Goal: Task Accomplishment & Management: Use online tool/utility

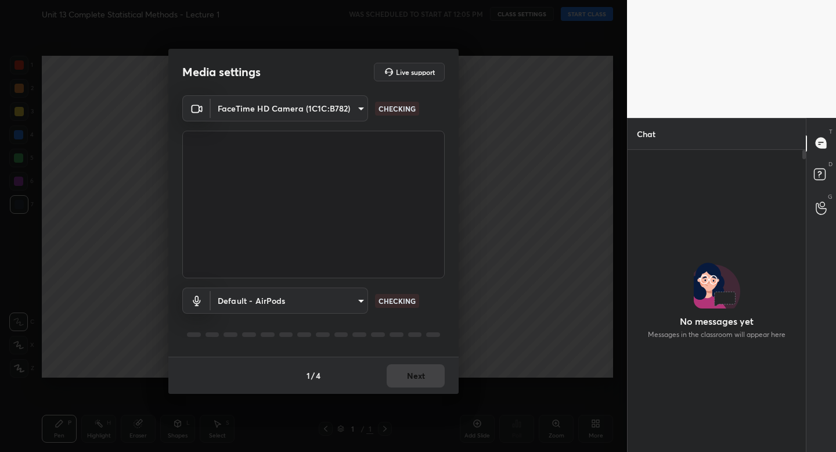
scroll to position [271, 175]
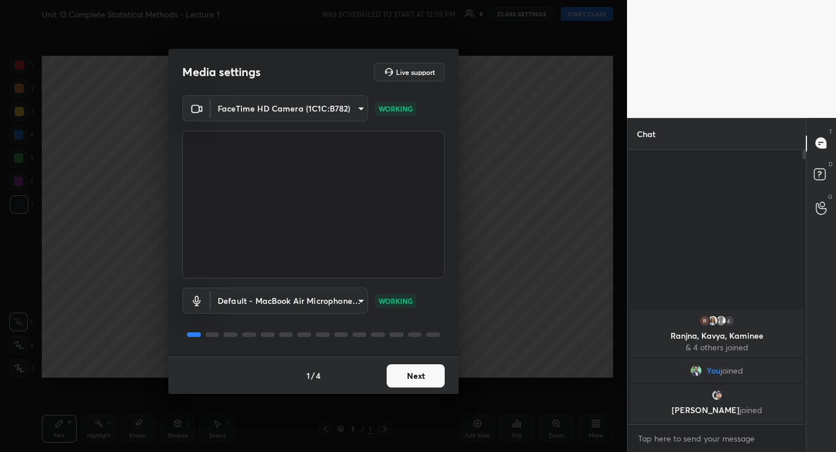
click at [417, 385] on button "Next" at bounding box center [416, 375] width 58 height 23
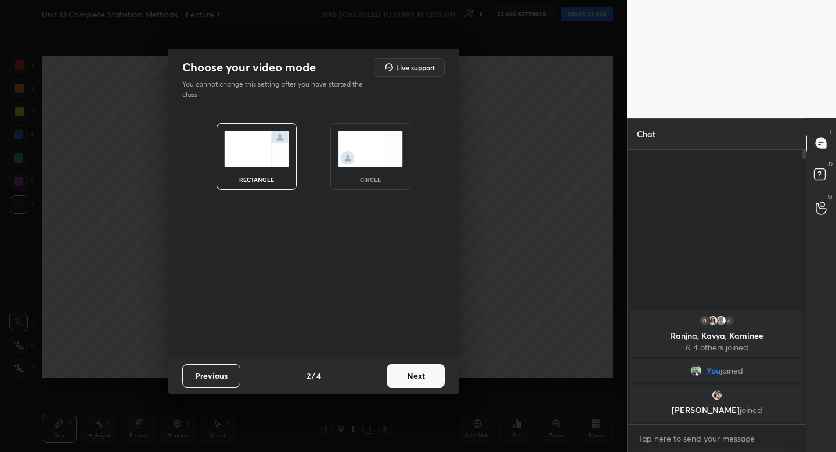
click at [381, 156] on img at bounding box center [370, 149] width 65 height 37
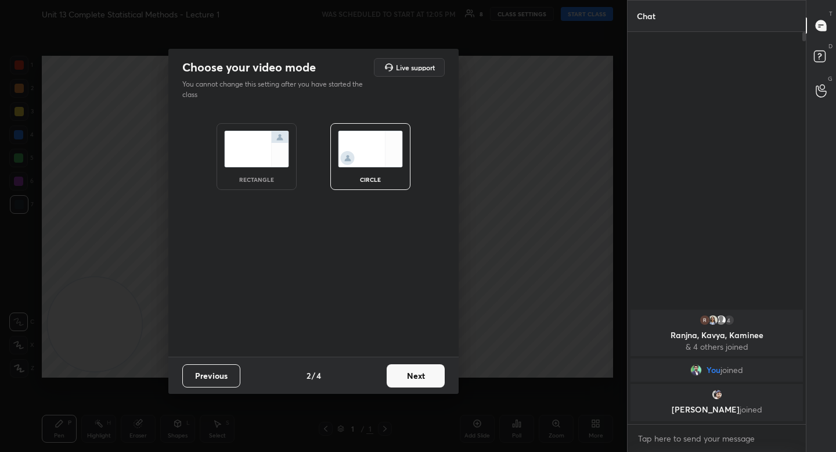
click at [430, 386] on button "Next" at bounding box center [416, 375] width 58 height 23
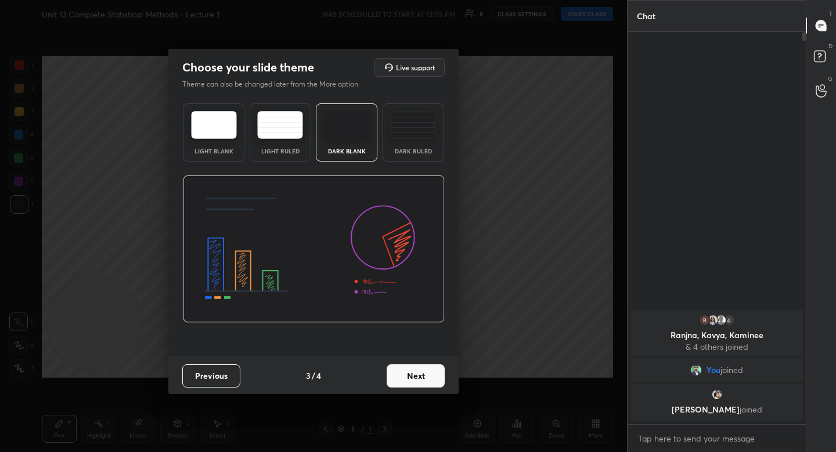
click at [427, 377] on button "Next" at bounding box center [416, 375] width 58 height 23
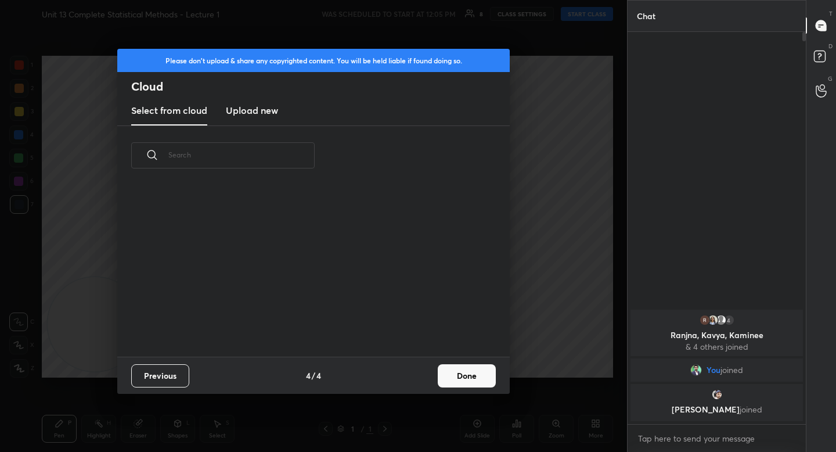
click at [455, 370] on button "Done" at bounding box center [467, 375] width 58 height 23
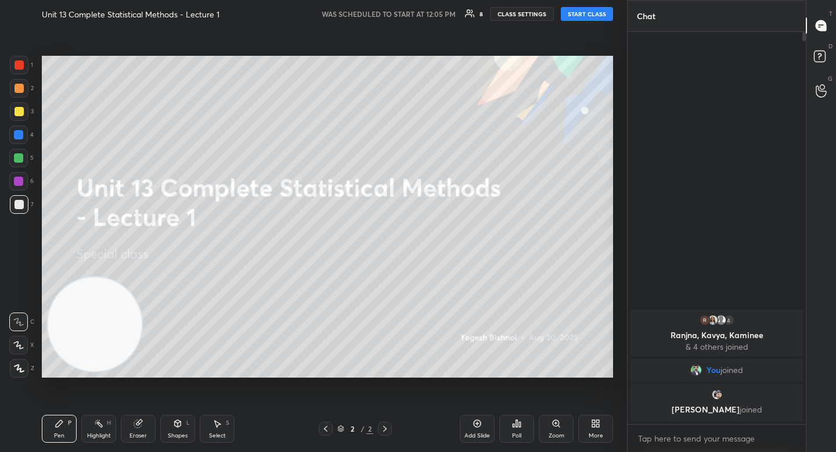
click at [597, 12] on button "START CLASS" at bounding box center [587, 14] width 52 height 14
click at [21, 369] on icon at bounding box center [19, 368] width 10 height 8
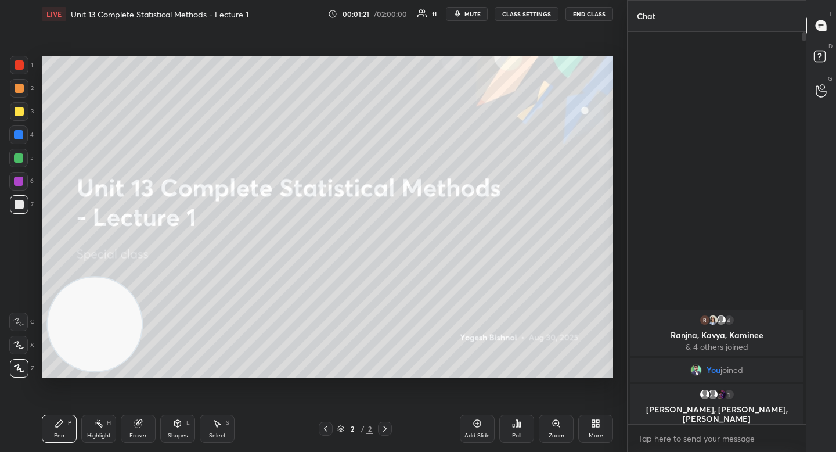
click at [16, 157] on div at bounding box center [18, 157] width 9 height 9
click at [25, 114] on div at bounding box center [19, 111] width 19 height 19
click at [20, 94] on div at bounding box center [19, 88] width 19 height 19
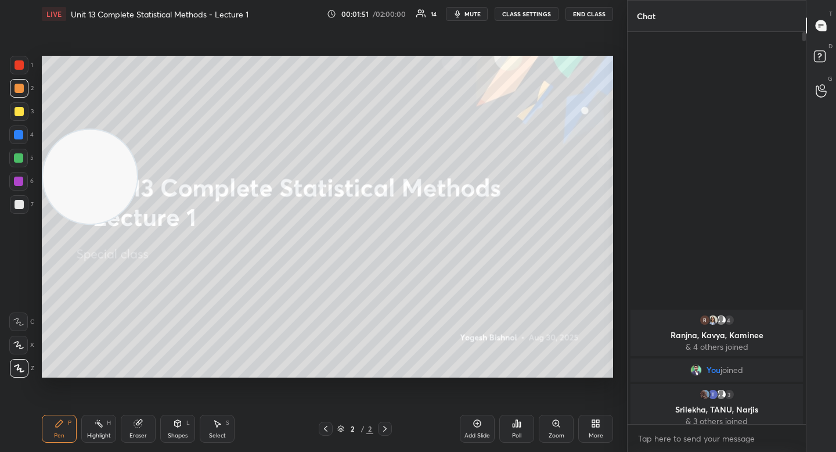
drag, startPoint x: 88, startPoint y: 264, endPoint x: 74, endPoint y: 97, distance: 167.8
click at [78, 129] on video at bounding box center [90, 176] width 94 height 94
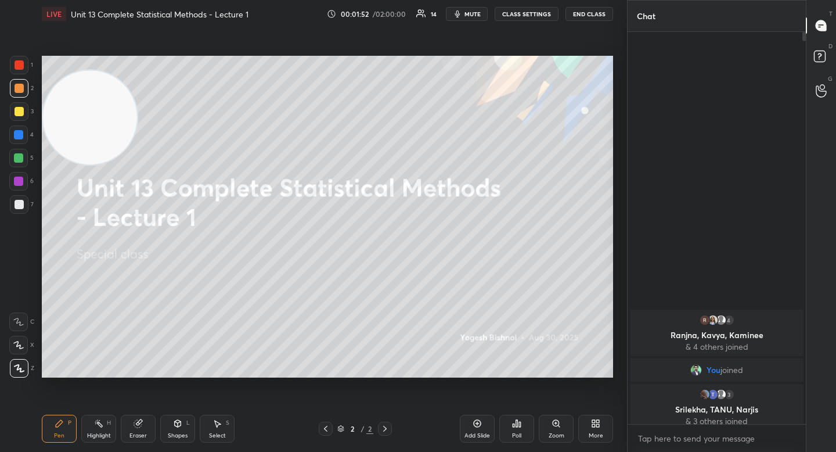
drag, startPoint x: 84, startPoint y: 113, endPoint x: 81, endPoint y: 102, distance: 12.0
click at [82, 101] on video at bounding box center [90, 117] width 94 height 94
click at [12, 204] on div at bounding box center [19, 204] width 19 height 19
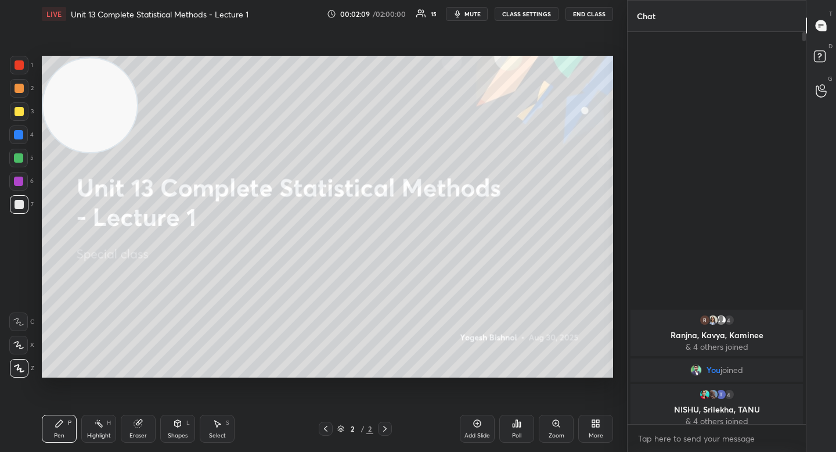
click at [24, 165] on div at bounding box center [18, 158] width 19 height 19
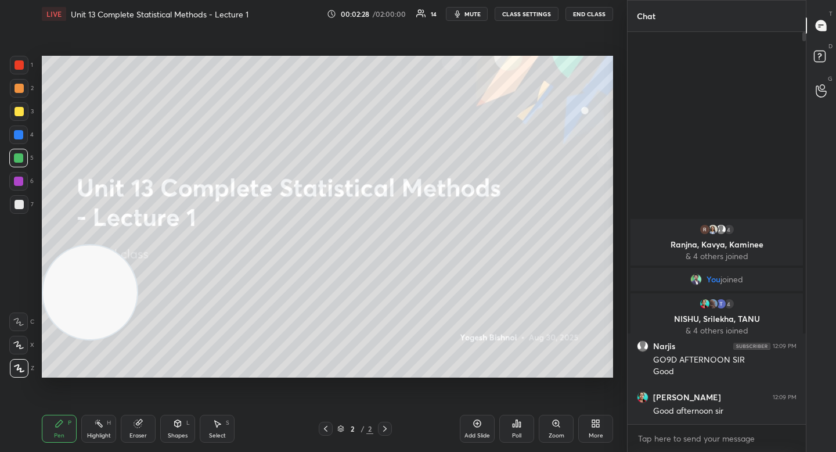
drag, startPoint x: 80, startPoint y: 130, endPoint x: 41, endPoint y: 330, distance: 204.0
click at [42, 331] on div at bounding box center [90, 292] width 96 height 96
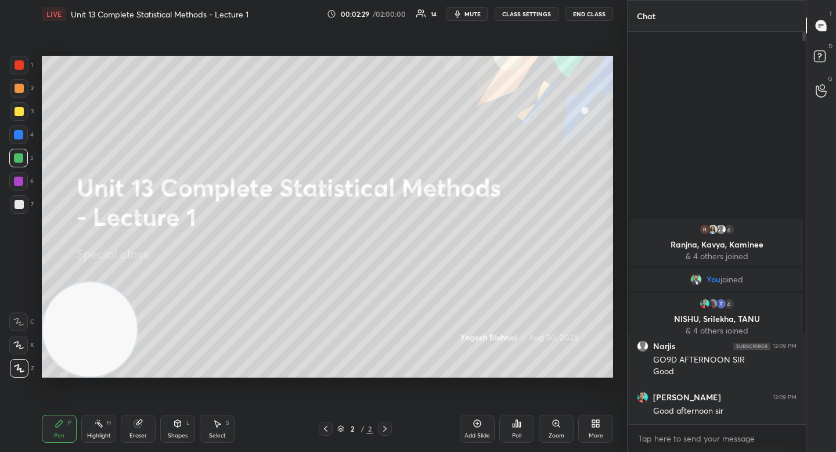
click at [20, 209] on div at bounding box center [19, 204] width 9 height 9
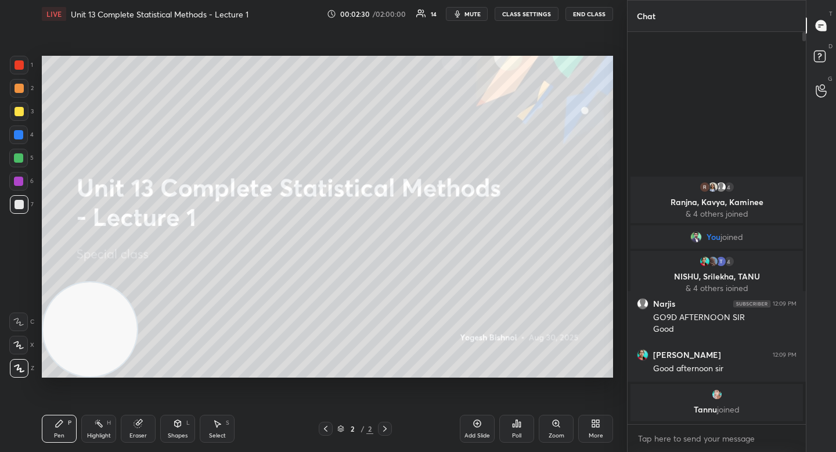
click at [96, 424] on icon at bounding box center [98, 423] width 9 height 9
click at [21, 365] on icon at bounding box center [18, 367] width 9 height 9
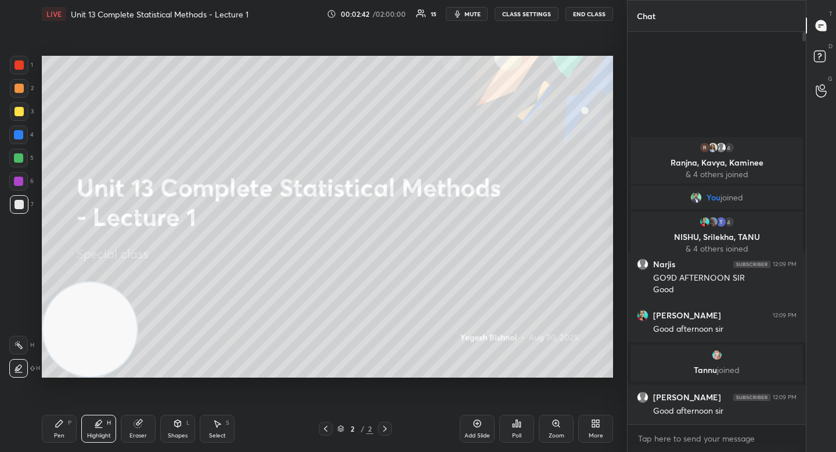
click at [23, 157] on div at bounding box center [18, 158] width 19 height 19
click at [63, 423] on div "Pen P" at bounding box center [59, 428] width 35 height 28
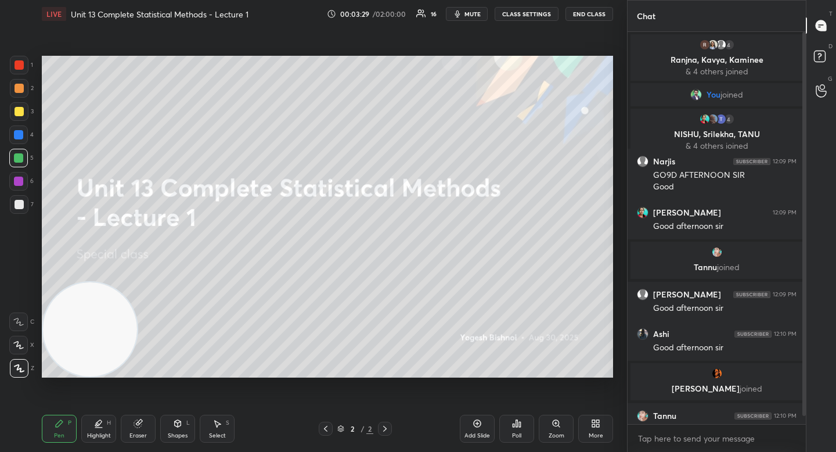
click at [100, 329] on video at bounding box center [90, 329] width 94 height 94
click at [21, 118] on div at bounding box center [19, 111] width 19 height 19
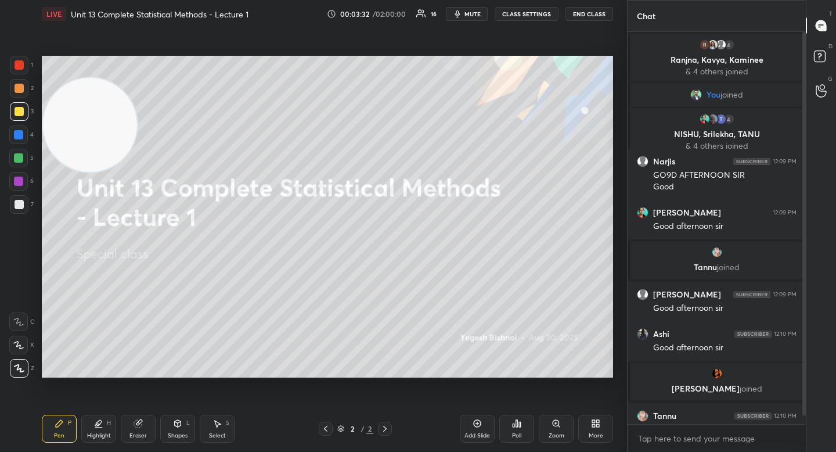
drag, startPoint x: 83, startPoint y: 312, endPoint x: 73, endPoint y: 74, distance: 238.2
click at [73, 78] on video at bounding box center [90, 125] width 94 height 94
click at [19, 186] on div at bounding box center [18, 181] width 19 height 19
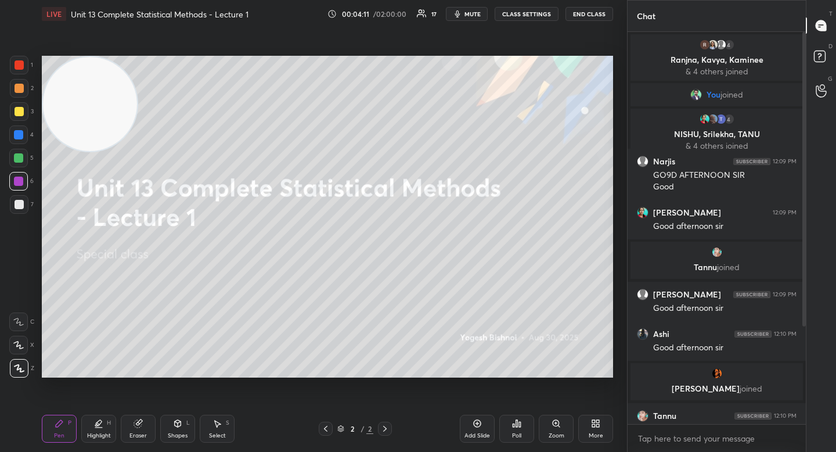
click at [23, 211] on div at bounding box center [19, 204] width 19 height 19
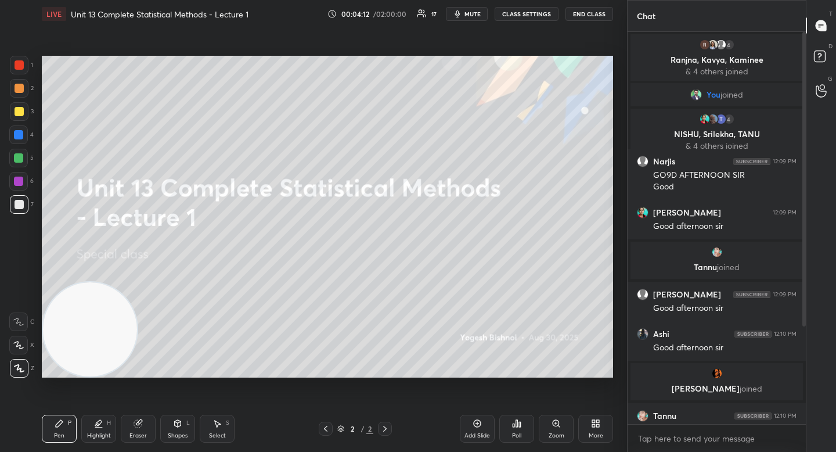
drag, startPoint x: 73, startPoint y: 131, endPoint x: 73, endPoint y: 342, distance: 210.7
click at [73, 342] on video at bounding box center [90, 329] width 94 height 94
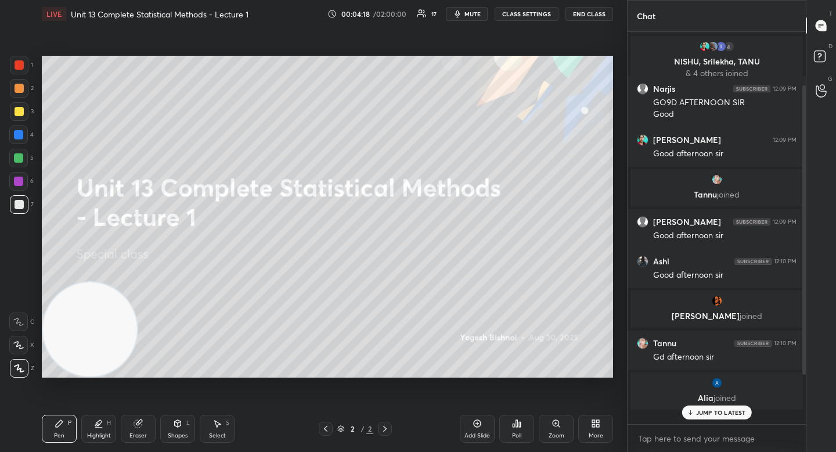
scroll to position [0, 0]
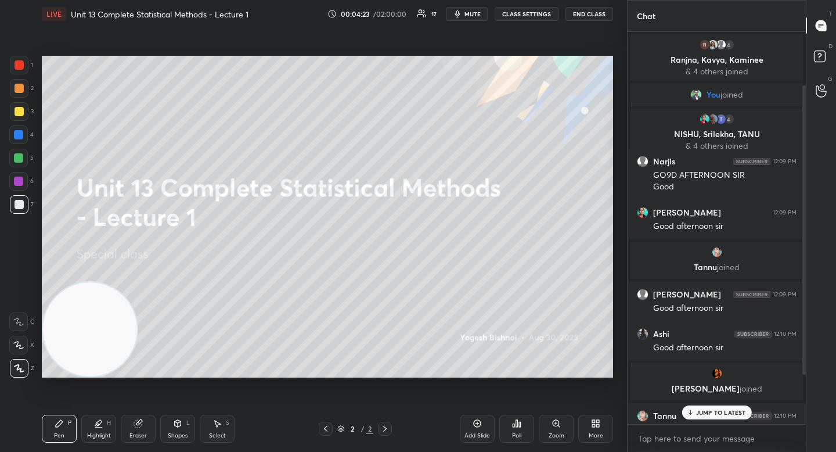
click at [605, 422] on div "More" at bounding box center [595, 428] width 35 height 28
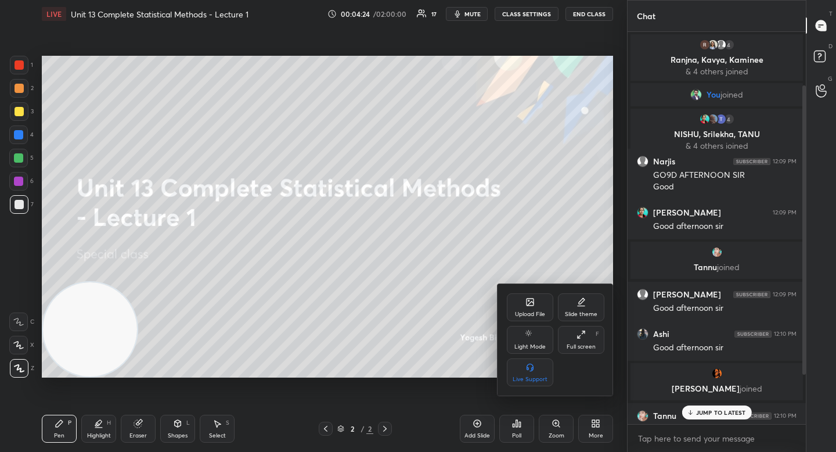
click at [530, 313] on div "Upload File" at bounding box center [530, 314] width 30 height 6
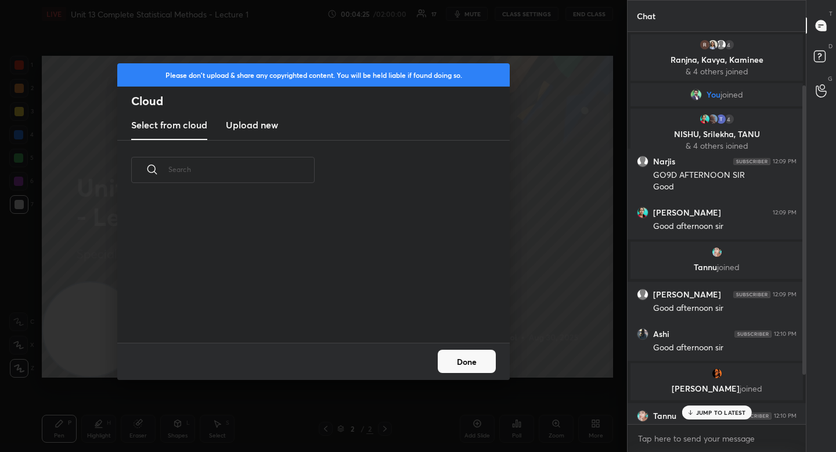
scroll to position [143, 373]
click at [243, 123] on h3 "Upload new" at bounding box center [252, 125] width 52 height 14
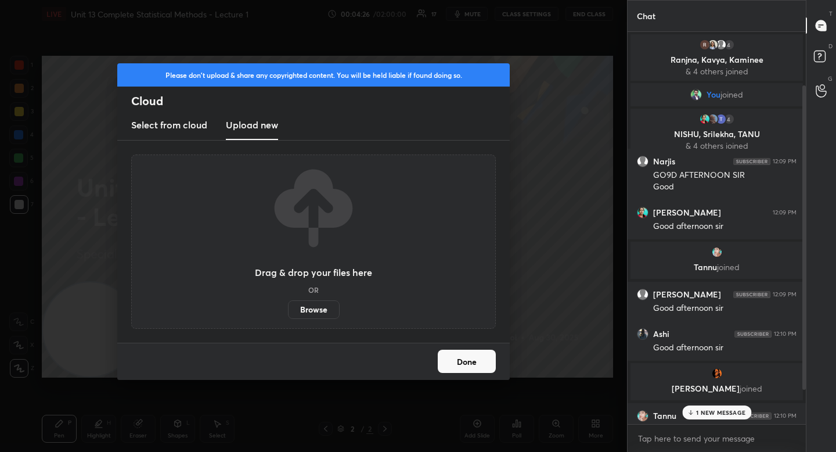
click at [312, 306] on label "Browse" at bounding box center [314, 309] width 52 height 19
click at [288, 306] on input "Browse" at bounding box center [288, 309] width 0 height 19
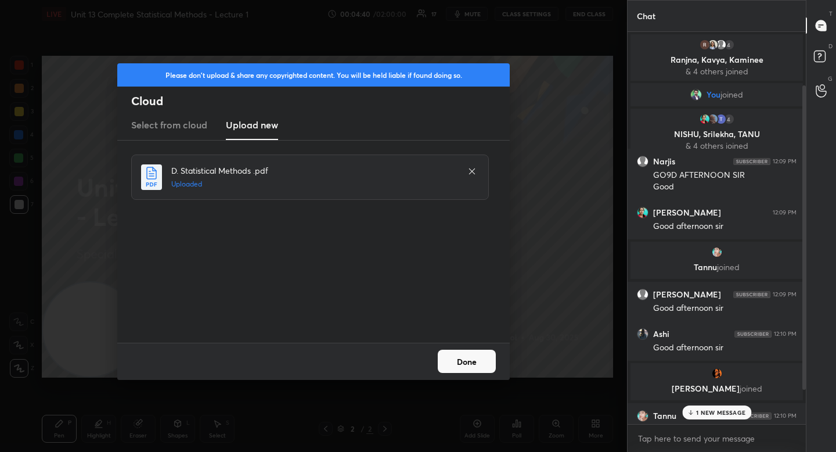
click at [460, 360] on button "Done" at bounding box center [467, 360] width 58 height 23
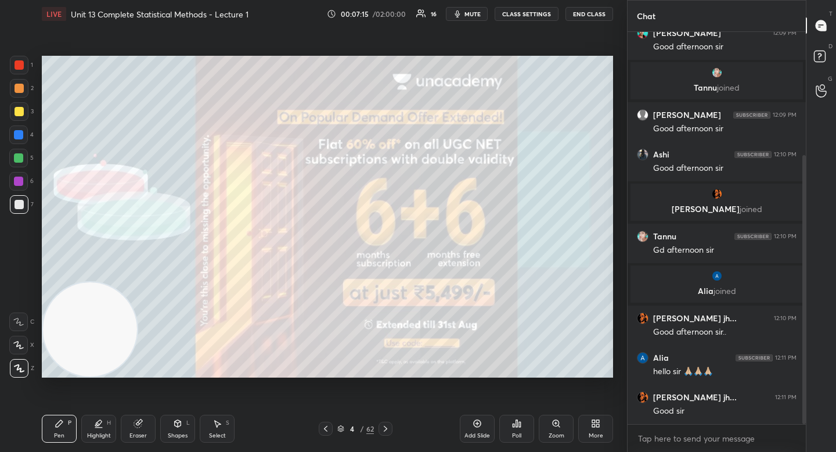
scroll to position [222, 0]
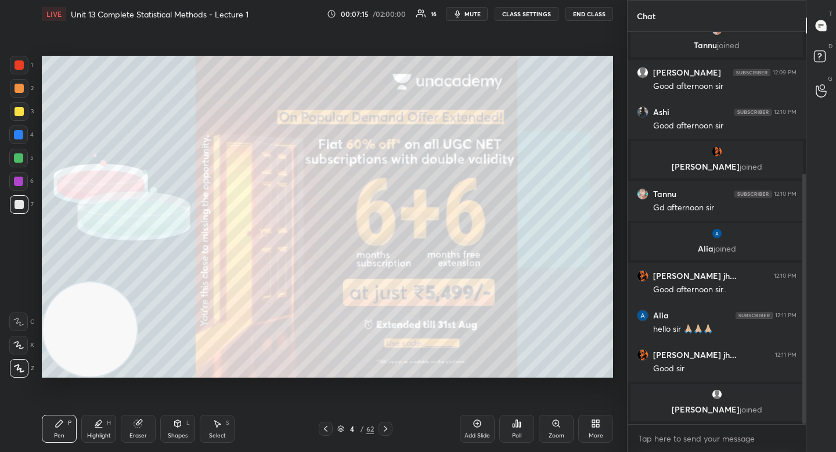
click at [71, 333] on video at bounding box center [90, 329] width 94 height 94
drag, startPoint x: 24, startPoint y: 158, endPoint x: 26, endPoint y: 174, distance: 15.3
click at [24, 159] on div at bounding box center [18, 158] width 19 height 19
click at [20, 201] on div at bounding box center [19, 204] width 9 height 9
click at [19, 207] on div at bounding box center [19, 204] width 9 height 9
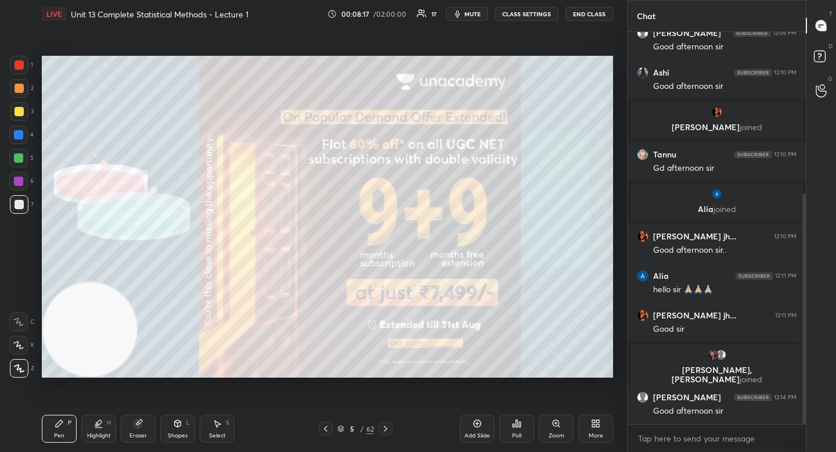
scroll to position [274, 0]
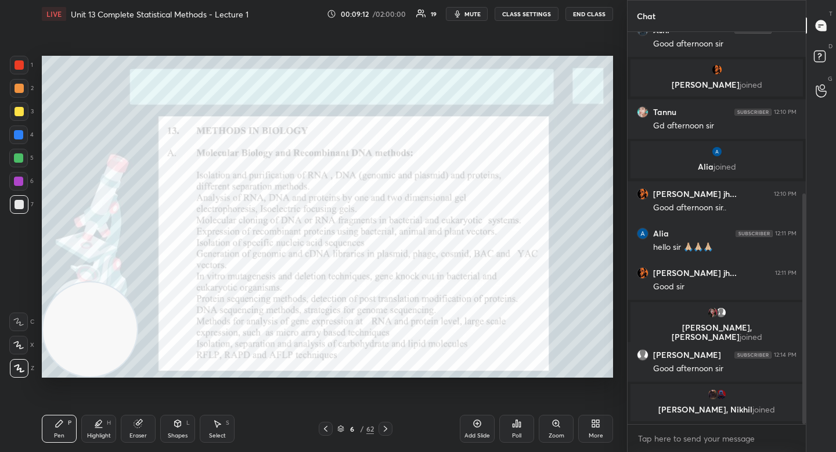
click at [24, 177] on div at bounding box center [18, 181] width 19 height 19
click at [22, 158] on div at bounding box center [18, 158] width 19 height 19
click at [20, 132] on div at bounding box center [18, 134] width 9 height 9
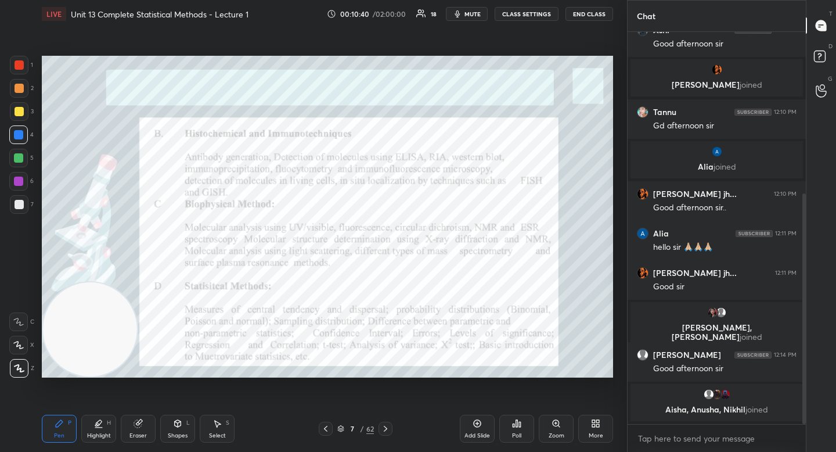
click at [19, 173] on div at bounding box center [18, 181] width 19 height 19
click at [20, 161] on div at bounding box center [18, 157] width 9 height 9
click at [20, 84] on div at bounding box center [19, 88] width 9 height 9
click at [21, 73] on div at bounding box center [19, 65] width 19 height 19
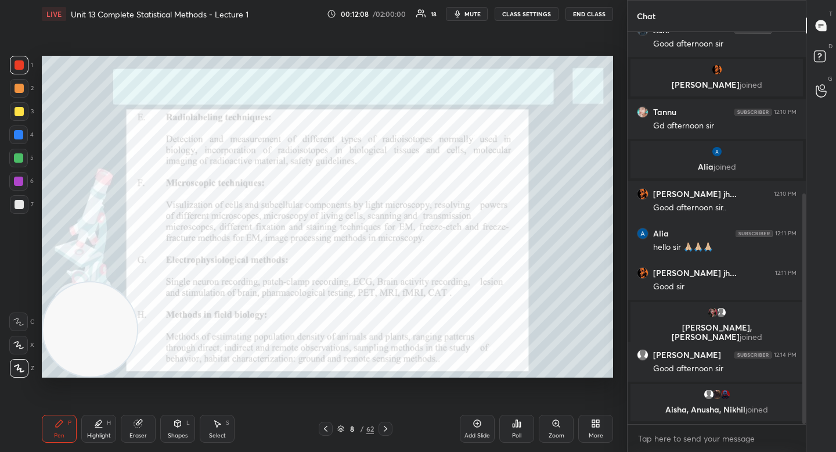
click at [24, 187] on div at bounding box center [18, 181] width 19 height 19
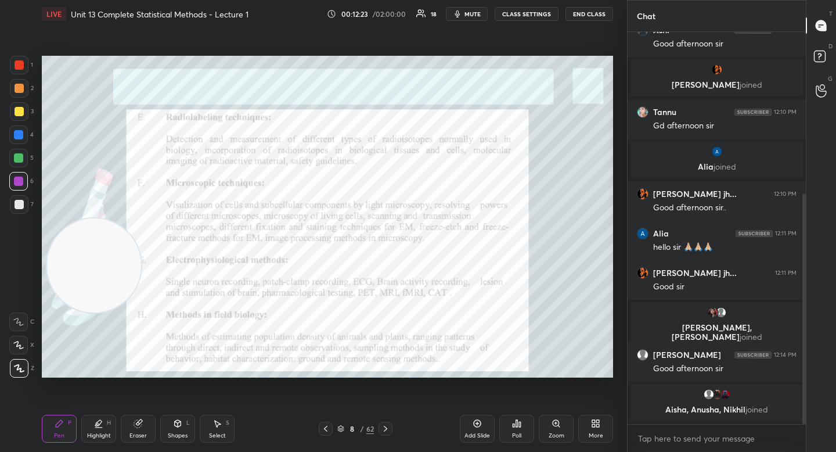
drag, startPoint x: 93, startPoint y: 333, endPoint x: 103, endPoint y: 185, distance: 148.9
click at [95, 218] on video at bounding box center [94, 265] width 94 height 94
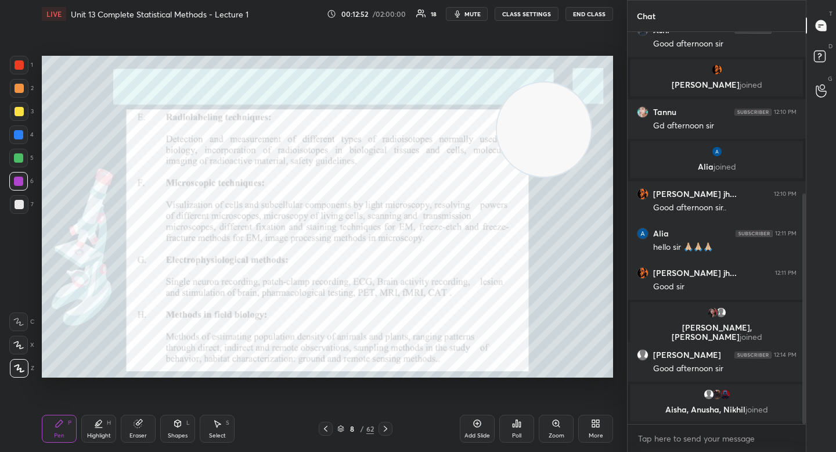
drag, startPoint x: 97, startPoint y: 174, endPoint x: 545, endPoint y: 147, distance: 449.0
click at [549, 147] on video at bounding box center [544, 129] width 94 height 94
drag, startPoint x: 551, startPoint y: 139, endPoint x: 554, endPoint y: 133, distance: 6.5
click at [554, 134] on video at bounding box center [545, 126] width 94 height 94
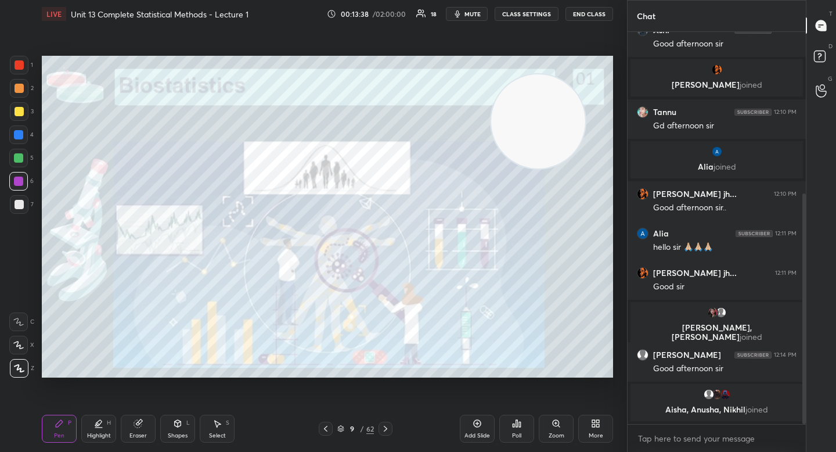
drag, startPoint x: 540, startPoint y: 120, endPoint x: 136, endPoint y: 161, distance: 406.7
click at [491, 162] on video at bounding box center [538, 121] width 94 height 94
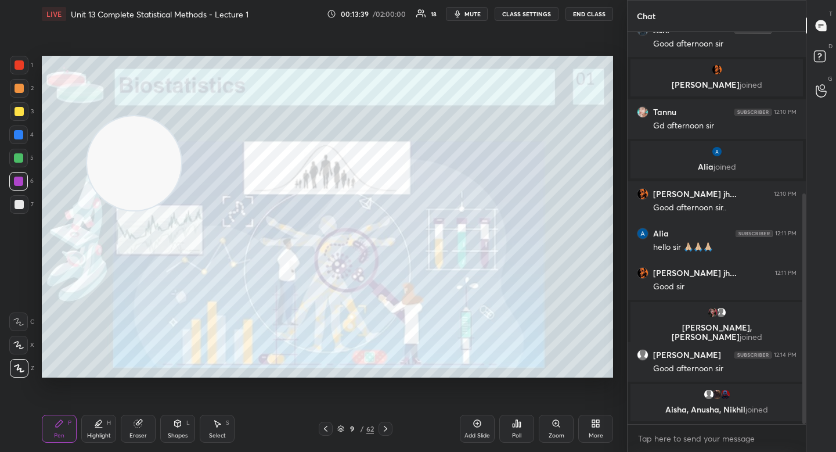
click at [87, 127] on video at bounding box center [134, 163] width 94 height 94
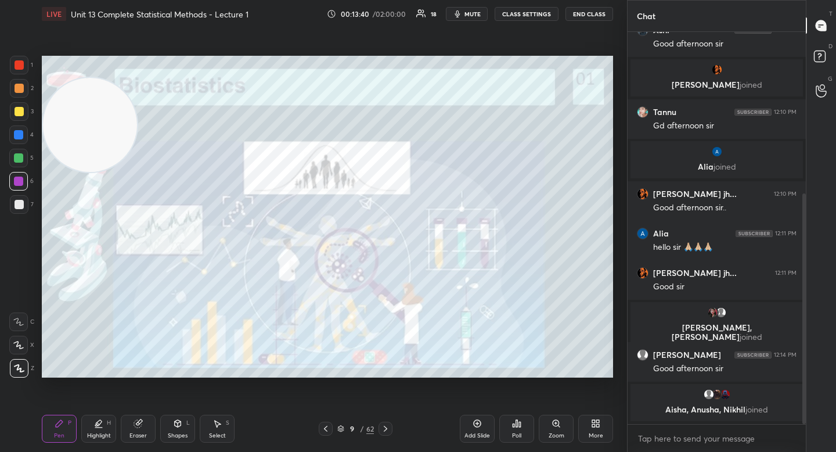
click at [16, 203] on div at bounding box center [19, 204] width 9 height 9
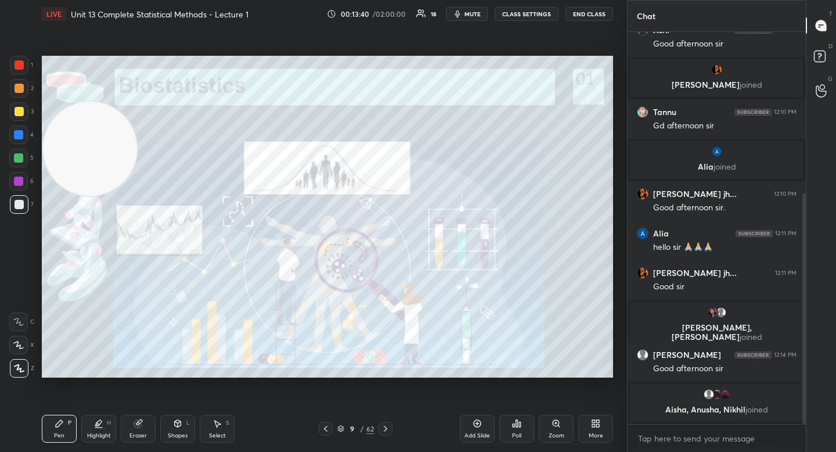
drag, startPoint x: 92, startPoint y: 110, endPoint x: 74, endPoint y: 301, distance: 191.2
click at [74, 196] on video at bounding box center [90, 149] width 94 height 94
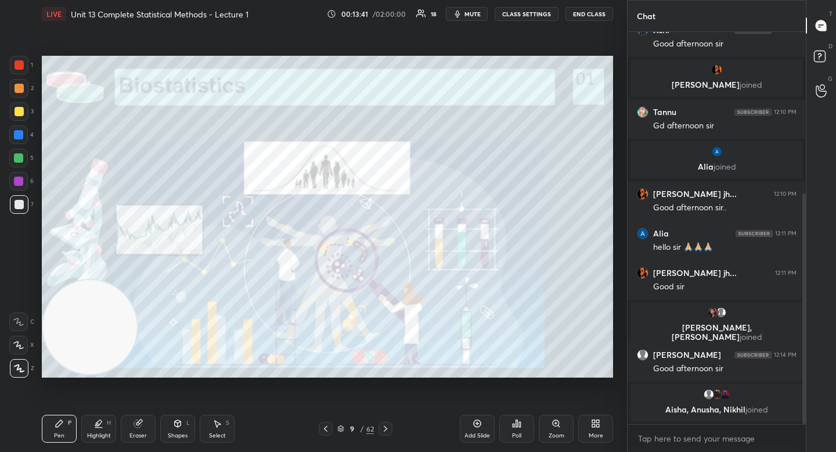
drag, startPoint x: 75, startPoint y: 309, endPoint x: 74, endPoint y: 322, distance: 12.2
click at [74, 320] on video at bounding box center [90, 327] width 94 height 94
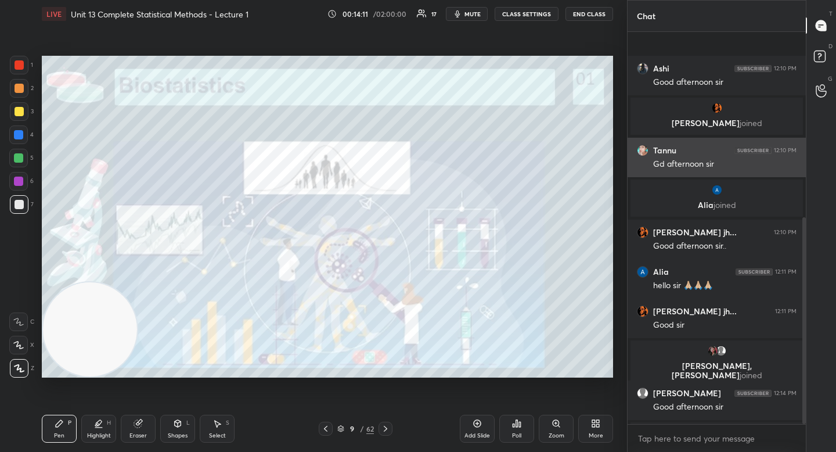
scroll to position [352, 0]
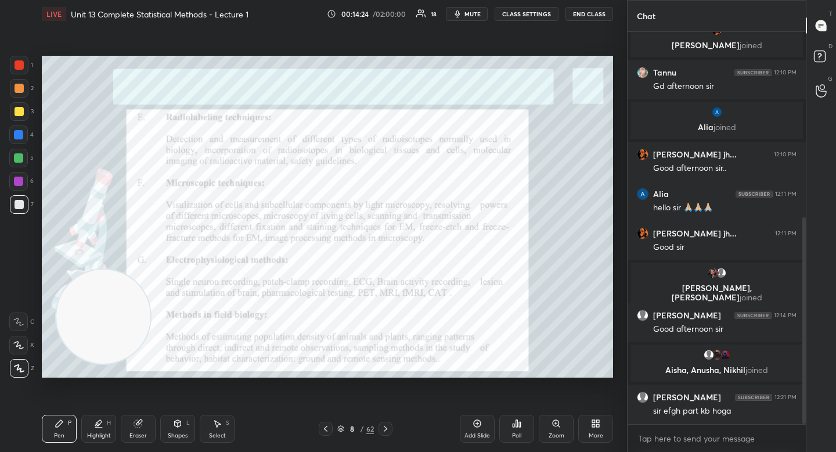
drag, startPoint x: 110, startPoint y: 321, endPoint x: 532, endPoint y: 151, distance: 455.5
click at [150, 269] on video at bounding box center [103, 316] width 94 height 94
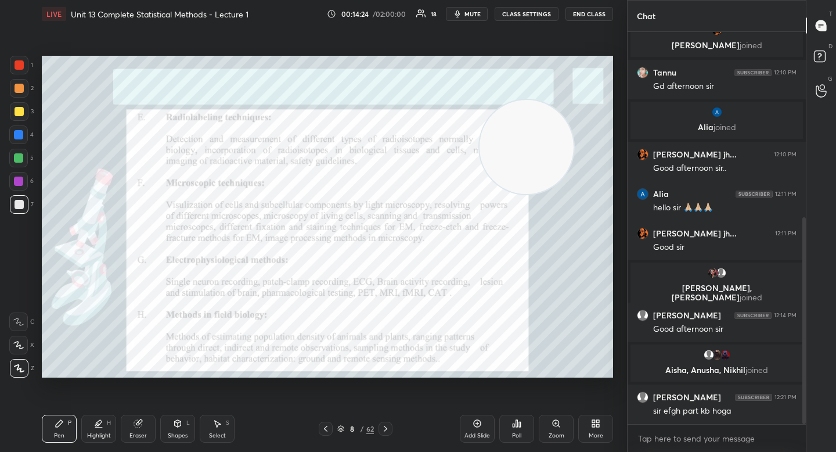
drag, startPoint x: 543, startPoint y: 143, endPoint x: 553, endPoint y: 137, distance: 11.8
click at [565, 132] on video at bounding box center [526, 147] width 94 height 94
click at [22, 179] on div at bounding box center [18, 180] width 9 height 9
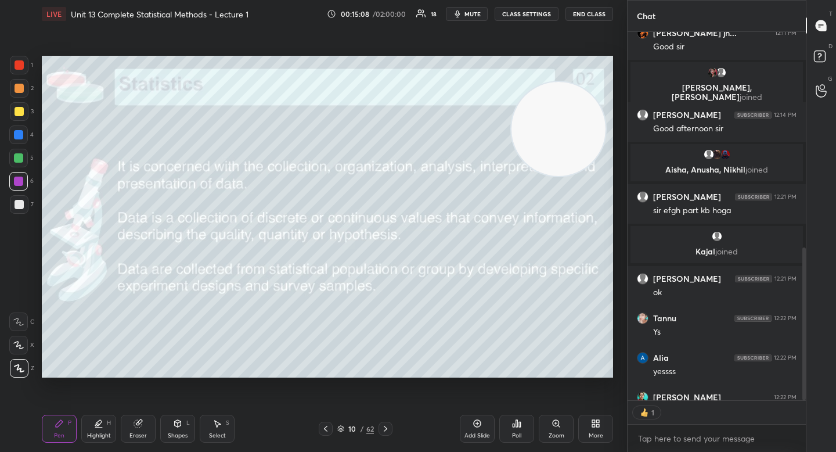
scroll to position [365, 175]
click at [24, 202] on div at bounding box center [19, 204] width 19 height 19
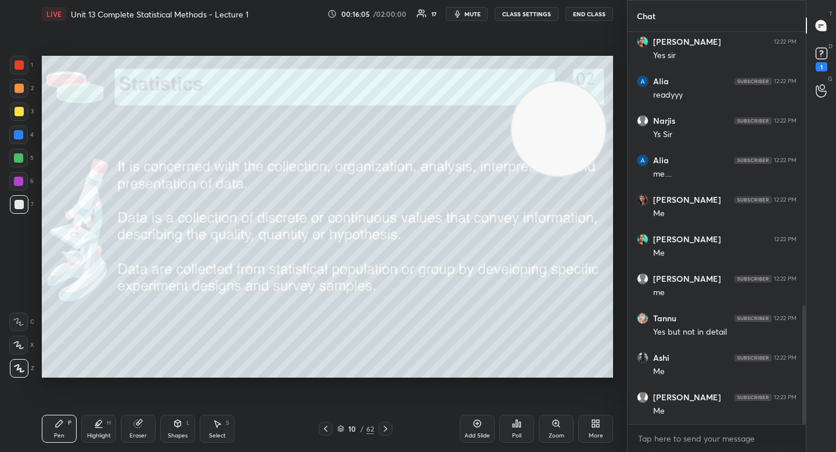
scroll to position [957, 0]
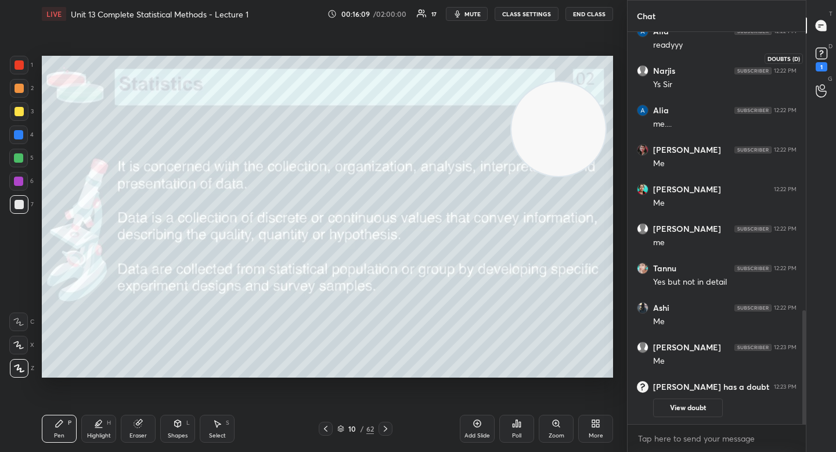
click at [821, 50] on rect at bounding box center [821, 53] width 11 height 11
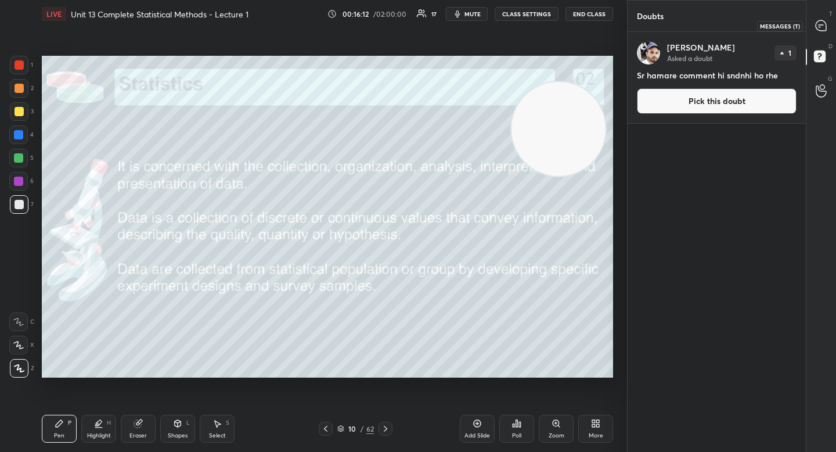
click at [820, 25] on icon at bounding box center [820, 25] width 5 height 0
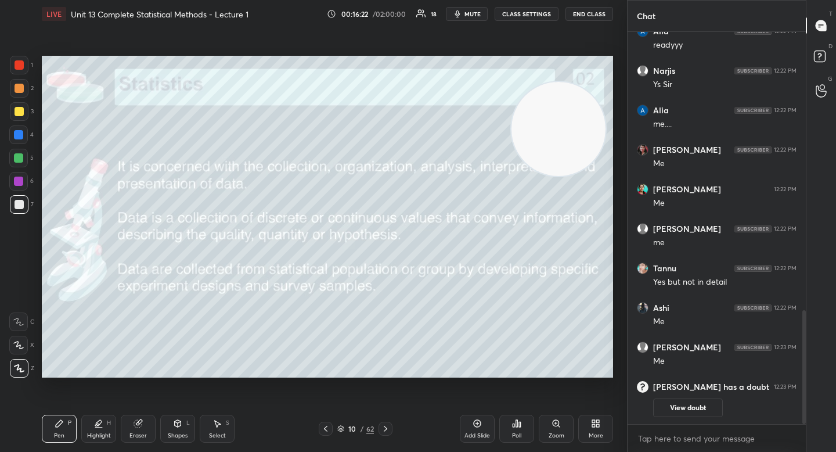
scroll to position [865, 0]
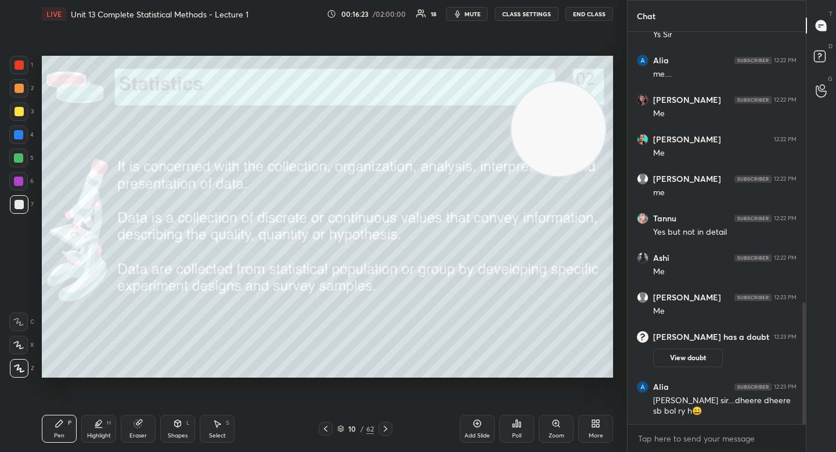
click at [139, 426] on icon at bounding box center [138, 424] width 8 height 8
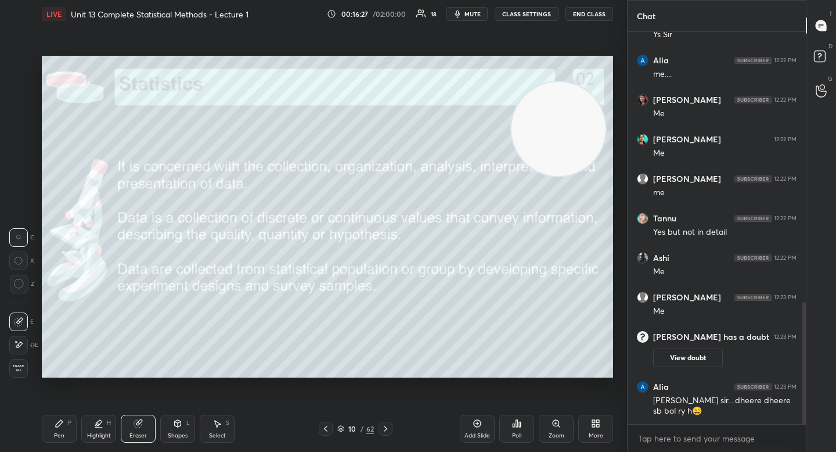
drag, startPoint x: 66, startPoint y: 428, endPoint x: 66, endPoint y: 423, distance: 5.8
click at [66, 429] on div "Pen P" at bounding box center [59, 428] width 35 height 28
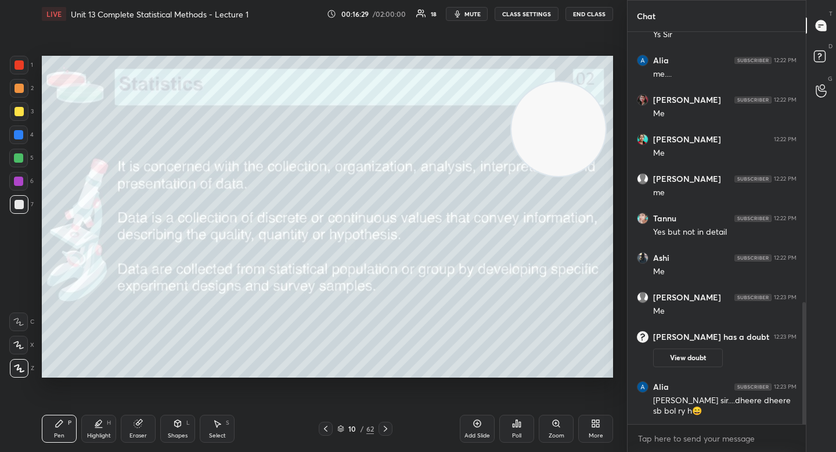
click at [137, 428] on div "Eraser" at bounding box center [138, 428] width 35 height 28
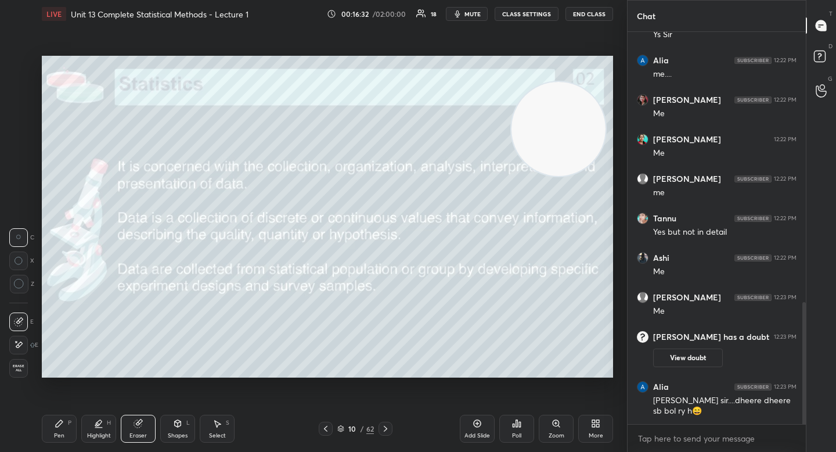
click at [71, 434] on div "Pen P" at bounding box center [59, 428] width 35 height 28
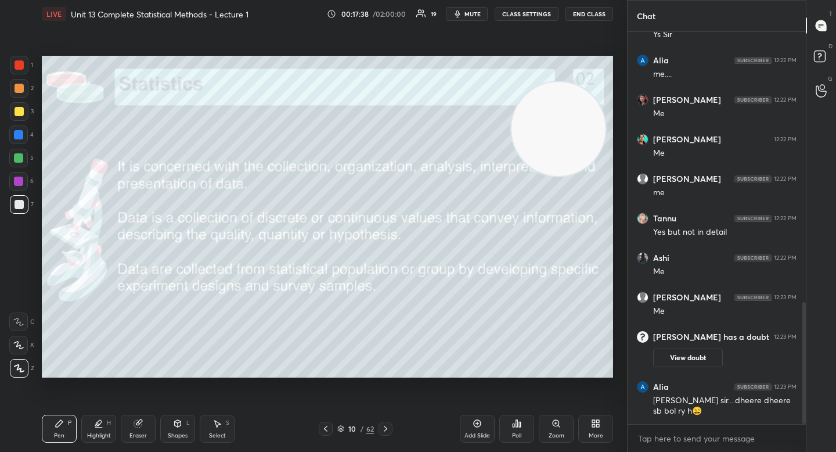
drag, startPoint x: 526, startPoint y: 145, endPoint x: 413, endPoint y: 364, distance: 246.6
click at [511, 176] on video at bounding box center [558, 129] width 94 height 94
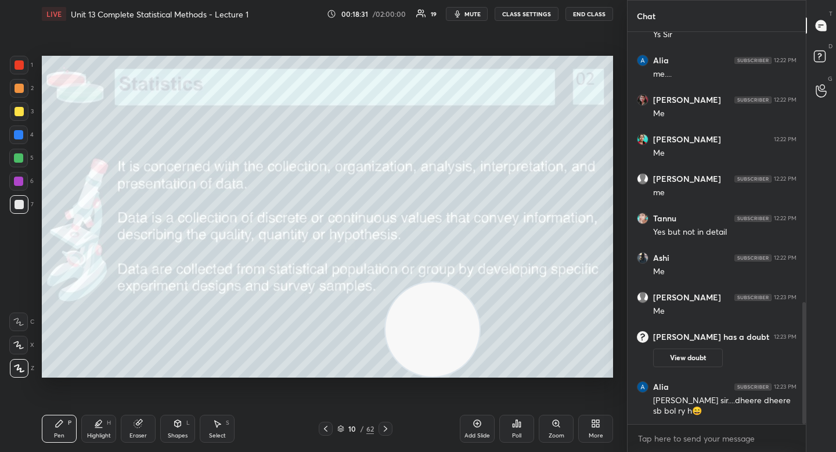
scroll to position [897, 0]
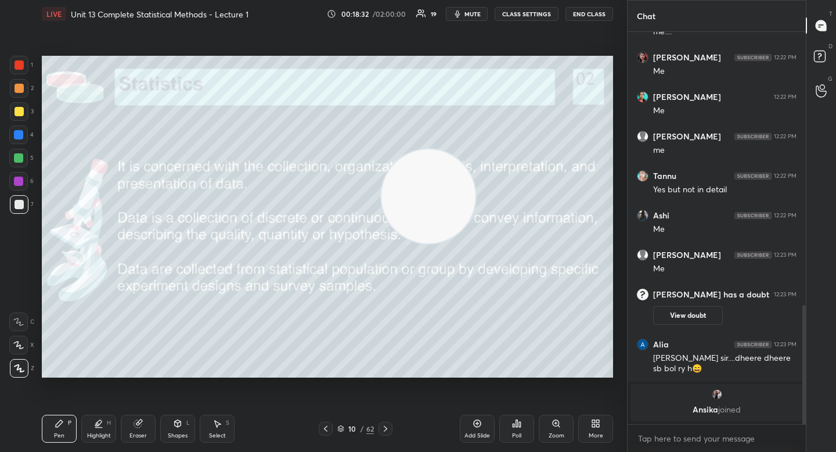
drag, startPoint x: 416, startPoint y: 249, endPoint x: 448, endPoint y: 172, distance: 83.0
click at [449, 171] on video at bounding box center [428, 196] width 94 height 94
click at [451, 175] on video at bounding box center [442, 180] width 94 height 94
drag, startPoint x: 445, startPoint y: 176, endPoint x: 223, endPoint y: 146, distance: 223.8
click at [389, 147] on video at bounding box center [436, 179] width 94 height 94
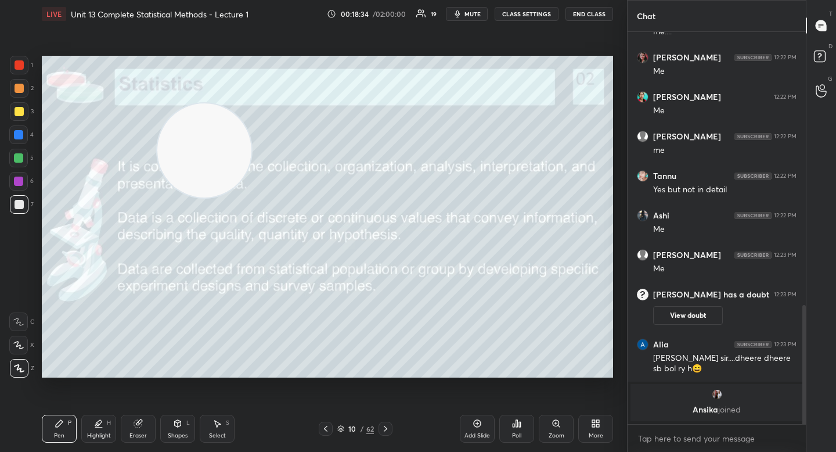
drag, startPoint x: 218, startPoint y: 147, endPoint x: 105, endPoint y: 122, distance: 115.9
click at [157, 122] on video at bounding box center [204, 150] width 94 height 94
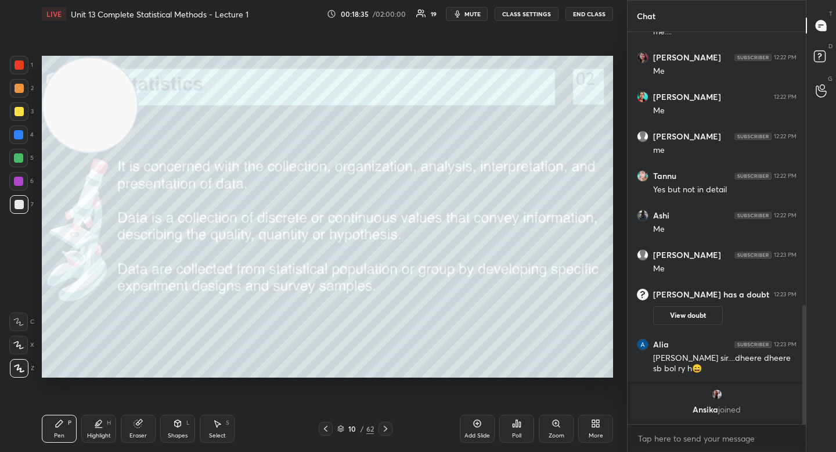
drag, startPoint x: 111, startPoint y: 125, endPoint x: 98, endPoint y: 105, distance: 24.6
click at [99, 105] on video at bounding box center [90, 105] width 94 height 94
drag, startPoint x: 22, startPoint y: 139, endPoint x: 31, endPoint y: 164, distance: 26.6
click at [22, 139] on div at bounding box center [18, 134] width 19 height 19
click at [27, 164] on div "5" at bounding box center [21, 158] width 24 height 19
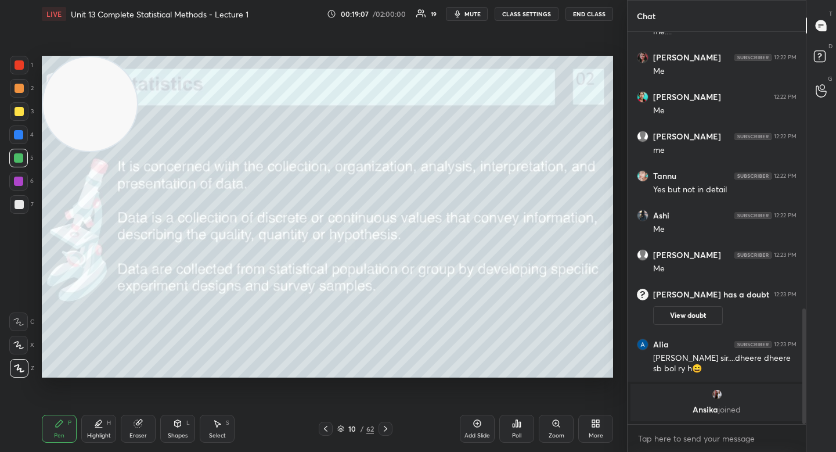
scroll to position [936, 0]
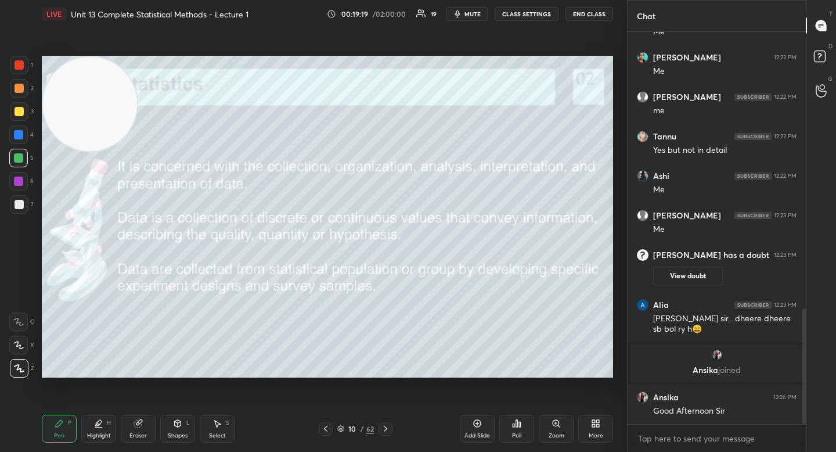
click at [21, 203] on div at bounding box center [19, 204] width 9 height 9
click at [173, 427] on icon at bounding box center [177, 423] width 9 height 9
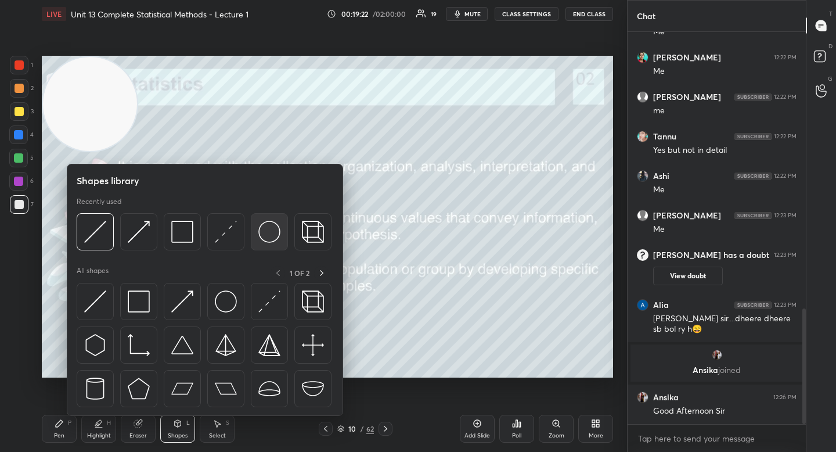
click at [257, 242] on div at bounding box center [269, 231] width 37 height 37
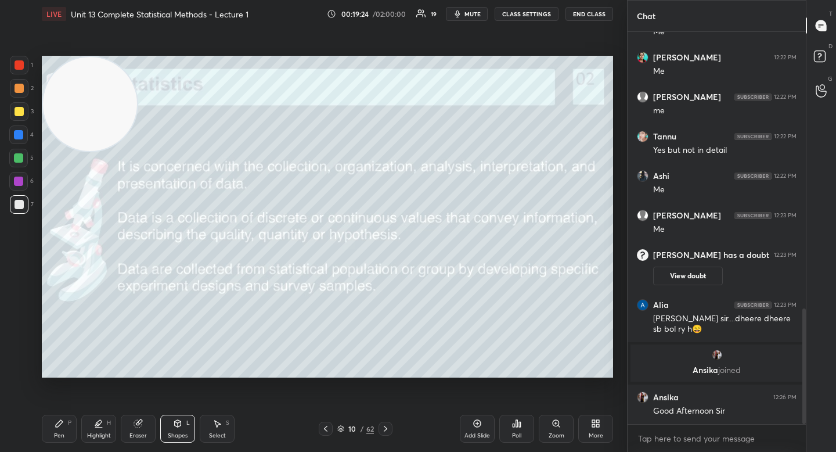
click at [73, 420] on div "Pen P" at bounding box center [59, 428] width 35 height 28
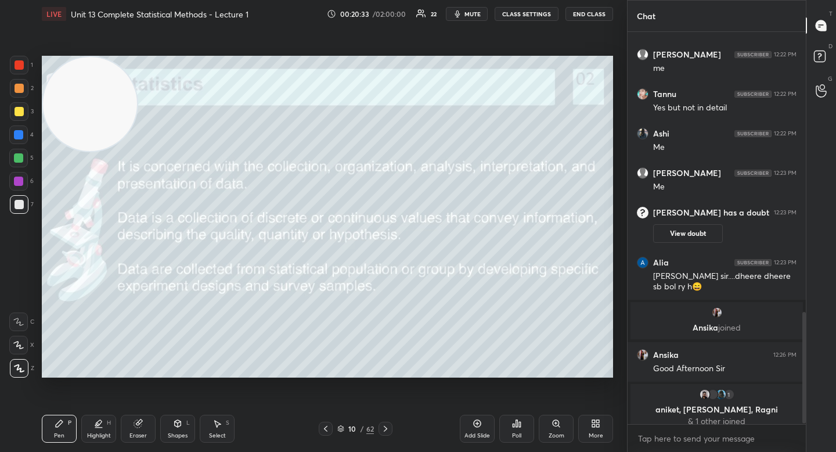
scroll to position [987, 0]
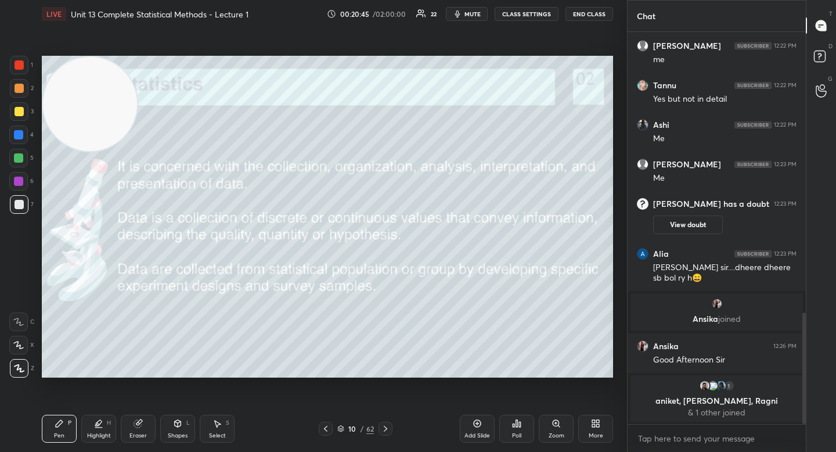
click at [23, 160] on div at bounding box center [18, 158] width 19 height 19
click at [23, 124] on div "3" at bounding box center [22, 113] width 24 height 23
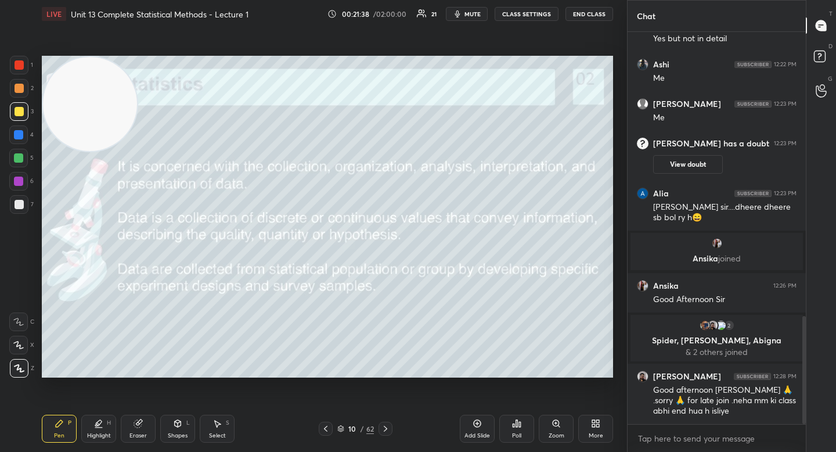
scroll to position [1029, 0]
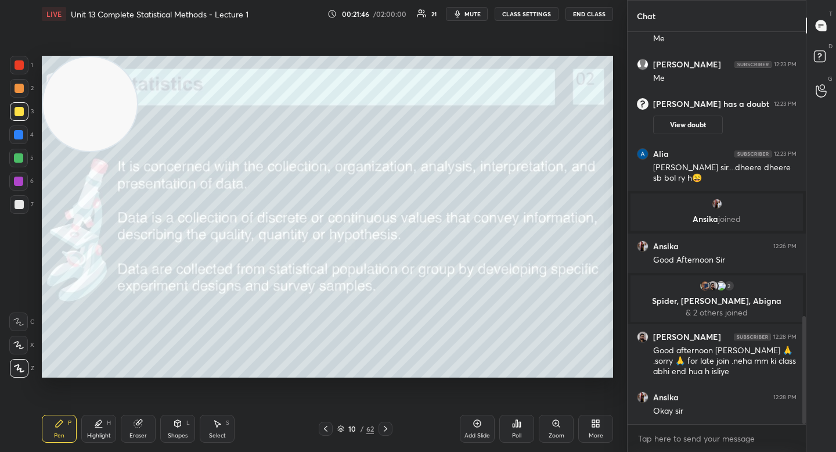
click at [171, 430] on div "Shapes L" at bounding box center [177, 428] width 35 height 28
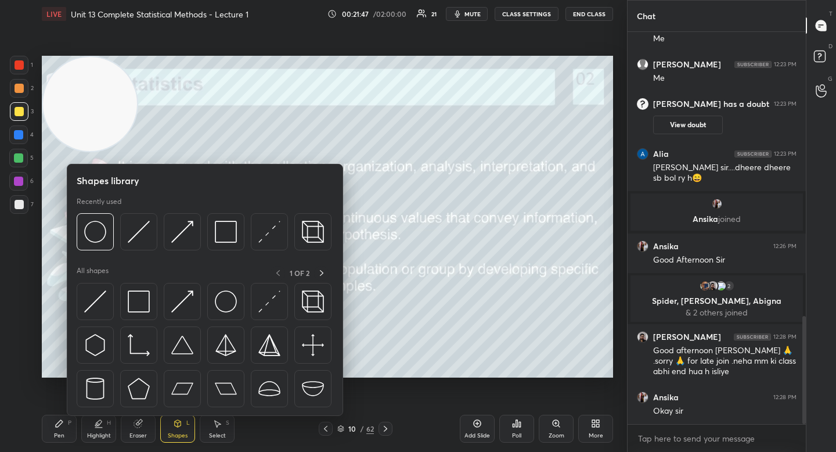
click at [118, 232] on div at bounding box center [204, 235] width 255 height 44
click at [99, 237] on img at bounding box center [95, 232] width 22 height 22
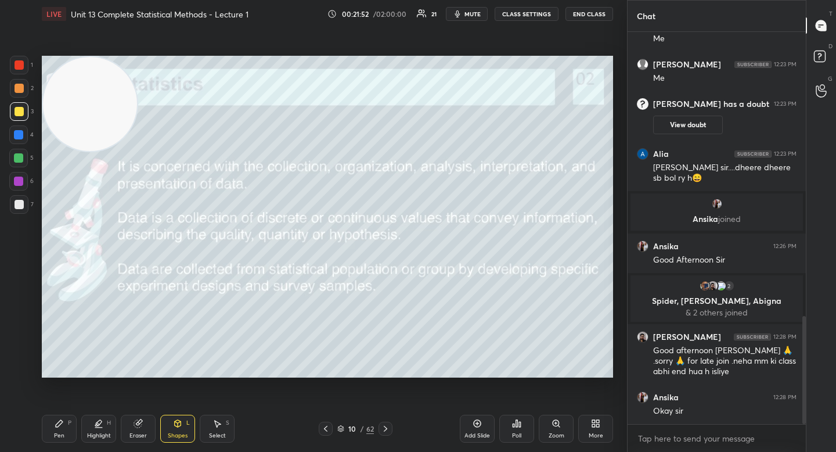
click at [68, 421] on div "P" at bounding box center [69, 423] width 3 height 6
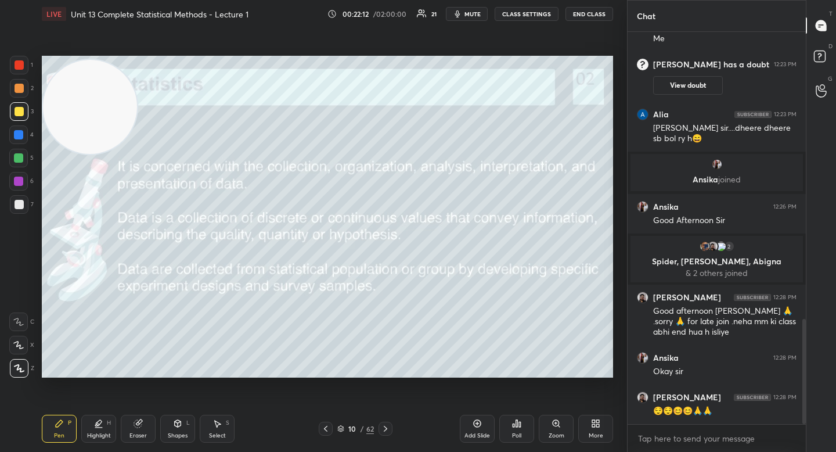
drag, startPoint x: 92, startPoint y: 124, endPoint x: 57, endPoint y: 324, distance: 203.9
click at [52, 154] on video at bounding box center [90, 107] width 94 height 94
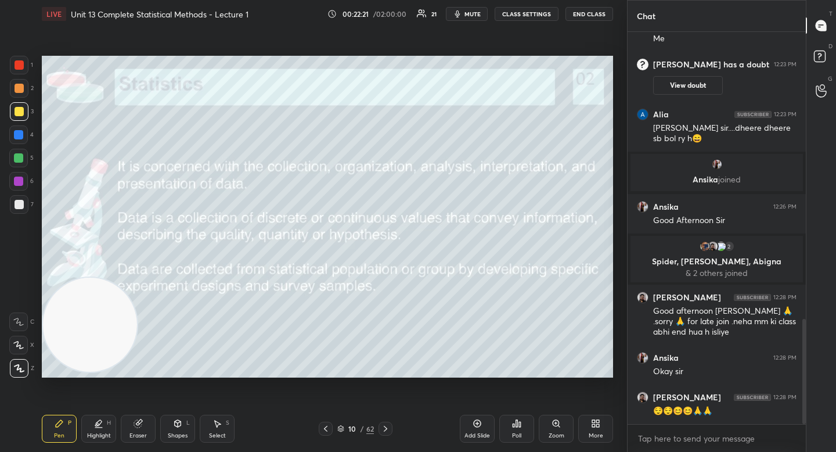
drag, startPoint x: 102, startPoint y: 316, endPoint x: 98, endPoint y: 176, distance: 140.0
click at [95, 277] on video at bounding box center [90, 324] width 94 height 94
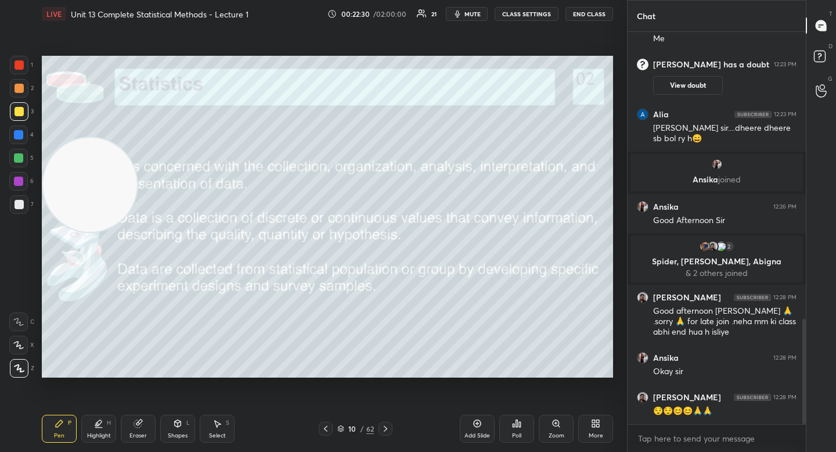
drag, startPoint x: 109, startPoint y: 183, endPoint x: 90, endPoint y: 380, distance: 198.3
click at [90, 386] on div "Setting up your live class Poll for secs No correct answer Start poll" at bounding box center [327, 216] width 580 height 377
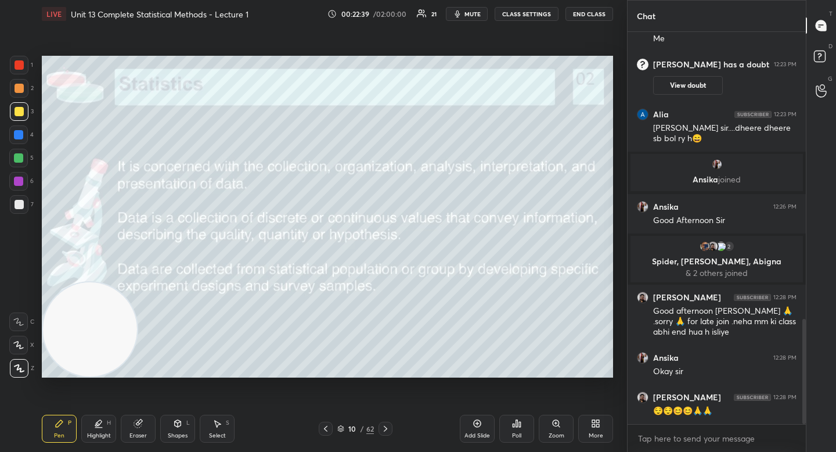
click at [113, 425] on div "Highlight H" at bounding box center [98, 428] width 35 height 28
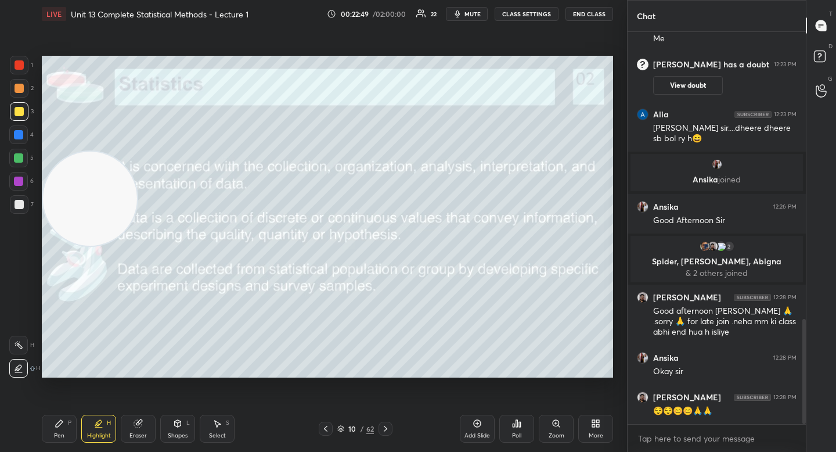
drag, startPoint x: 88, startPoint y: 229, endPoint x: 84, endPoint y: 200, distance: 28.7
click at [86, 200] on video at bounding box center [90, 199] width 94 height 94
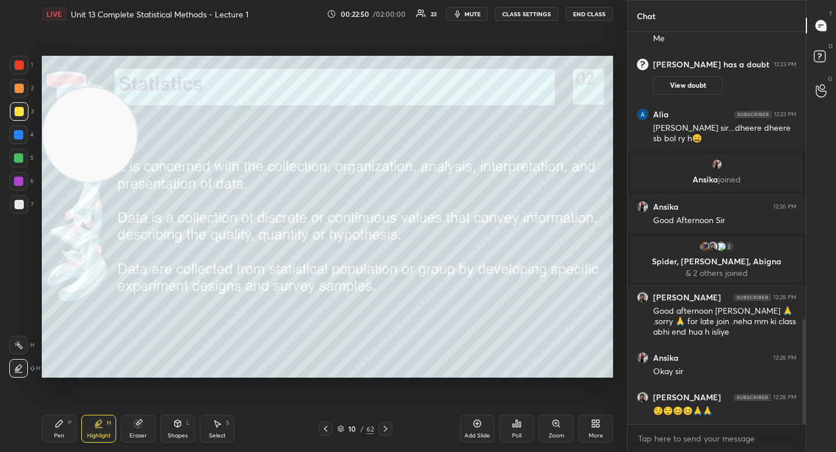
click at [82, 127] on video at bounding box center [90, 135] width 94 height 94
click at [63, 426] on div "Pen P" at bounding box center [59, 428] width 35 height 28
drag, startPoint x: 80, startPoint y: 144, endPoint x: 62, endPoint y: 301, distance: 158.3
click at [63, 192] on video at bounding box center [90, 145] width 94 height 94
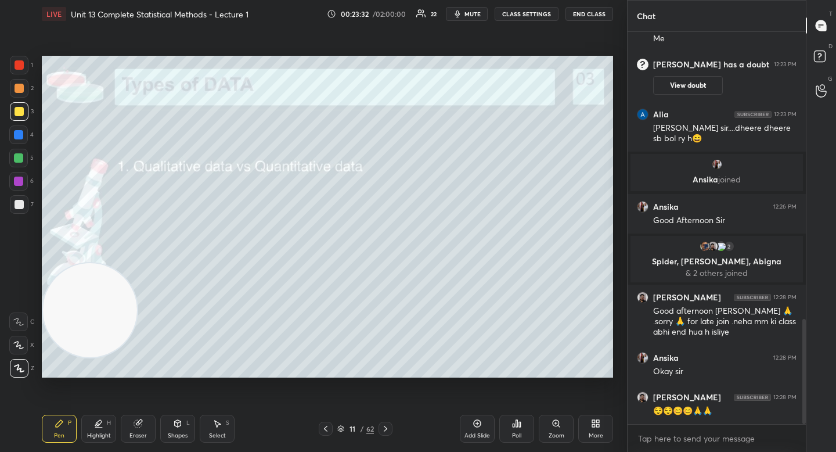
click at [20, 157] on div at bounding box center [18, 157] width 9 height 9
drag, startPoint x: 98, startPoint y: 300, endPoint x: 84, endPoint y: 109, distance: 192.1
click at [86, 263] on video at bounding box center [90, 310] width 94 height 94
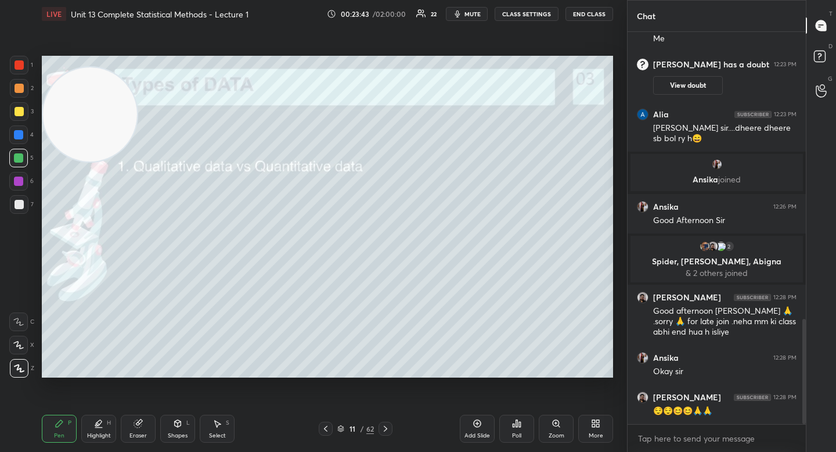
click at [22, 200] on div at bounding box center [19, 204] width 19 height 19
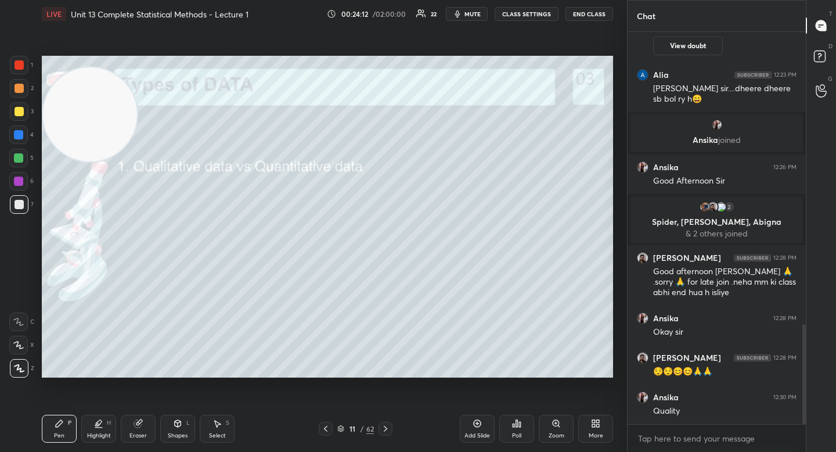
scroll to position [1148, 0]
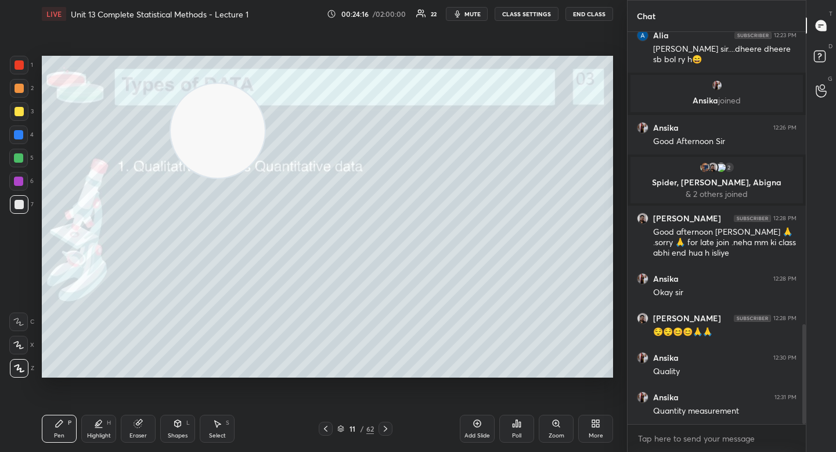
drag, startPoint x: 111, startPoint y: 119, endPoint x: 525, endPoint y: 175, distance: 418.3
click at [265, 176] on video at bounding box center [218, 131] width 94 height 94
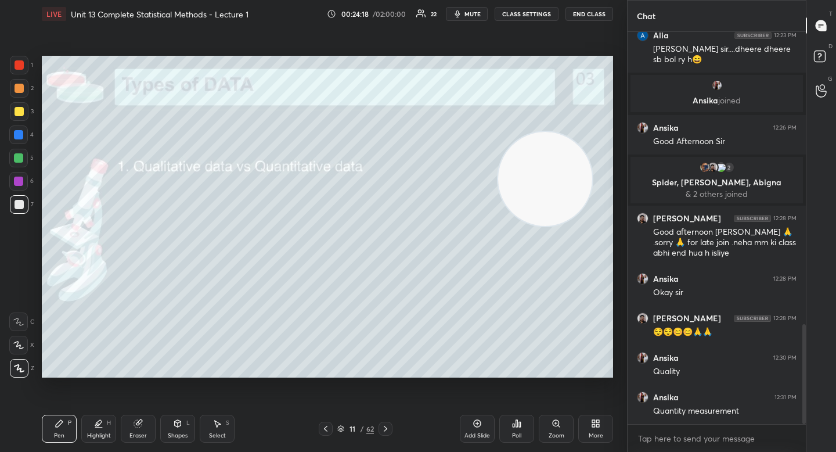
click at [15, 165] on div at bounding box center [18, 158] width 19 height 19
drag, startPoint x: 18, startPoint y: 206, endPoint x: 41, endPoint y: 192, distance: 26.6
click at [18, 206] on div at bounding box center [19, 204] width 9 height 9
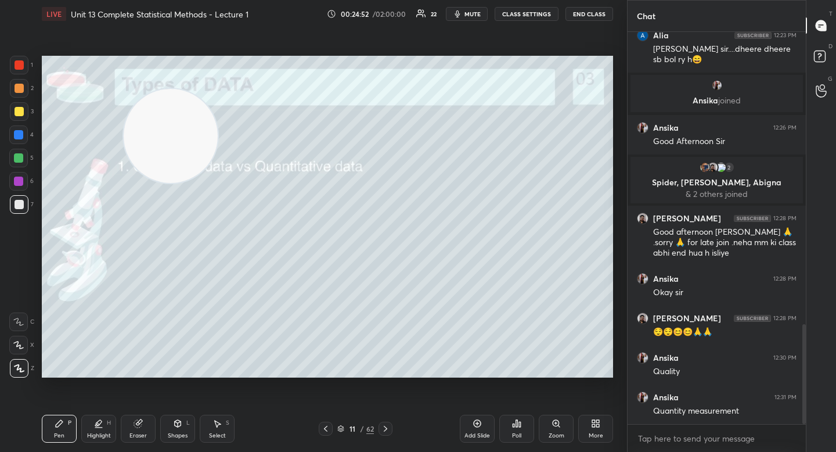
drag, startPoint x: 528, startPoint y: 174, endPoint x: 128, endPoint y: 127, distance: 402.6
click at [124, 136] on video at bounding box center [171, 136] width 94 height 94
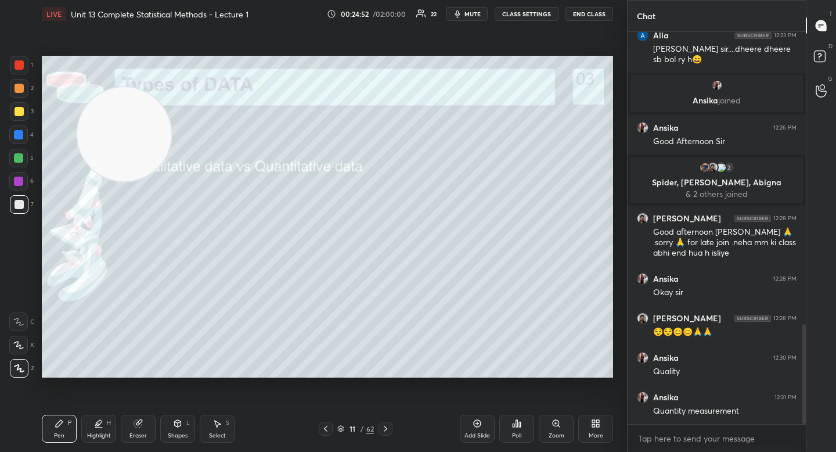
click at [102, 107] on video at bounding box center [124, 134] width 94 height 94
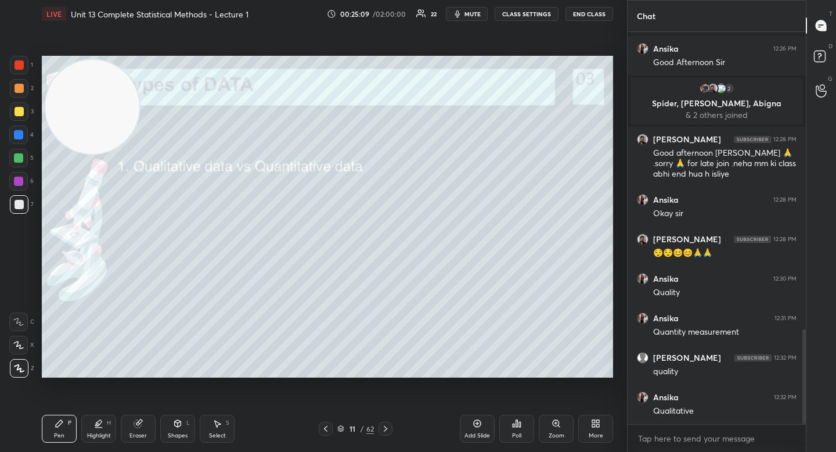
scroll to position [1266, 0]
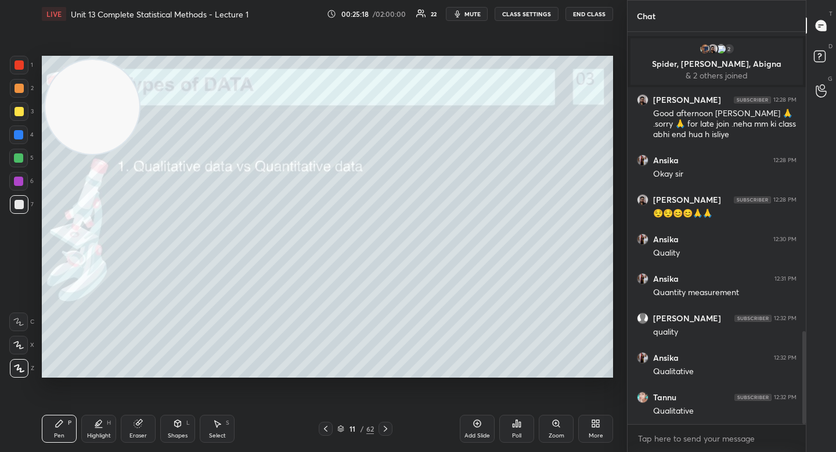
drag, startPoint x: 126, startPoint y: 430, endPoint x: 178, endPoint y: 387, distance: 68.0
click at [126, 431] on div "Eraser" at bounding box center [138, 428] width 35 height 28
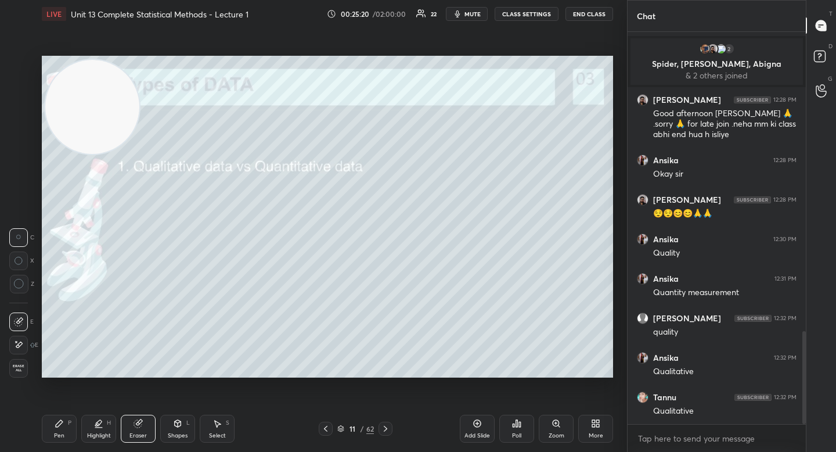
click at [72, 426] on div "Pen P" at bounding box center [59, 428] width 35 height 28
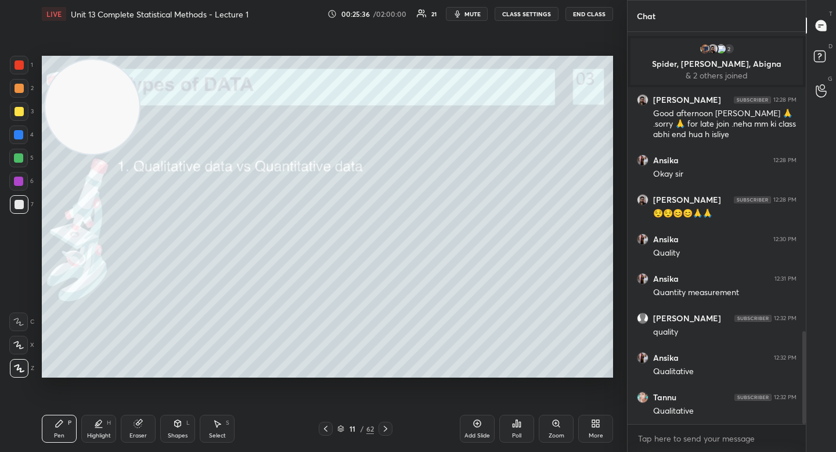
scroll to position [1306, 0]
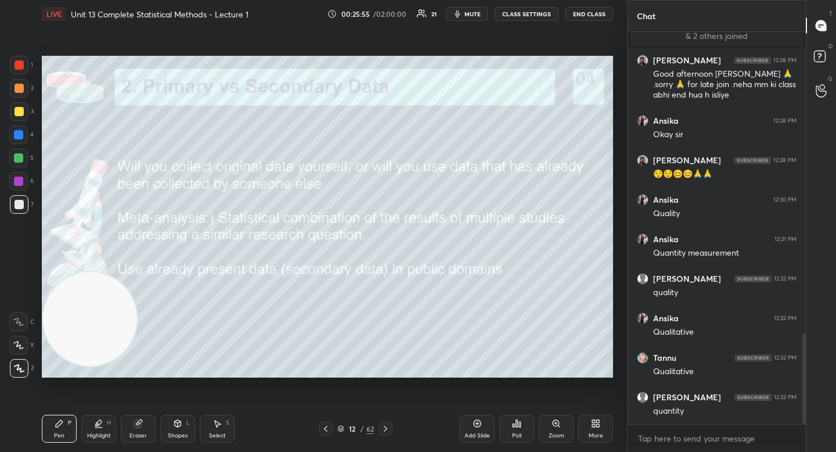
drag, startPoint x: 91, startPoint y: 120, endPoint x: 51, endPoint y: 312, distance: 196.2
click at [53, 326] on video at bounding box center [90, 319] width 94 height 94
click at [19, 167] on div "5" at bounding box center [21, 160] width 24 height 23
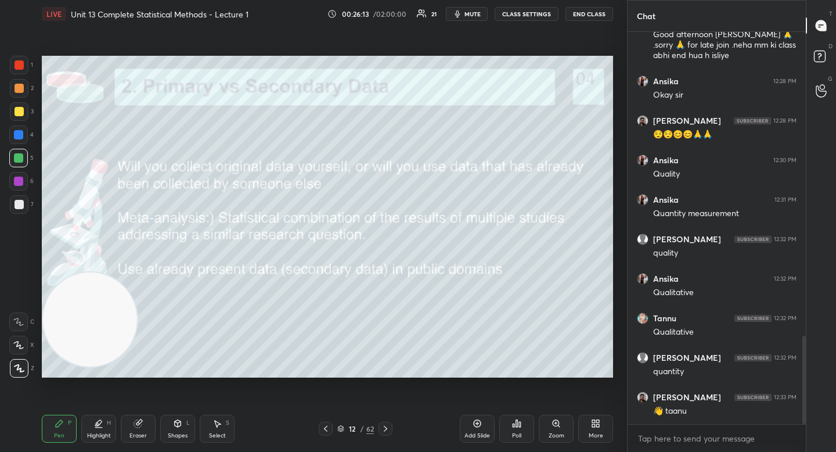
drag, startPoint x: 22, startPoint y: 208, endPoint x: 33, endPoint y: 201, distance: 12.2
click at [23, 209] on div at bounding box center [19, 204] width 19 height 19
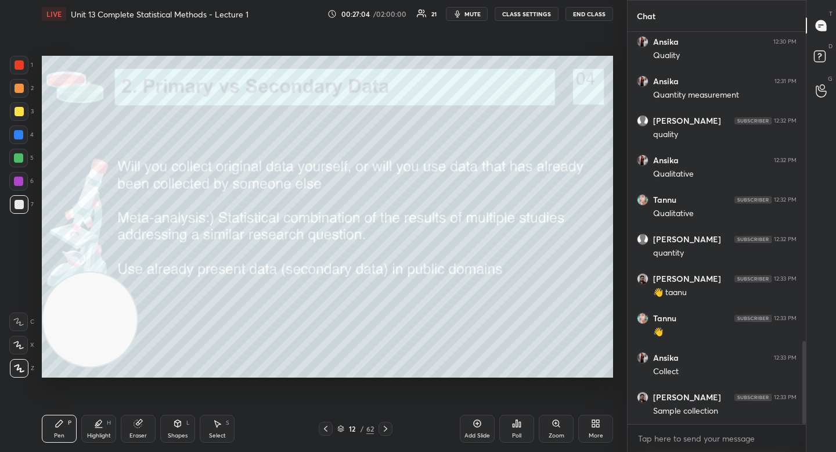
scroll to position [1503, 0]
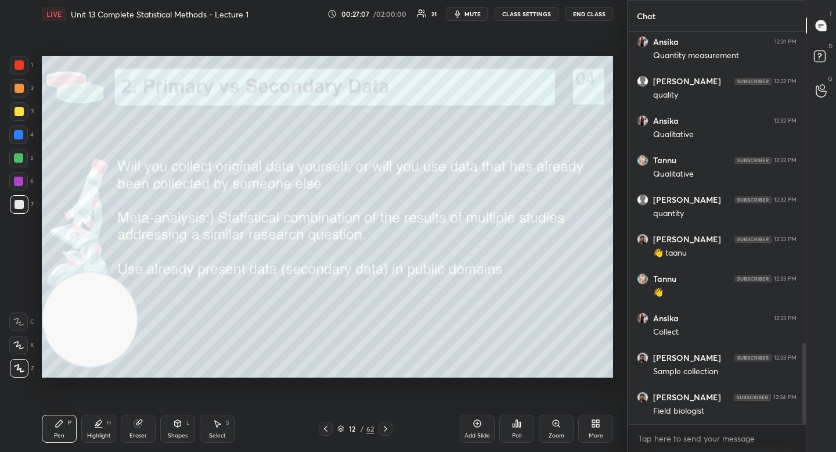
click at [176, 431] on div "Shapes L" at bounding box center [177, 428] width 35 height 28
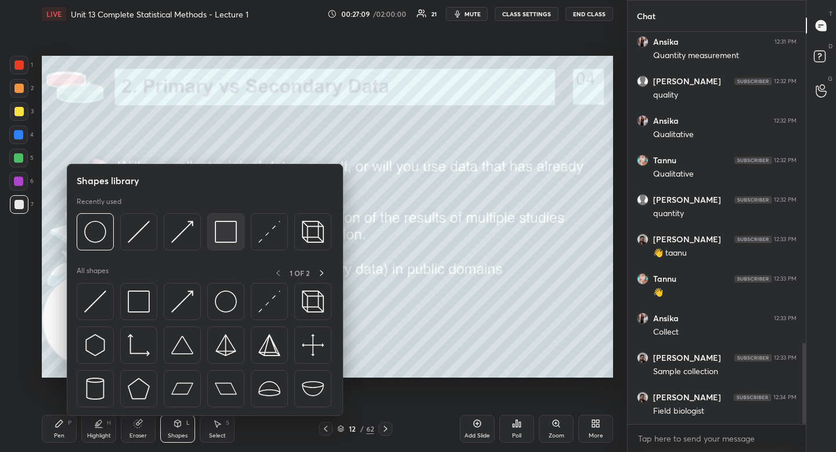
click at [228, 233] on img at bounding box center [226, 232] width 22 height 22
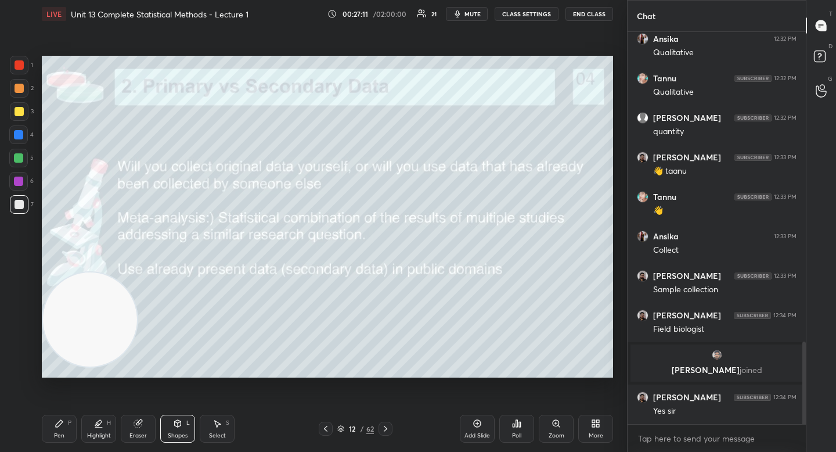
scroll to position [1467, 0]
click at [62, 432] on div "Pen" at bounding box center [59, 435] width 10 height 6
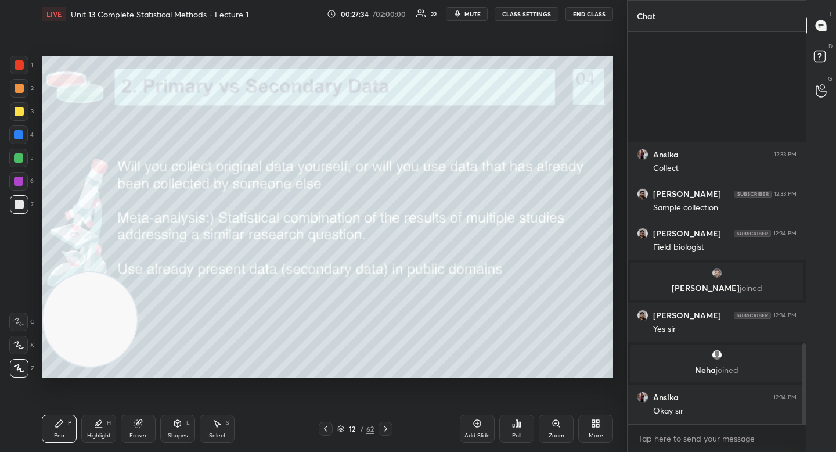
scroll to position [1528, 0]
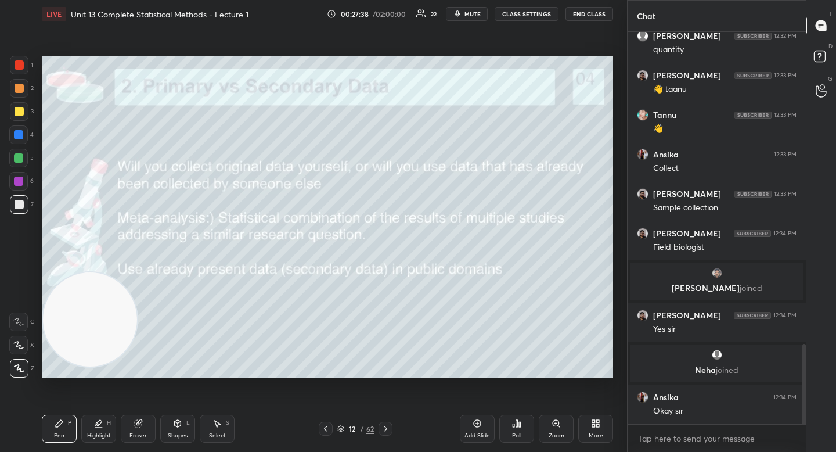
click at [23, 168] on div "5" at bounding box center [21, 160] width 24 height 23
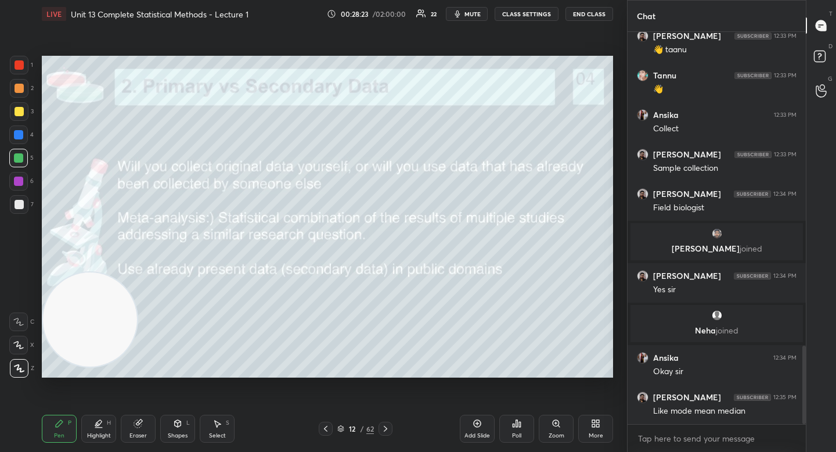
click at [23, 209] on div at bounding box center [19, 204] width 19 height 19
drag, startPoint x: 24, startPoint y: 178, endPoint x: 28, endPoint y: 165, distance: 14.0
click at [24, 179] on div at bounding box center [18, 181] width 19 height 19
click at [28, 159] on div "5" at bounding box center [21, 158] width 24 height 19
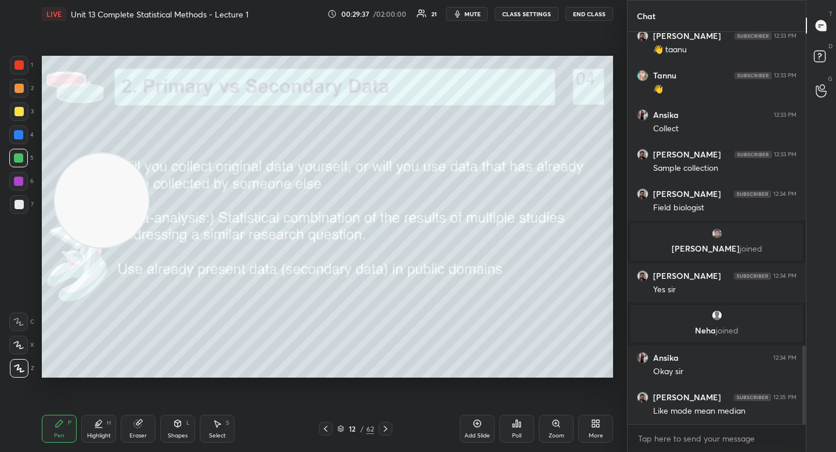
drag, startPoint x: 90, startPoint y: 330, endPoint x: 98, endPoint y: 152, distance: 178.4
click at [98, 153] on video at bounding box center [102, 200] width 94 height 94
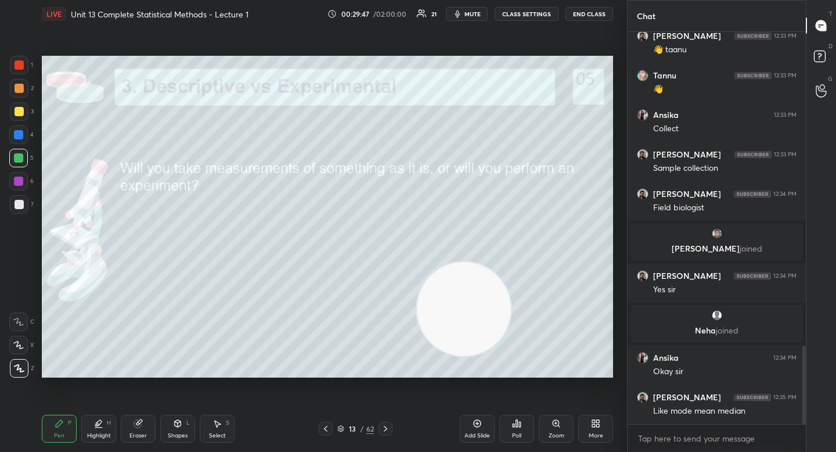
drag, startPoint x: 86, startPoint y: 137, endPoint x: 460, endPoint y: 304, distance: 410.0
click at [460, 305] on video at bounding box center [464, 309] width 94 height 94
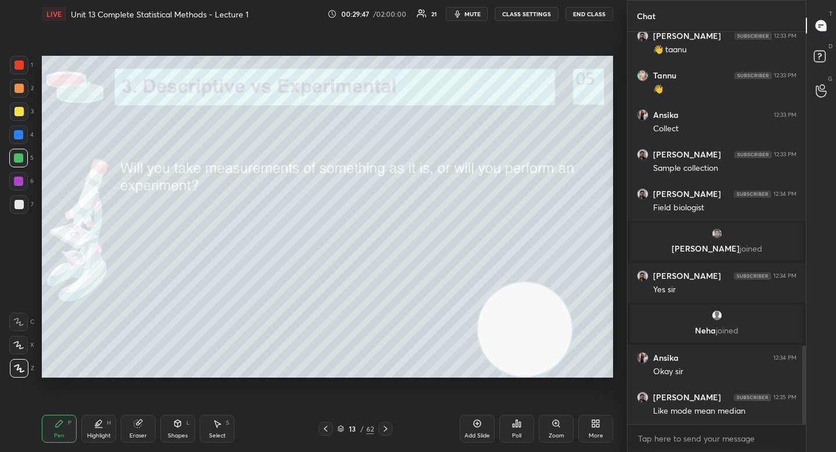
drag, startPoint x: 477, startPoint y: 309, endPoint x: 502, endPoint y: 318, distance: 26.6
click at [502, 319] on video at bounding box center [525, 329] width 94 height 94
click at [21, 202] on div at bounding box center [19, 204] width 9 height 9
click at [18, 157] on div at bounding box center [18, 157] width 9 height 9
click at [21, 116] on div at bounding box center [19, 111] width 9 height 9
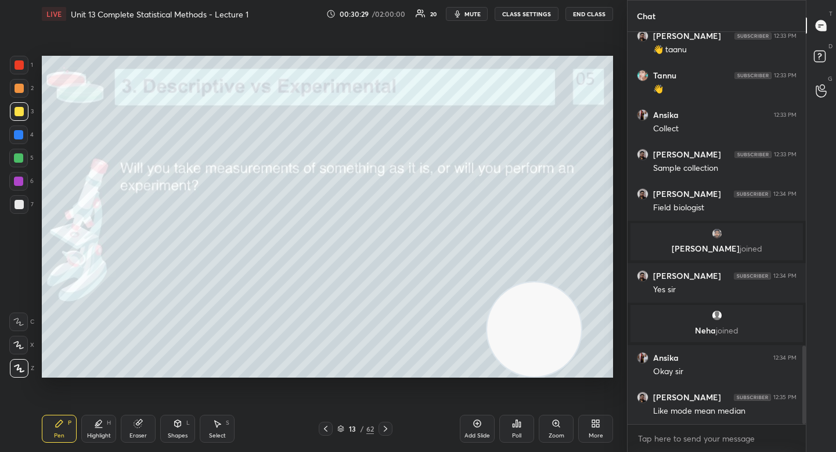
click at [21, 165] on div at bounding box center [18, 158] width 19 height 19
click at [174, 424] on icon at bounding box center [177, 423] width 9 height 9
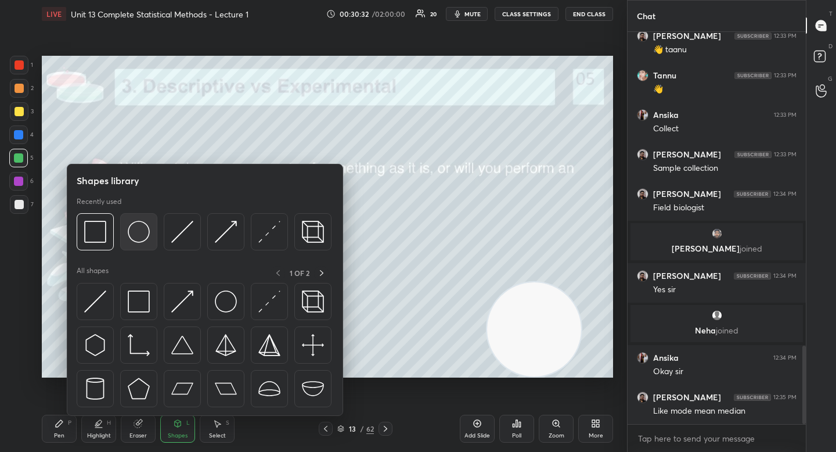
click at [136, 241] on img at bounding box center [139, 232] width 22 height 22
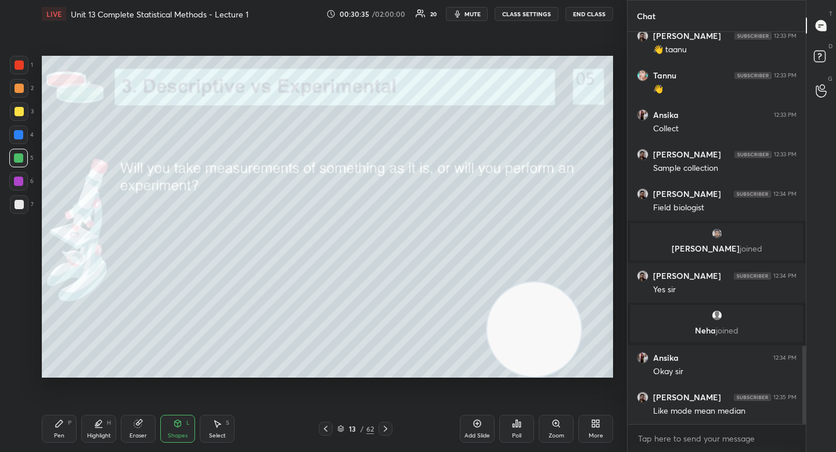
drag, startPoint x: 136, startPoint y: 420, endPoint x: 136, endPoint y: 389, distance: 30.8
click at [136, 420] on icon at bounding box center [138, 423] width 9 height 9
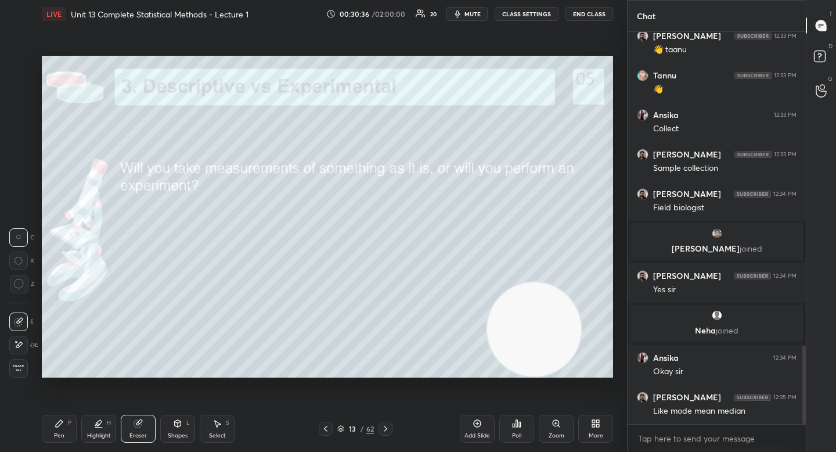
click at [17, 282] on icon at bounding box center [19, 284] width 10 height 10
drag, startPoint x: 67, startPoint y: 416, endPoint x: 67, endPoint y: 409, distance: 7.6
click at [67, 417] on div "Pen P" at bounding box center [59, 428] width 35 height 28
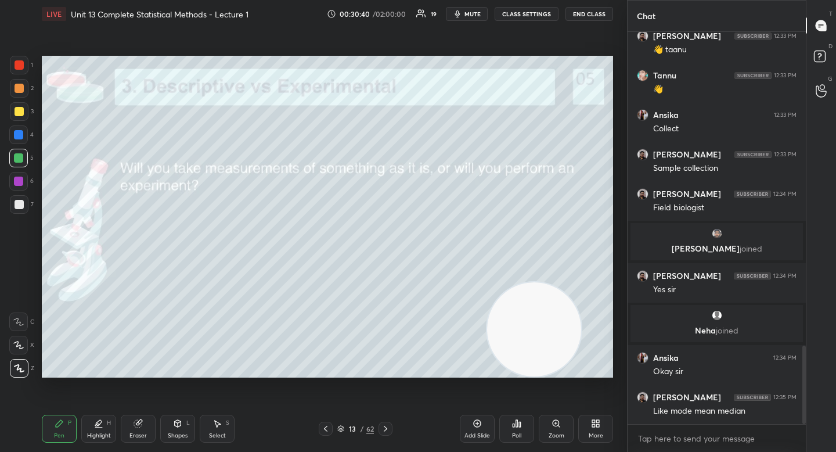
click at [18, 204] on div at bounding box center [19, 204] width 9 height 9
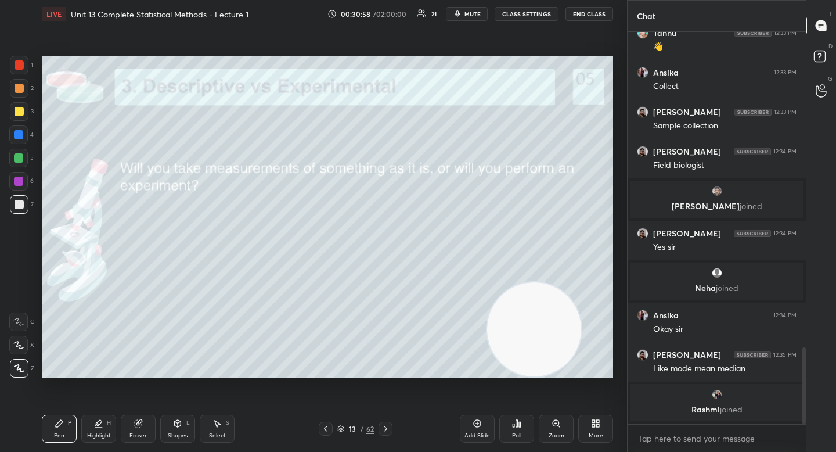
click at [104, 423] on div "Highlight H" at bounding box center [98, 428] width 35 height 28
click at [24, 136] on div at bounding box center [18, 134] width 19 height 19
click at [63, 430] on div "Pen P" at bounding box center [59, 428] width 35 height 28
click at [16, 203] on div at bounding box center [19, 204] width 9 height 9
drag, startPoint x: 174, startPoint y: 430, endPoint x: 174, endPoint y: 419, distance: 11.0
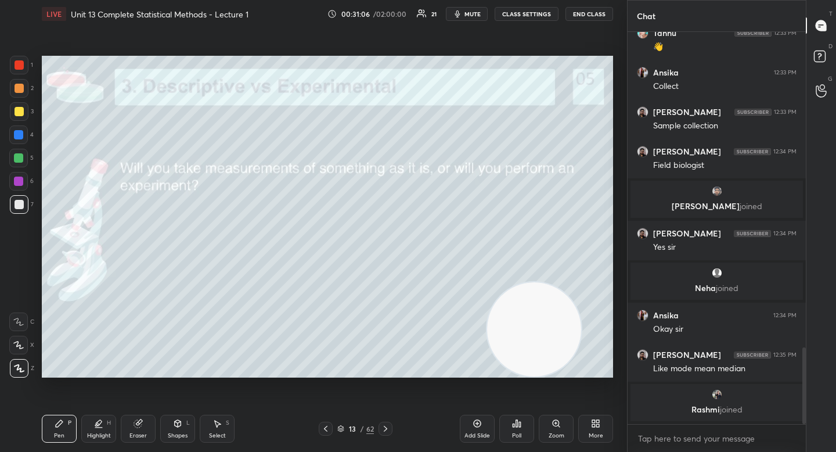
click at [174, 430] on div "Shapes L" at bounding box center [177, 428] width 35 height 28
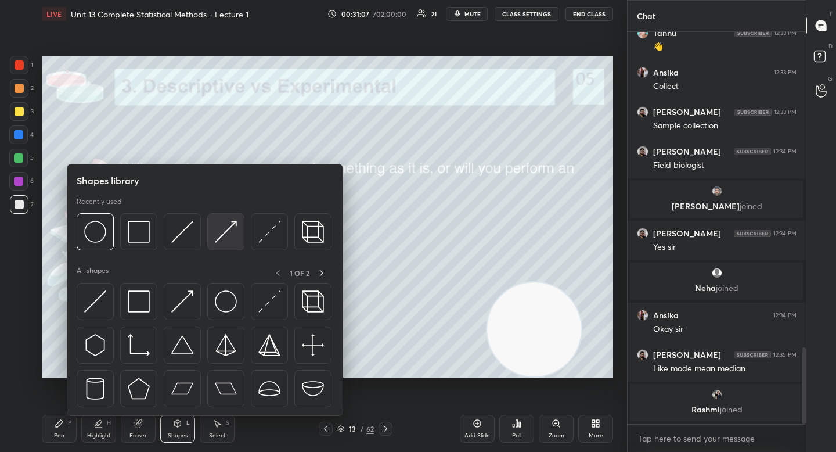
click at [215, 238] on img at bounding box center [226, 232] width 22 height 22
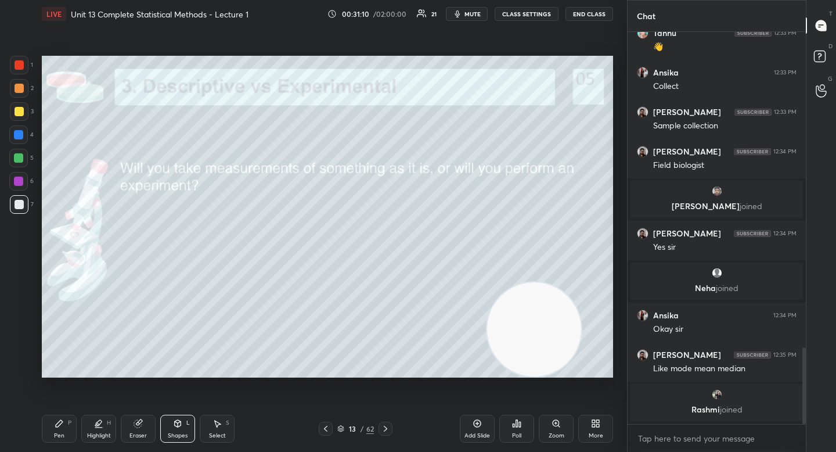
click at [204, 427] on div "Select S" at bounding box center [217, 428] width 35 height 28
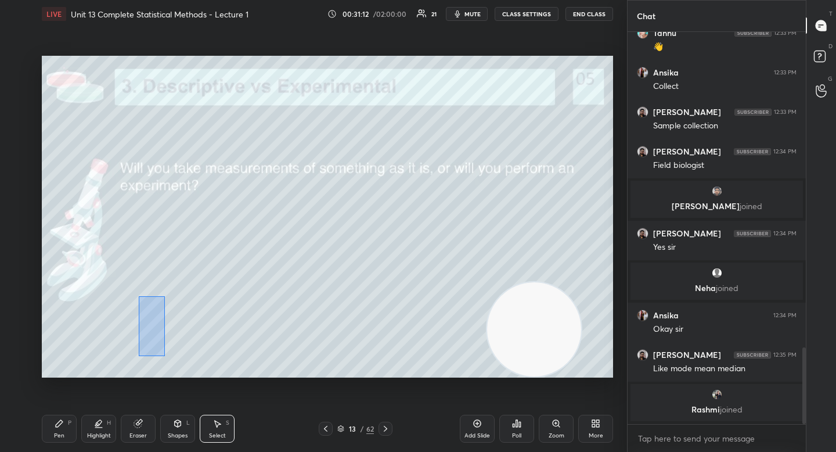
drag, startPoint x: 138, startPoint y: 296, endPoint x: 164, endPoint y: 356, distance: 65.0
click at [164, 356] on div "0 ° Undo Copy Duplicate Duplicate to new slide Delete" at bounding box center [327, 217] width 571 height 322
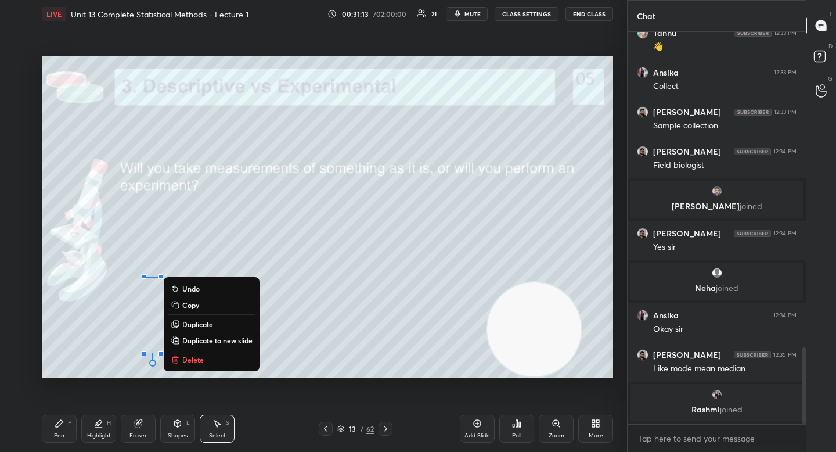
click at [188, 304] on p "Copy" at bounding box center [190, 304] width 17 height 9
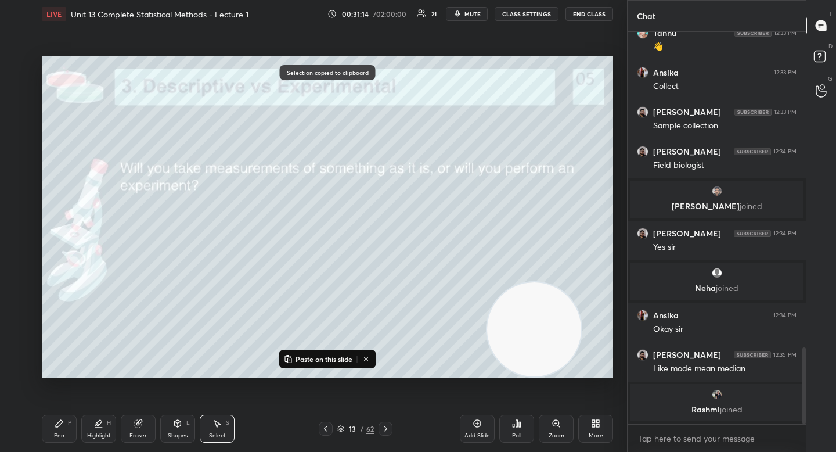
click at [300, 358] on p "Paste on this slide" at bounding box center [323, 358] width 57 height 9
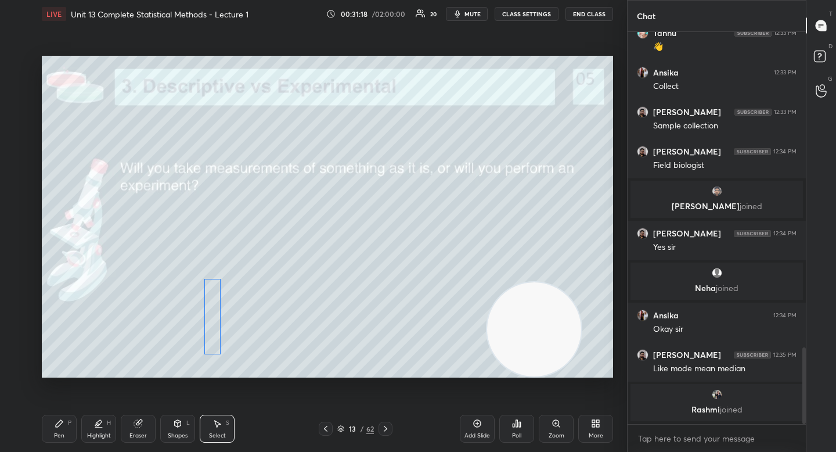
drag, startPoint x: 165, startPoint y: 339, endPoint x: 212, endPoint y: 327, distance: 47.9
click at [212, 328] on div "0 ° Undo Copy Paste here Duplicate Duplicate to new slide Delete" at bounding box center [327, 217] width 571 height 322
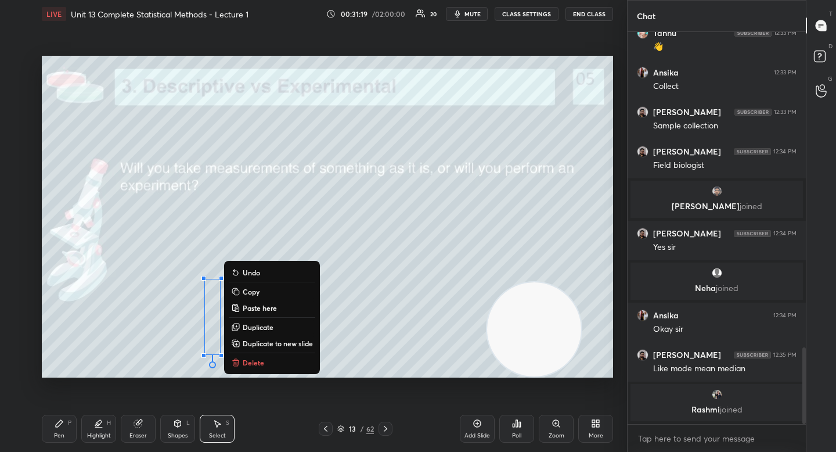
click at [68, 420] on div "P" at bounding box center [69, 423] width 3 height 6
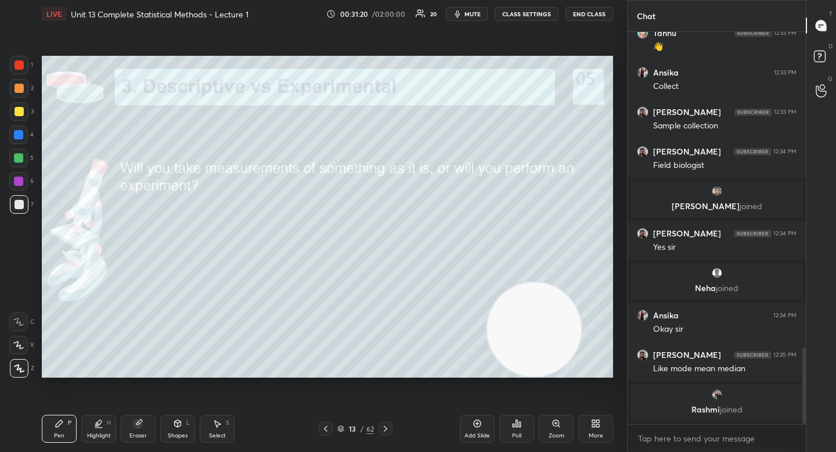
click at [133, 425] on div "Eraser" at bounding box center [138, 428] width 35 height 28
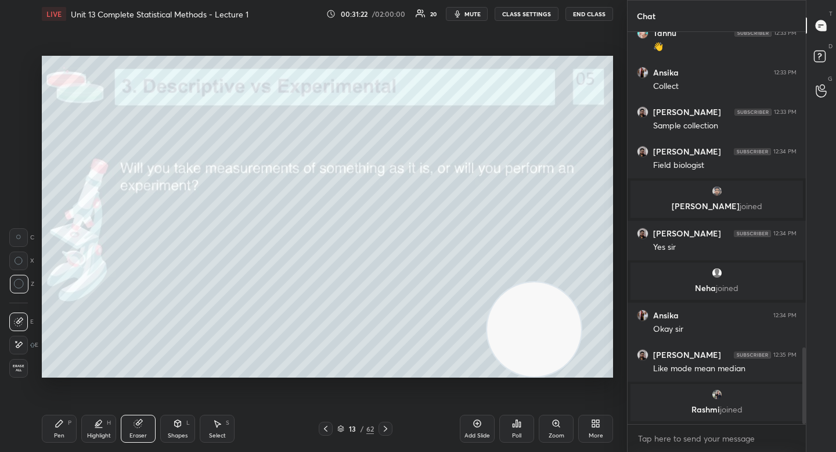
click at [17, 241] on div at bounding box center [18, 237] width 19 height 19
click at [67, 427] on div "Pen P" at bounding box center [59, 428] width 35 height 28
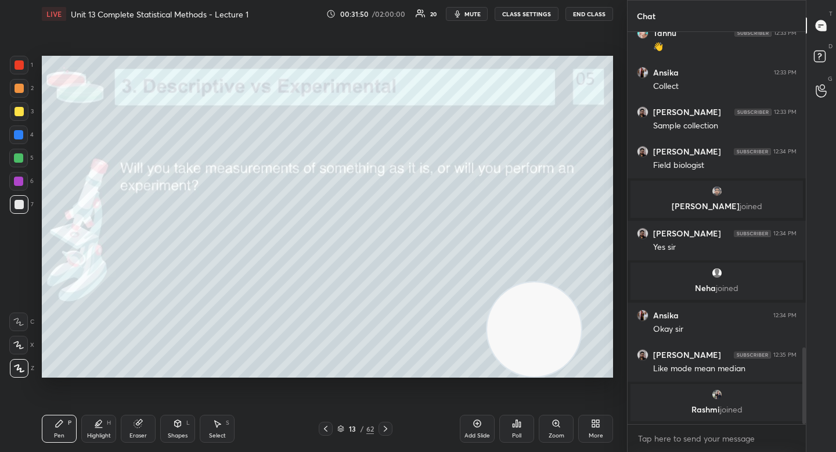
click at [15, 159] on div at bounding box center [18, 157] width 9 height 9
click at [23, 200] on div at bounding box center [19, 204] width 19 height 19
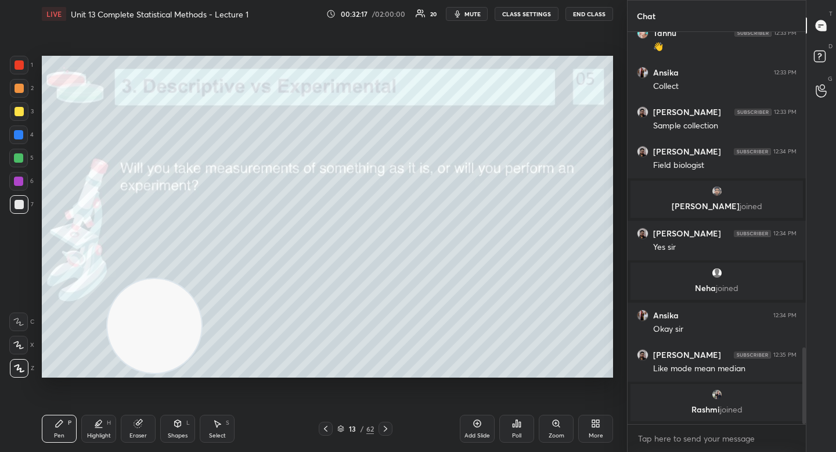
drag, startPoint x: 493, startPoint y: 326, endPoint x: 127, endPoint y: 326, distance: 365.7
click at [127, 326] on video at bounding box center [154, 326] width 94 height 94
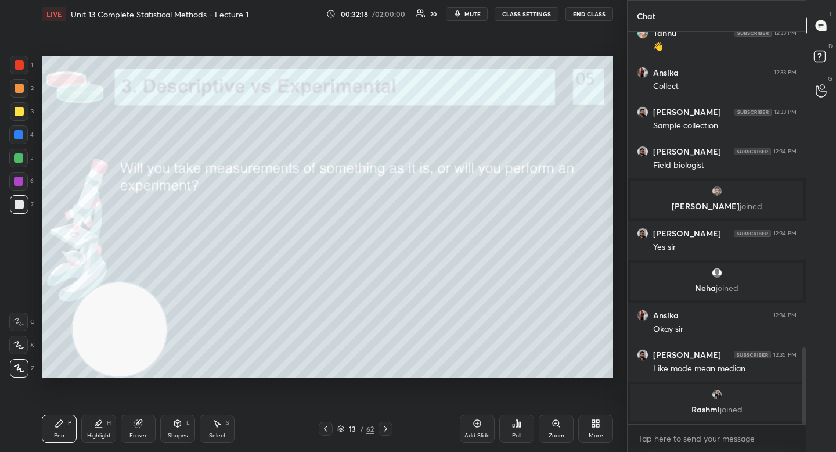
drag, startPoint x: 102, startPoint y: 338, endPoint x: 89, endPoint y: 340, distance: 13.0
click at [91, 340] on video at bounding box center [120, 329] width 94 height 94
click at [142, 430] on div "Eraser" at bounding box center [138, 428] width 35 height 28
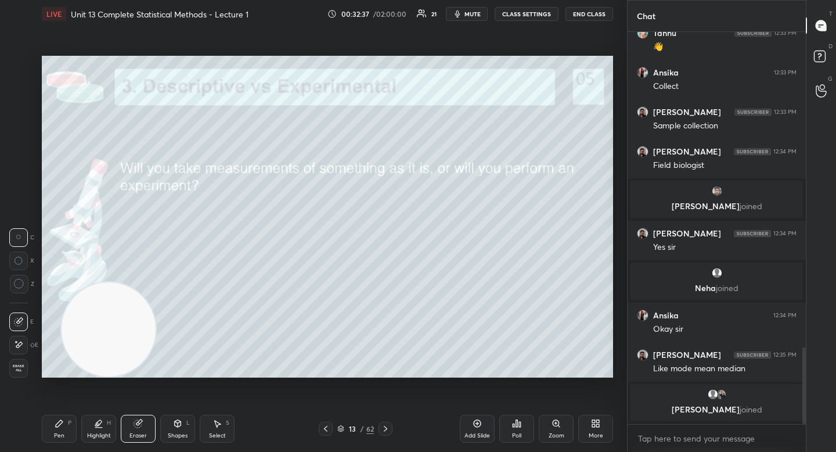
click at [68, 424] on div "P" at bounding box center [69, 423] width 3 height 6
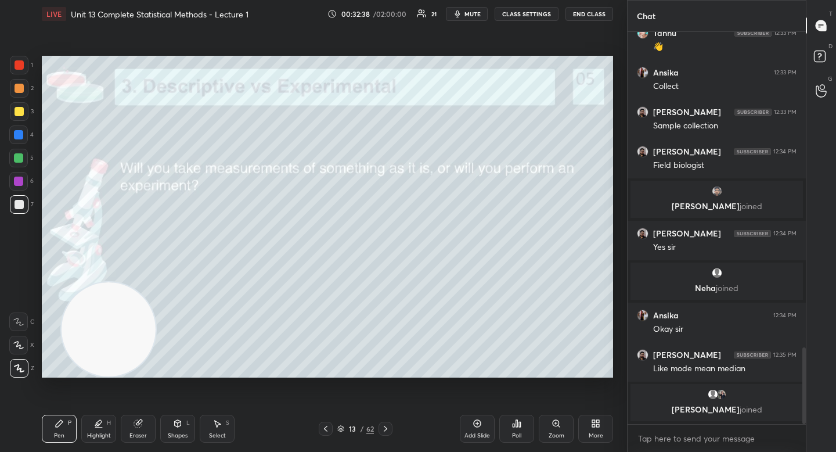
drag, startPoint x: 100, startPoint y: 349, endPoint x: 121, endPoint y: 347, distance: 21.0
click at [99, 349] on video at bounding box center [109, 329] width 94 height 94
click at [15, 160] on div at bounding box center [18, 157] width 9 height 9
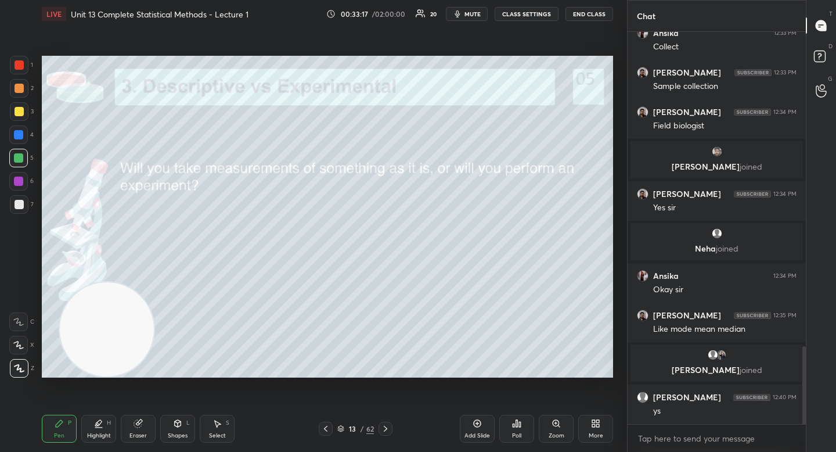
scroll to position [1586, 0]
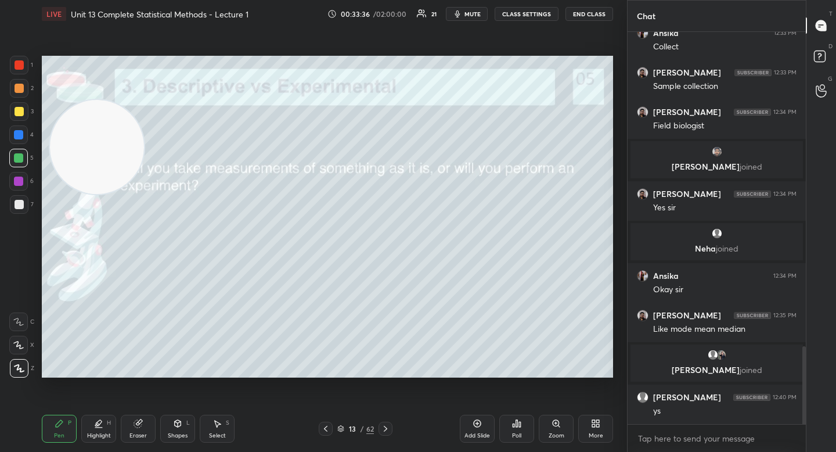
drag, startPoint x: 119, startPoint y: 328, endPoint x: 115, endPoint y: 152, distance: 175.9
click at [111, 153] on video at bounding box center [97, 147] width 94 height 94
drag, startPoint x: 110, startPoint y: 137, endPoint x: 108, endPoint y: 131, distance: 6.1
click at [110, 136] on video at bounding box center [92, 138] width 94 height 94
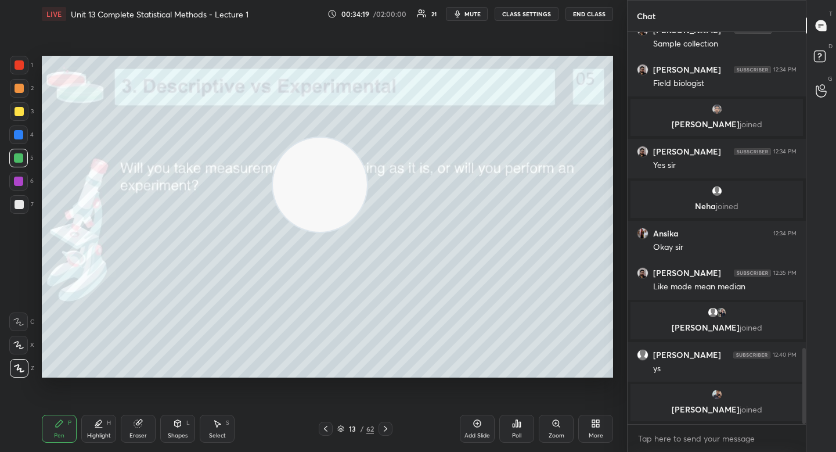
drag, startPoint x: 128, startPoint y: 149, endPoint x: 346, endPoint y: 191, distance: 221.8
click at [354, 197] on video at bounding box center [320, 185] width 94 height 94
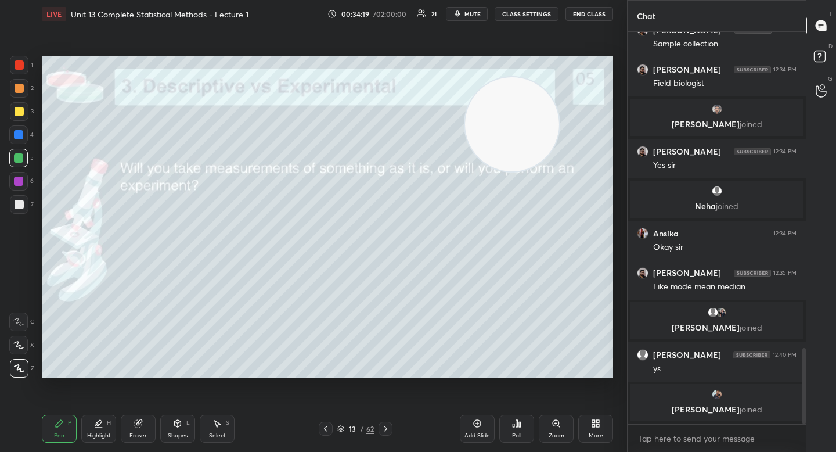
drag, startPoint x: 347, startPoint y: 192, endPoint x: 499, endPoint y: 120, distance: 167.5
click at [500, 120] on video at bounding box center [512, 124] width 94 height 94
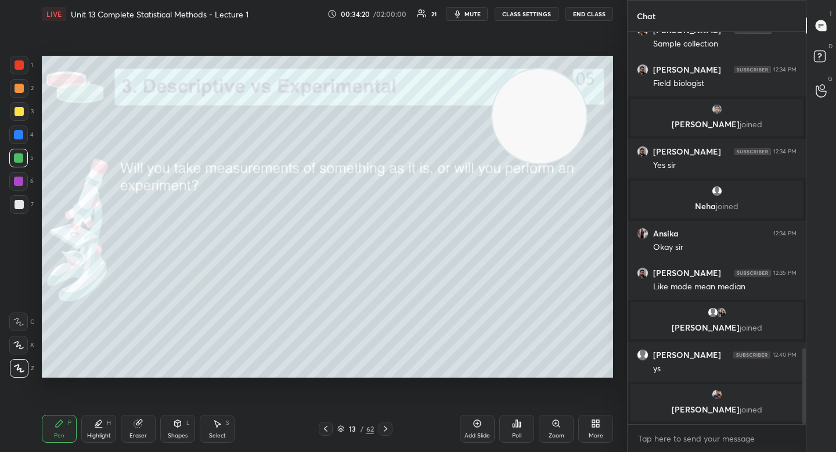
click at [527, 113] on video at bounding box center [539, 116] width 94 height 94
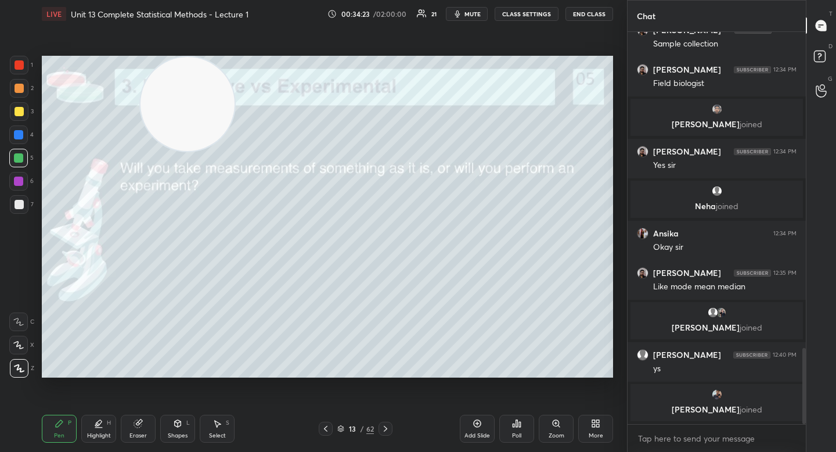
drag, startPoint x: 474, startPoint y: 103, endPoint x: 33, endPoint y: 84, distance: 441.0
click at [35, 86] on div "1 2 3 4 5 6 7 C X Z C X Z E E Erase all H H LIVE Unit 13 Complete Statistical M…" at bounding box center [309, 226] width 618 height 452
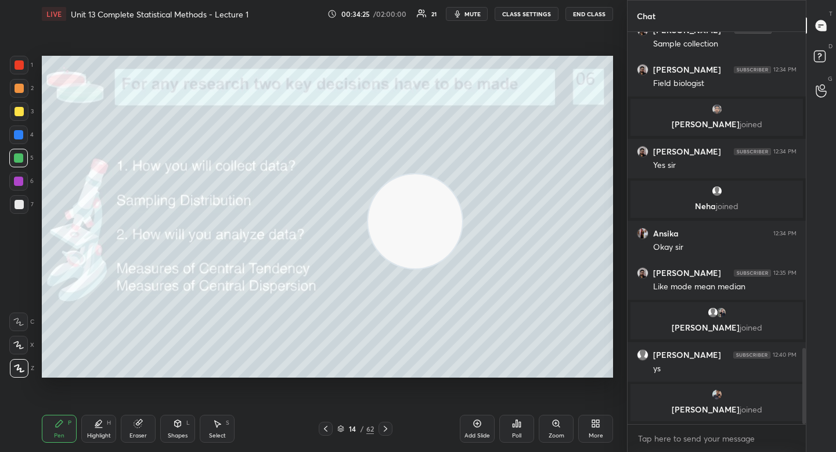
drag, startPoint x: 134, startPoint y: 129, endPoint x: 434, endPoint y: 214, distance: 312.6
click at [434, 215] on video at bounding box center [415, 221] width 94 height 94
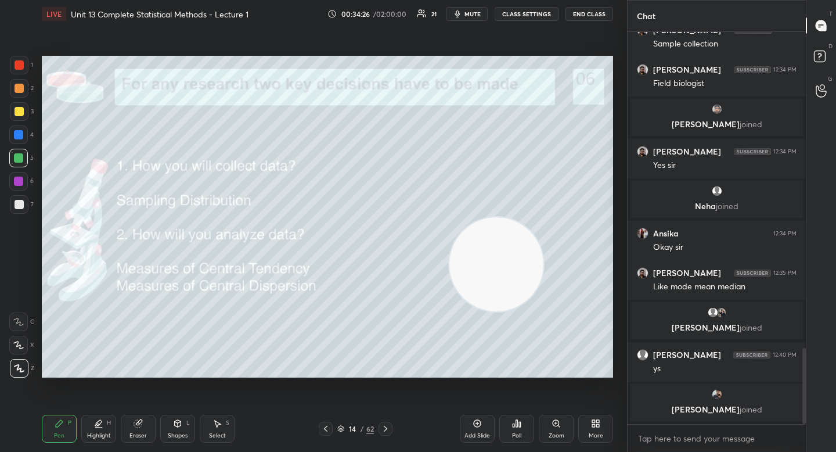
drag, startPoint x: 482, startPoint y: 246, endPoint x: 507, endPoint y: 255, distance: 25.9
click at [507, 255] on video at bounding box center [496, 264] width 94 height 94
drag, startPoint x: 510, startPoint y: 258, endPoint x: 515, endPoint y: 252, distance: 7.8
click at [530, 280] on video at bounding box center [500, 269] width 94 height 94
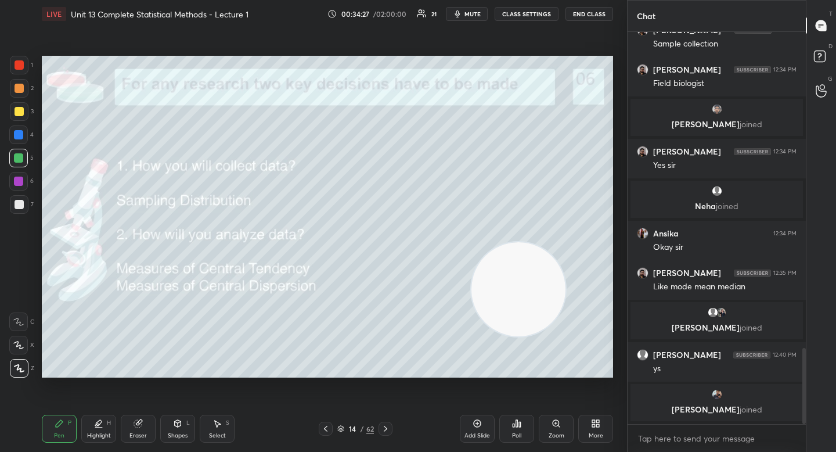
click at [12, 205] on div at bounding box center [19, 204] width 19 height 19
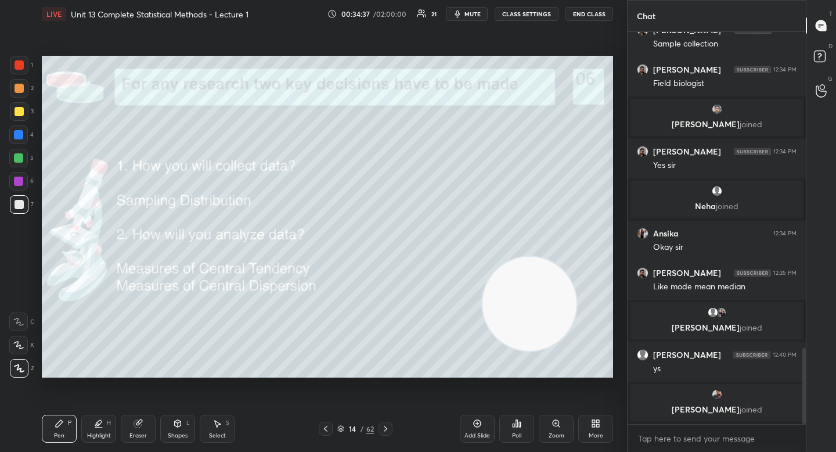
click at [572, 339] on video at bounding box center [529, 304] width 94 height 94
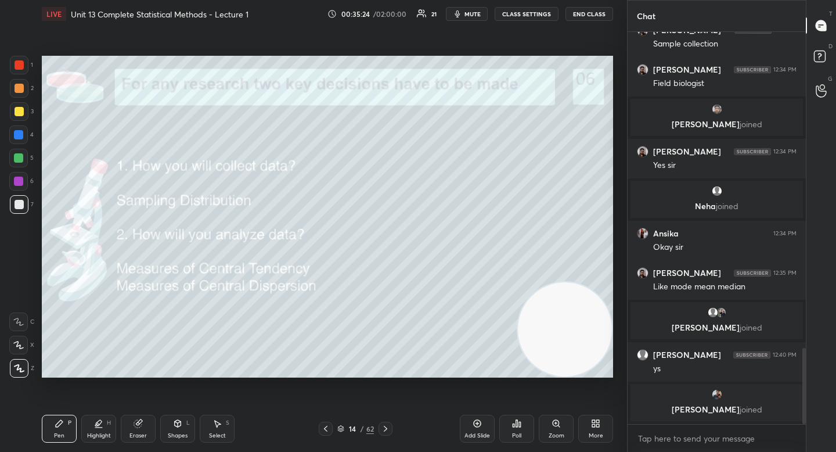
scroll to position [1622, 0]
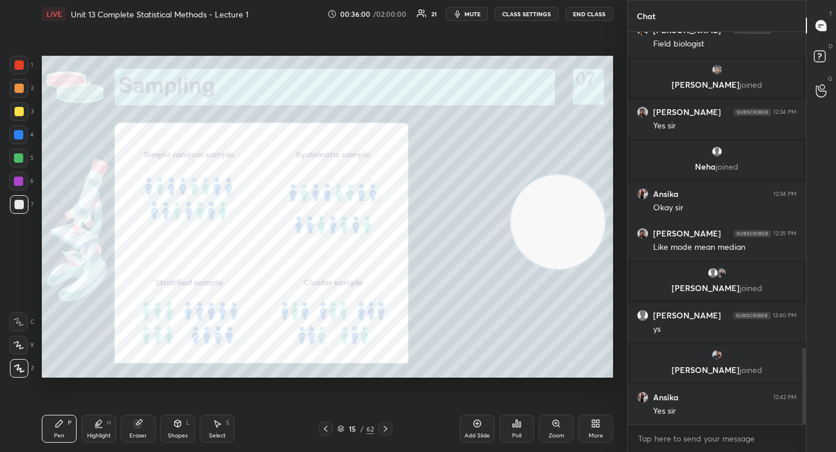
drag, startPoint x: 556, startPoint y: 264, endPoint x: 561, endPoint y: 136, distance: 127.8
click at [567, 175] on video at bounding box center [558, 222] width 94 height 94
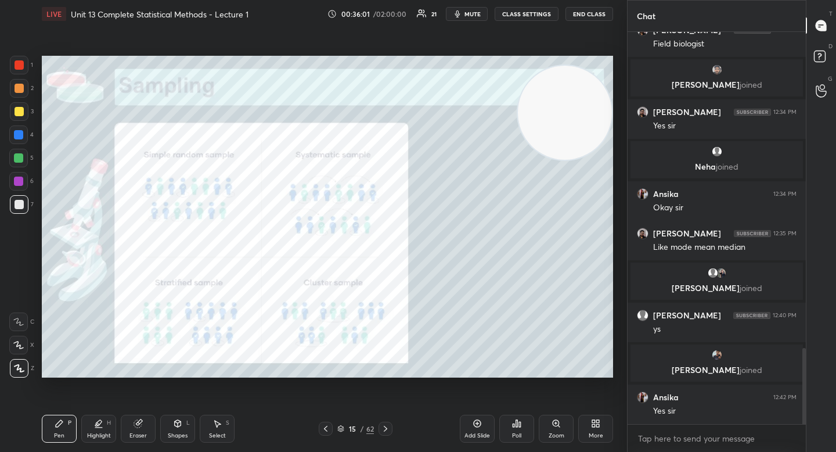
click at [546, 430] on div "Zoom" at bounding box center [556, 428] width 35 height 28
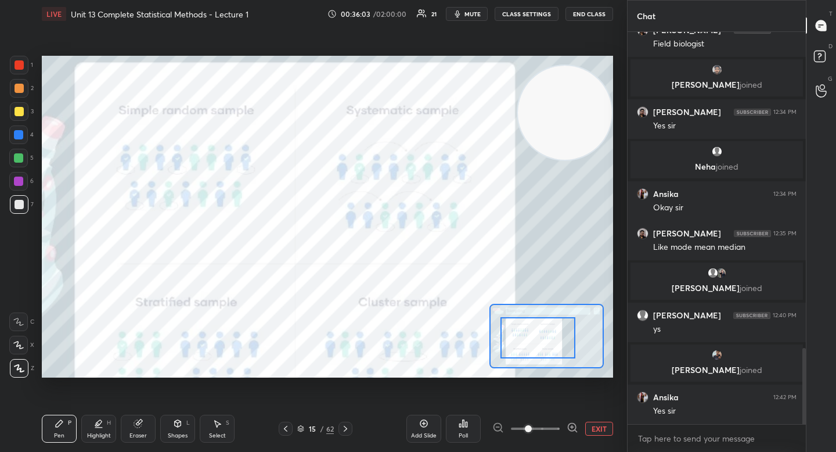
click at [535, 351] on div at bounding box center [537, 337] width 75 height 41
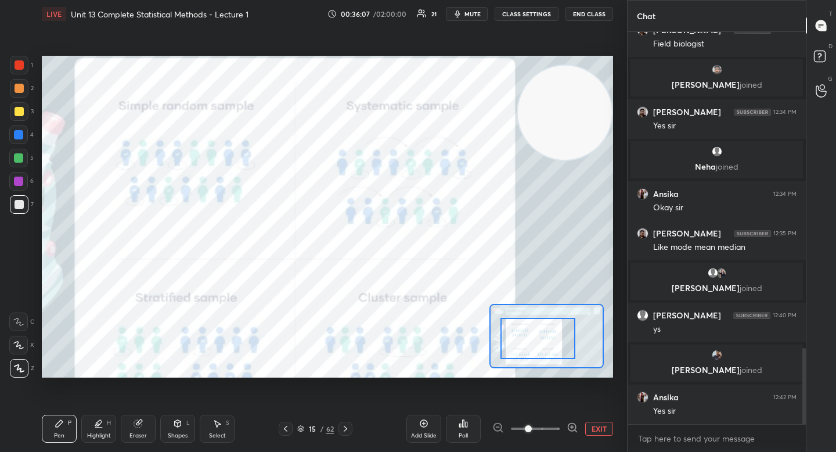
click at [551, 345] on div at bounding box center [537, 338] width 75 height 41
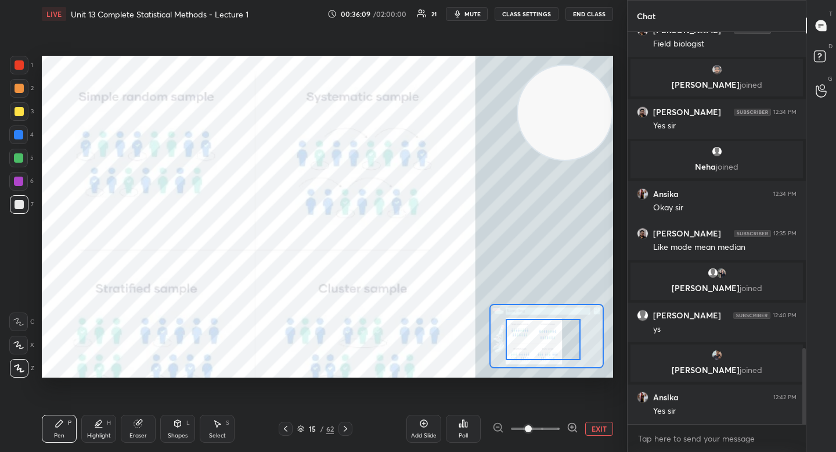
drag, startPoint x: 551, startPoint y: 345, endPoint x: 557, endPoint y: 348, distance: 6.0
click at [557, 347] on div at bounding box center [543, 339] width 75 height 41
click at [22, 182] on div at bounding box center [18, 180] width 9 height 9
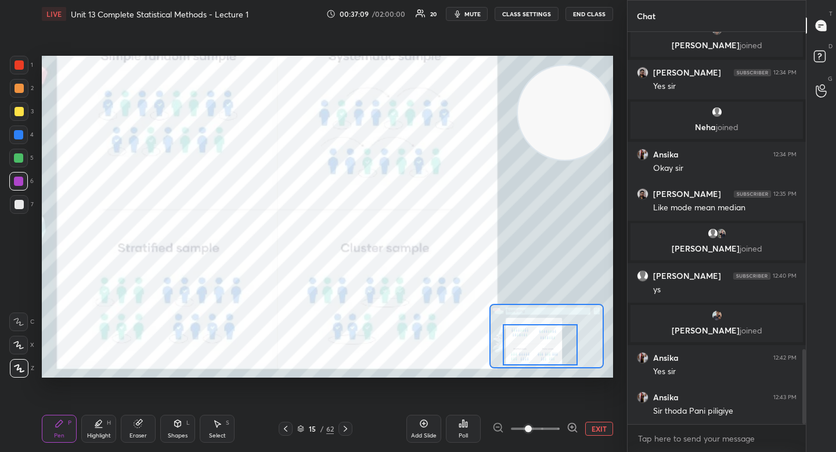
click at [520, 340] on div at bounding box center [540, 344] width 75 height 41
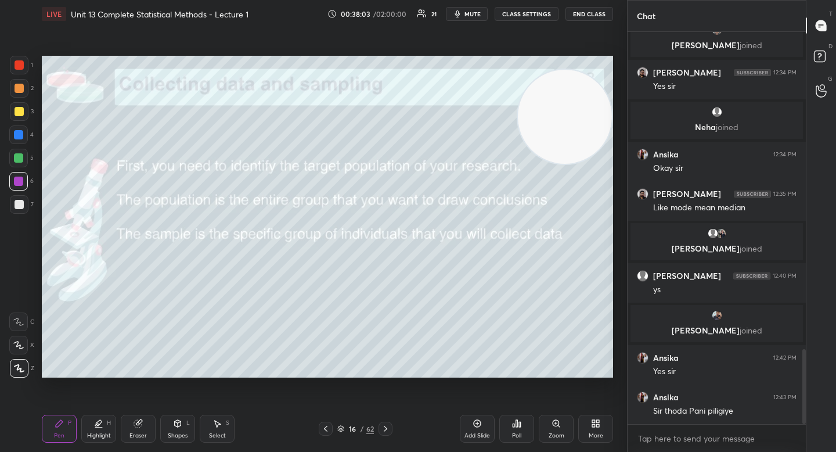
drag, startPoint x: 543, startPoint y: 116, endPoint x: 549, endPoint y: 330, distance: 214.3
click at [549, 164] on video at bounding box center [565, 117] width 94 height 94
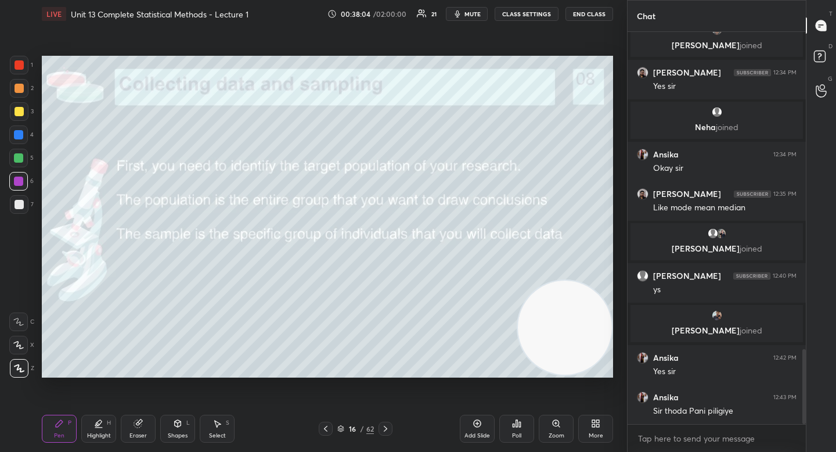
click at [19, 207] on div at bounding box center [19, 204] width 9 height 9
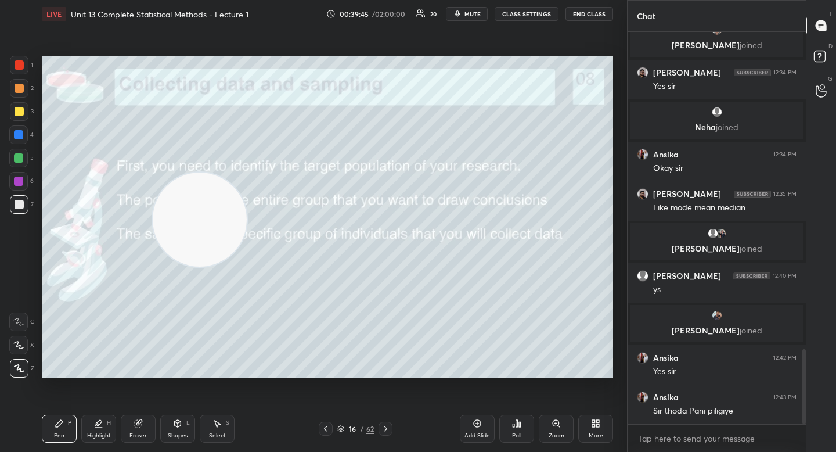
drag, startPoint x: 511, startPoint y: 294, endPoint x: 194, endPoint y: 215, distance: 326.6
click at [189, 212] on video at bounding box center [200, 219] width 94 height 94
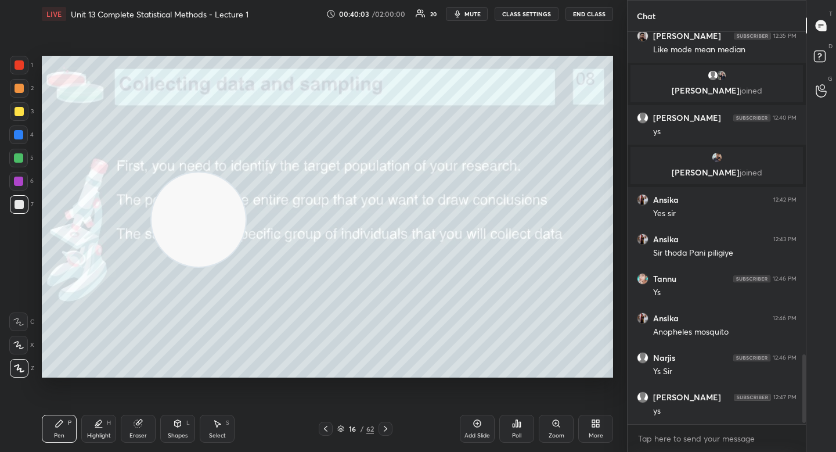
scroll to position [1859, 0]
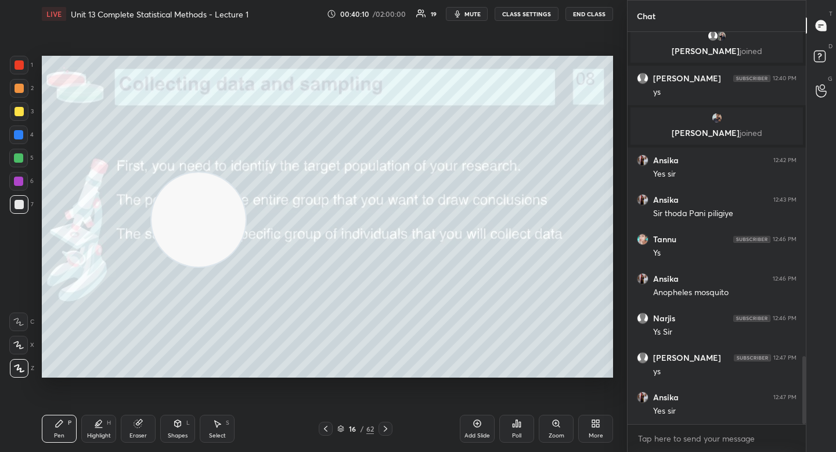
drag, startPoint x: 164, startPoint y: 184, endPoint x: 158, endPoint y: 170, distance: 15.6
click at [156, 173] on video at bounding box center [199, 219] width 94 height 94
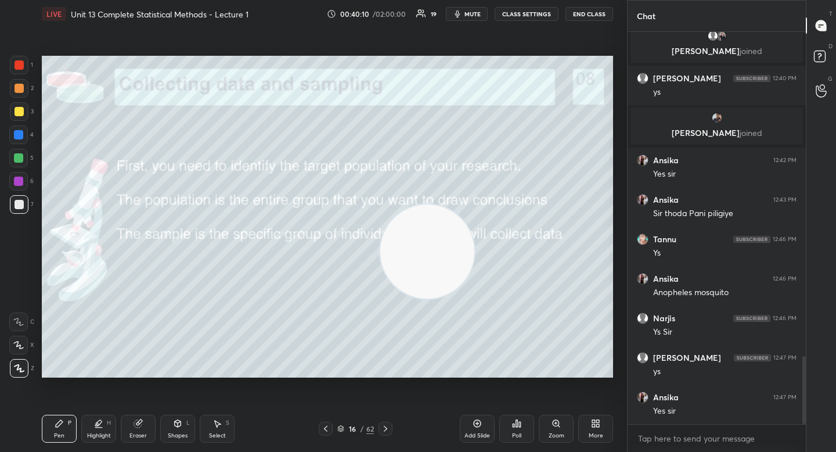
drag, startPoint x: 153, startPoint y: 168, endPoint x: 504, endPoint y: 258, distance: 362.1
click at [474, 262] on video at bounding box center [427, 251] width 94 height 94
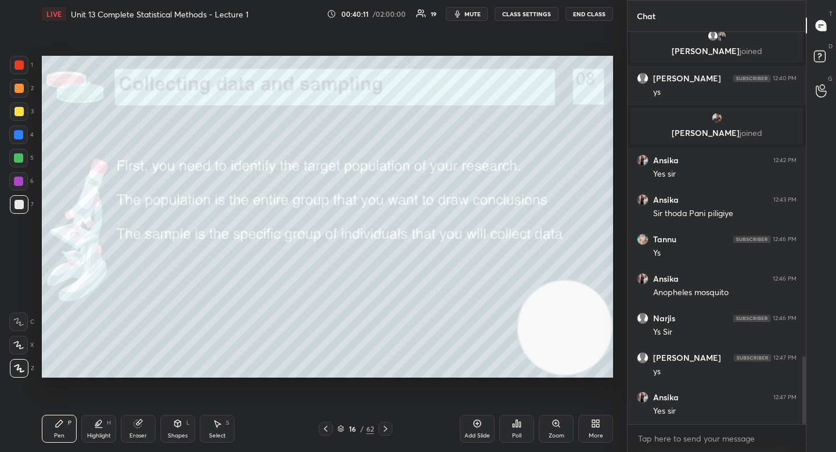
drag, startPoint x: 555, startPoint y: 298, endPoint x: 600, endPoint y: 330, distance: 55.3
click at [600, 331] on video at bounding box center [565, 327] width 94 height 94
click at [23, 157] on div at bounding box center [18, 158] width 19 height 19
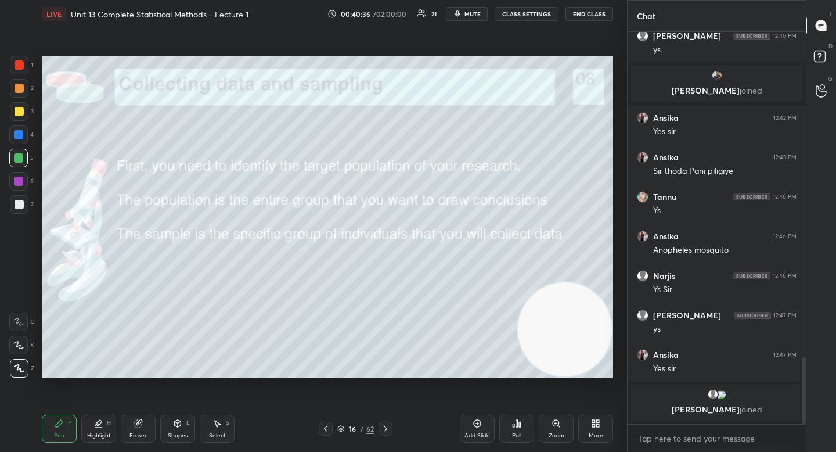
click at [13, 204] on div at bounding box center [19, 204] width 19 height 19
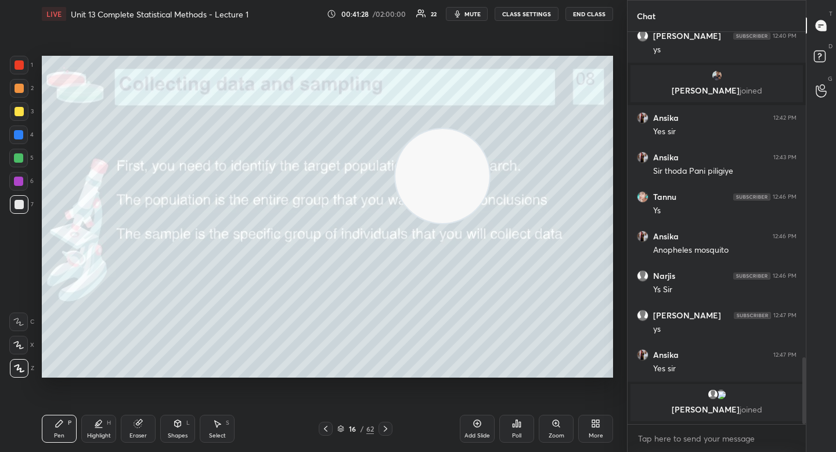
drag, startPoint x: 538, startPoint y: 311, endPoint x: 411, endPoint y: 184, distance: 179.0
click at [417, 169] on video at bounding box center [442, 176] width 94 height 94
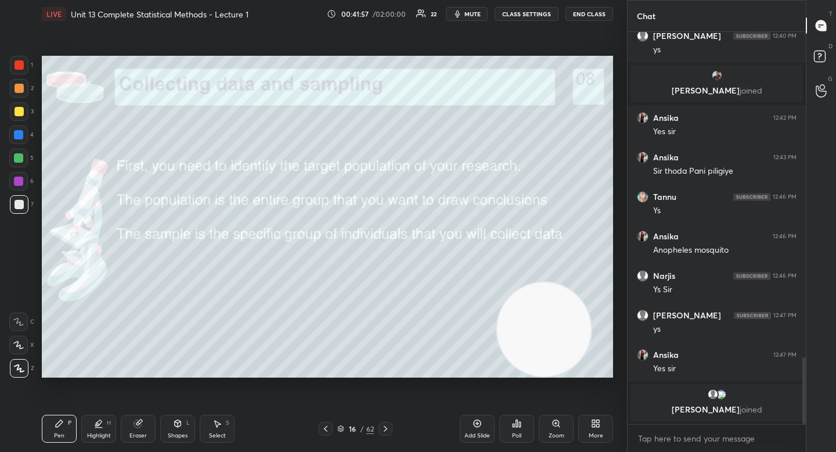
drag, startPoint x: 528, startPoint y: 297, endPoint x: 553, endPoint y: 304, distance: 26.5
click at [558, 320] on video at bounding box center [544, 329] width 94 height 94
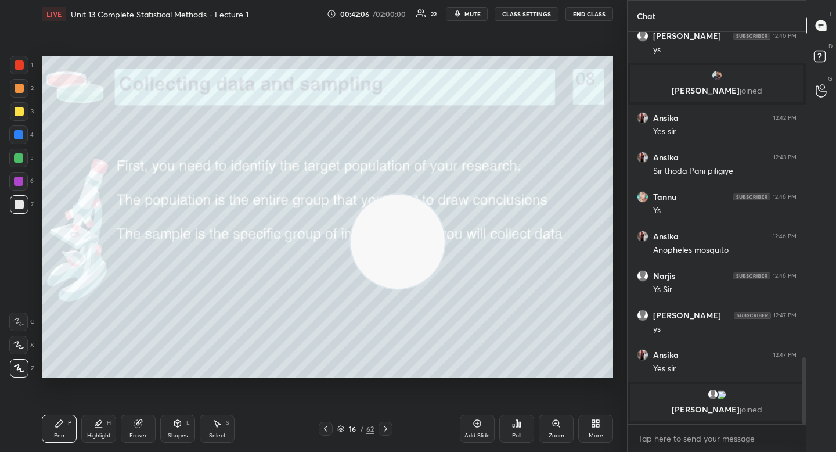
drag, startPoint x: 450, startPoint y: 263, endPoint x: 201, endPoint y: 157, distance: 271.0
click at [351, 194] on video at bounding box center [398, 241] width 94 height 94
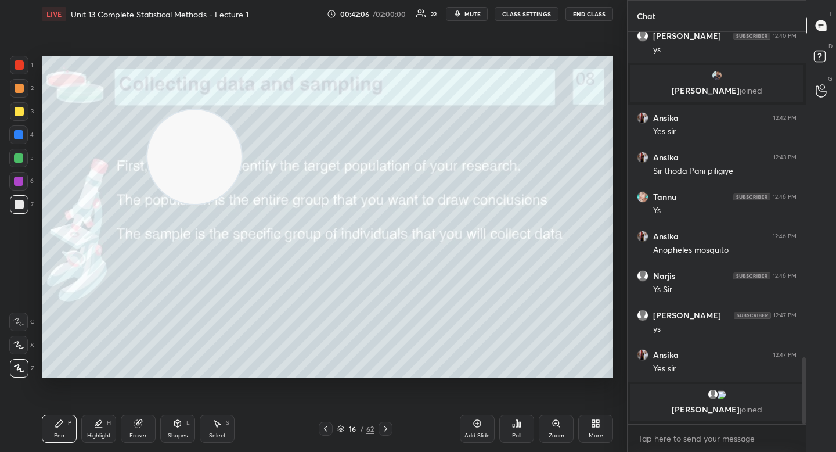
click at [147, 112] on video at bounding box center [194, 157] width 94 height 94
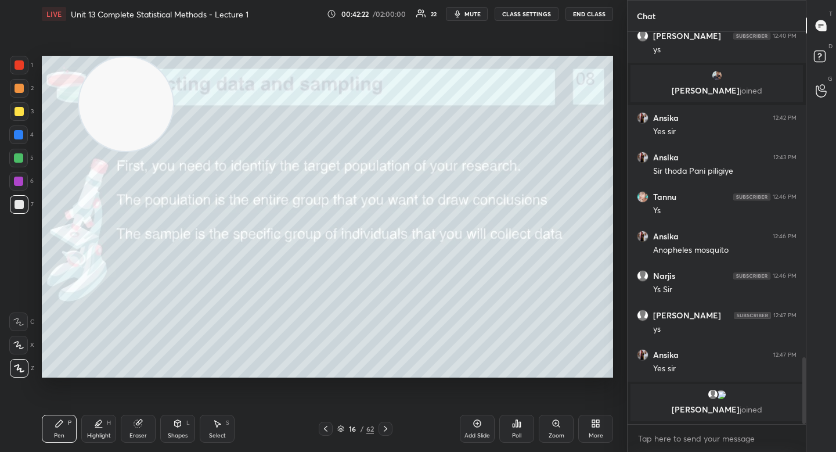
drag, startPoint x: 129, startPoint y: 132, endPoint x: 65, endPoint y: 359, distance: 236.5
click at [79, 151] on video at bounding box center [126, 104] width 94 height 94
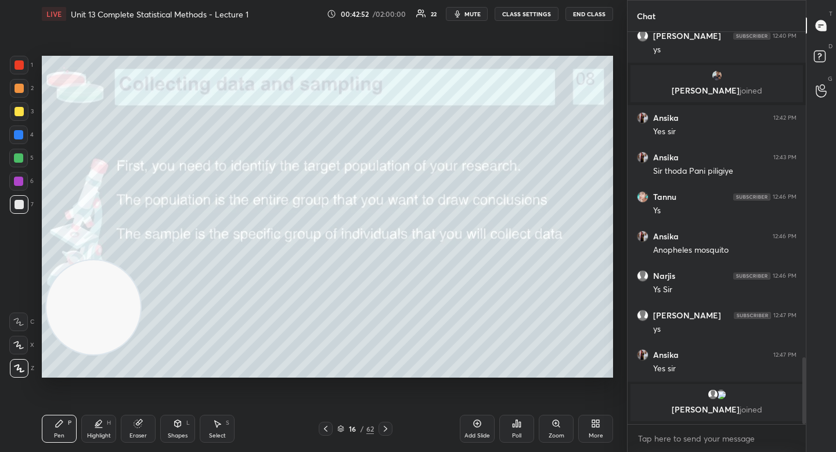
drag, startPoint x: 82, startPoint y: 333, endPoint x: 85, endPoint y: 173, distance: 160.3
click at [84, 260] on video at bounding box center [93, 307] width 94 height 94
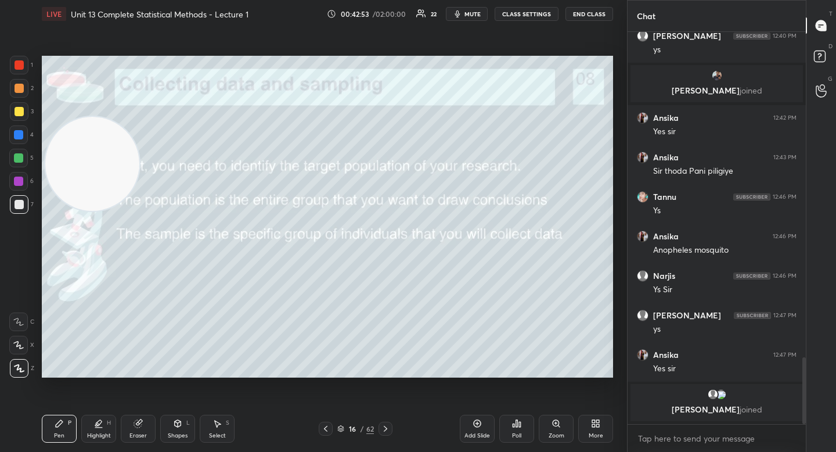
click at [95, 128] on video at bounding box center [92, 164] width 94 height 94
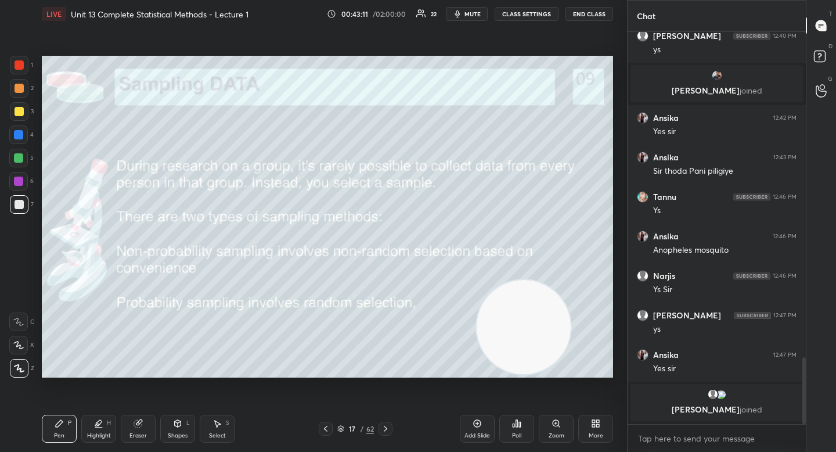
drag, startPoint x: 99, startPoint y: 130, endPoint x: 531, endPoint y: 319, distance: 471.5
click at [533, 330] on video at bounding box center [524, 327] width 94 height 94
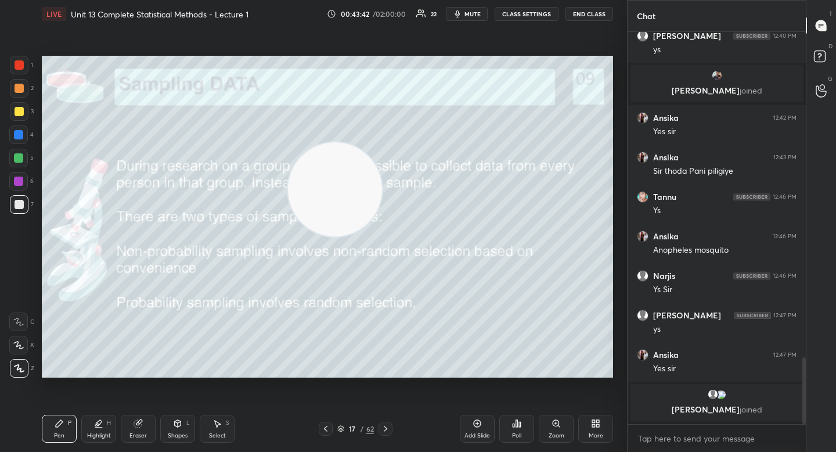
drag, startPoint x: 495, startPoint y: 280, endPoint x: 471, endPoint y: 261, distance: 30.9
click at [288, 142] on video at bounding box center [335, 189] width 94 height 94
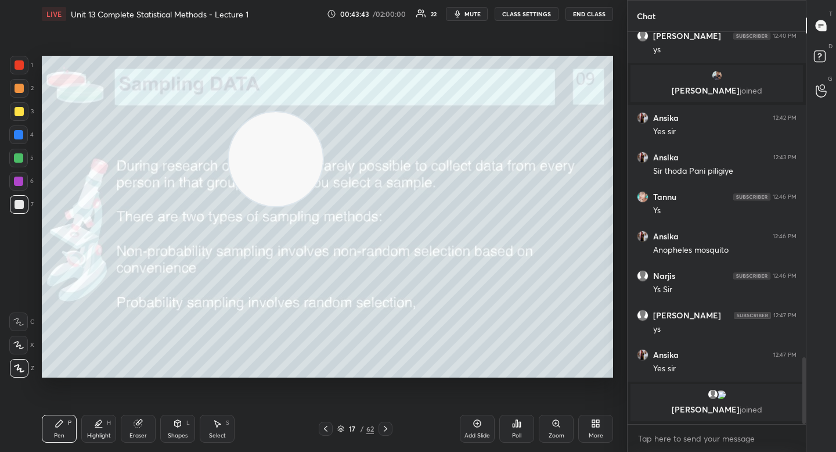
drag, startPoint x: 200, startPoint y: 139, endPoint x: 67, endPoint y: 112, distance: 135.7
click at [229, 112] on video at bounding box center [276, 159] width 94 height 94
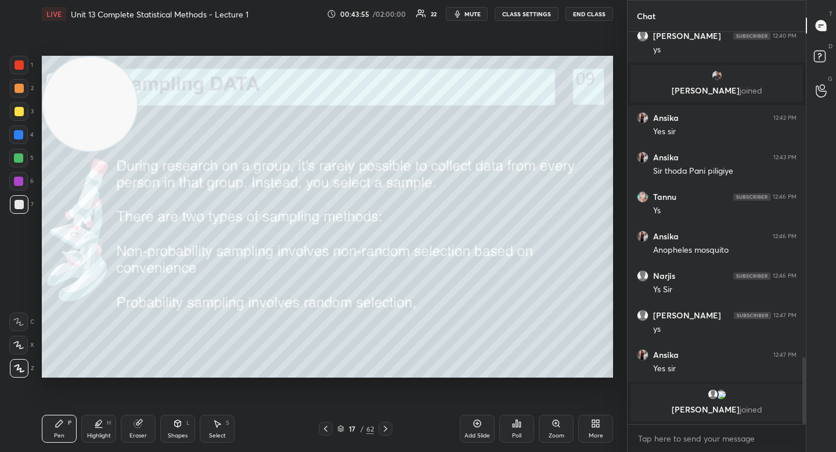
click at [141, 434] on div "Eraser" at bounding box center [137, 435] width 17 height 6
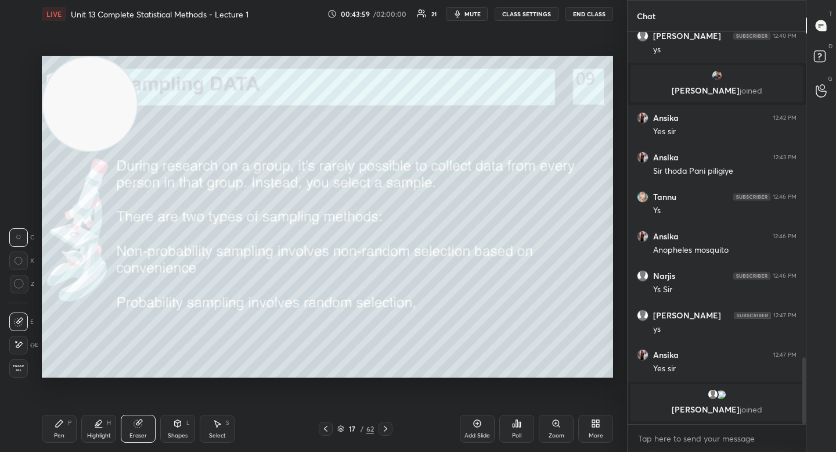
click at [63, 424] on icon at bounding box center [59, 423] width 9 height 9
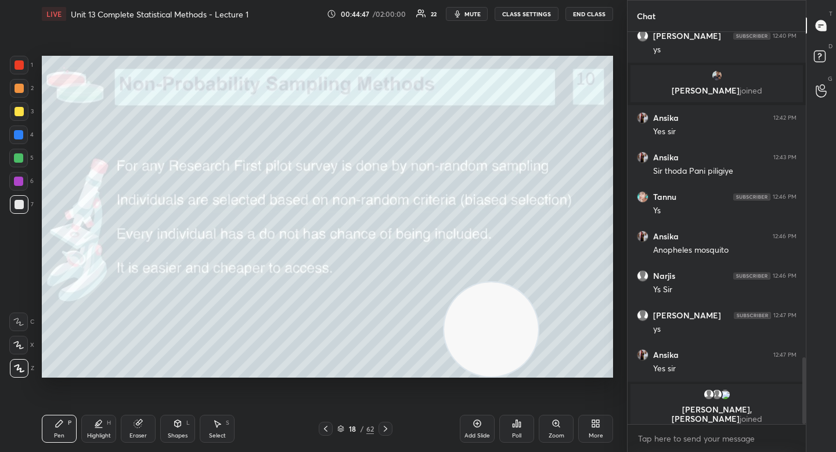
drag, startPoint x: 106, startPoint y: 129, endPoint x: 518, endPoint y: 351, distance: 468.0
click at [520, 352] on video at bounding box center [491, 329] width 94 height 94
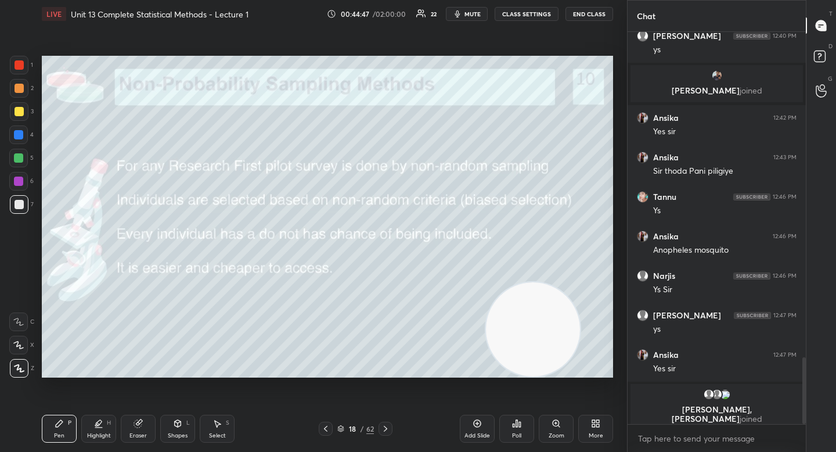
drag, startPoint x: 517, startPoint y: 342, endPoint x: 551, endPoint y: 355, distance: 35.8
click at [553, 356] on video at bounding box center [533, 329] width 94 height 94
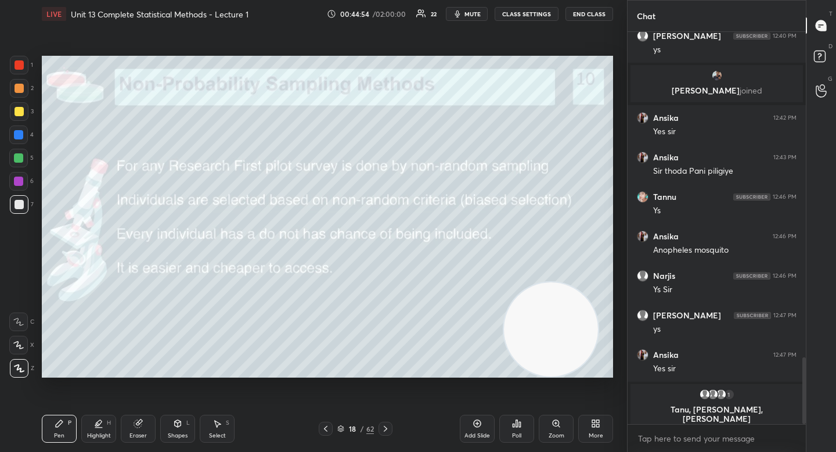
scroll to position [1910, 0]
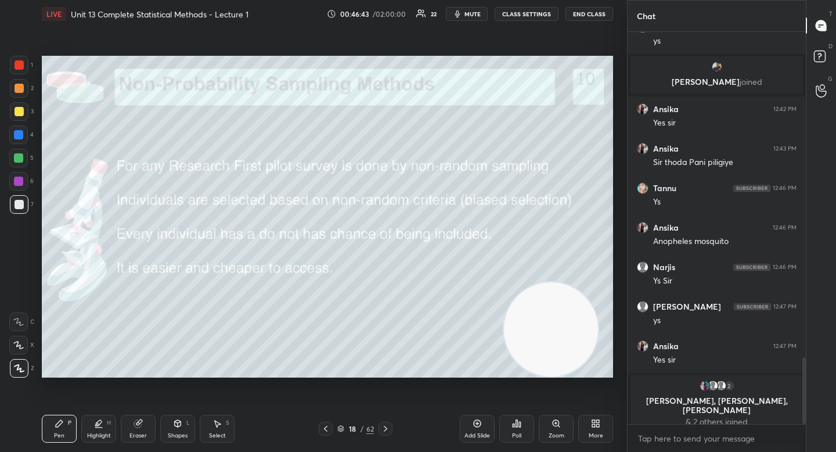
drag, startPoint x: 549, startPoint y: 331, endPoint x: 542, endPoint y: 330, distance: 7.2
click at [552, 335] on video at bounding box center [551, 329] width 94 height 94
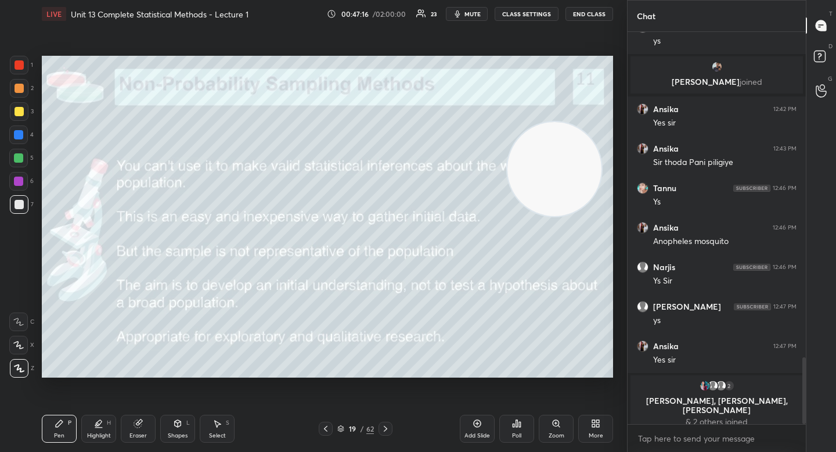
drag, startPoint x: 518, startPoint y: 265, endPoint x: 532, endPoint y: 143, distance: 122.8
click at [532, 143] on video at bounding box center [554, 169] width 94 height 94
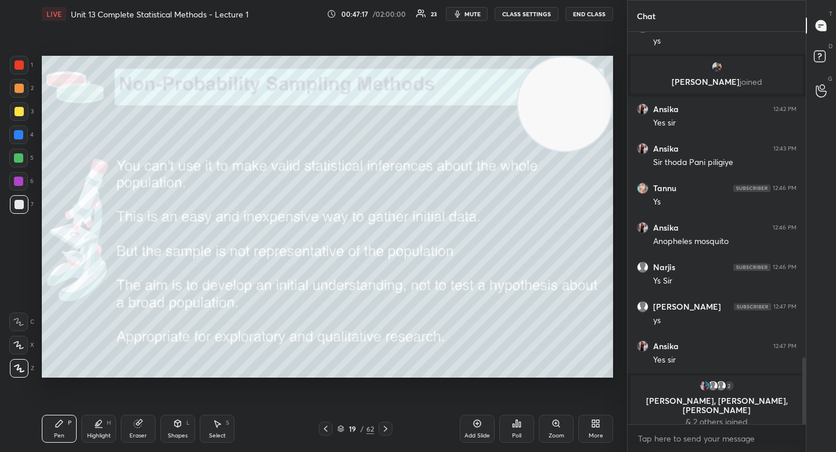
drag, startPoint x: 544, startPoint y: 108, endPoint x: 546, endPoint y: 76, distance: 32.0
click at [546, 76] on video at bounding box center [565, 104] width 94 height 94
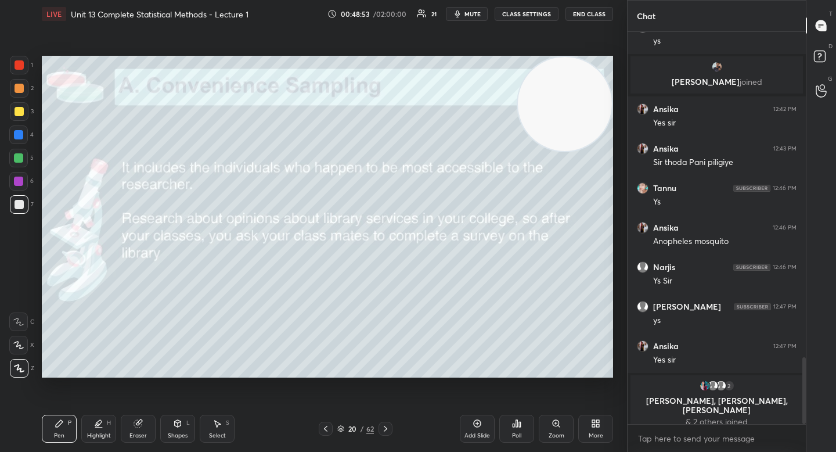
scroll to position [1845, 0]
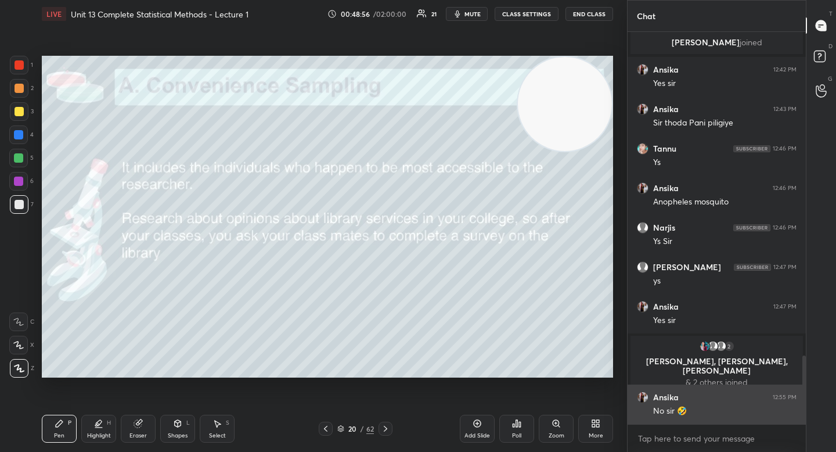
click at [644, 395] on img "grid" at bounding box center [643, 397] width 12 height 12
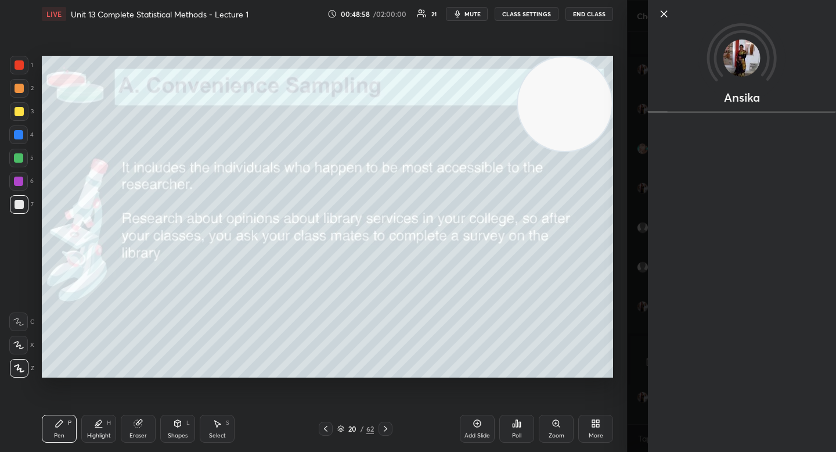
click at [663, 11] on icon at bounding box center [664, 14] width 14 height 14
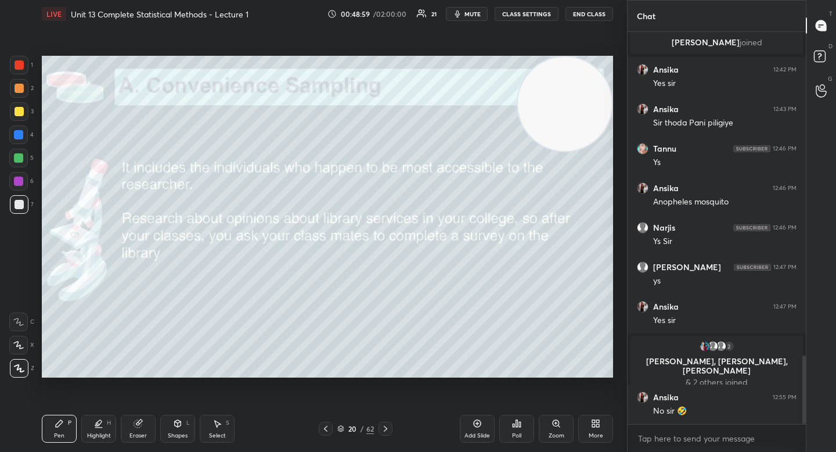
drag, startPoint x: 352, startPoint y: 89, endPoint x: 315, endPoint y: 79, distance: 38.4
click at [518, 80] on video at bounding box center [565, 104] width 94 height 94
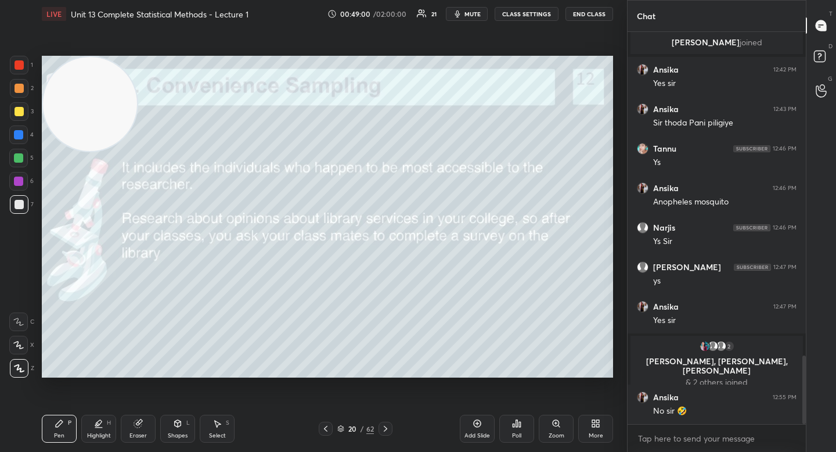
drag, startPoint x: 236, startPoint y: 97, endPoint x: 88, endPoint y: 89, distance: 148.2
click at [88, 89] on video at bounding box center [90, 104] width 94 height 94
click at [82, 86] on video at bounding box center [90, 104] width 94 height 94
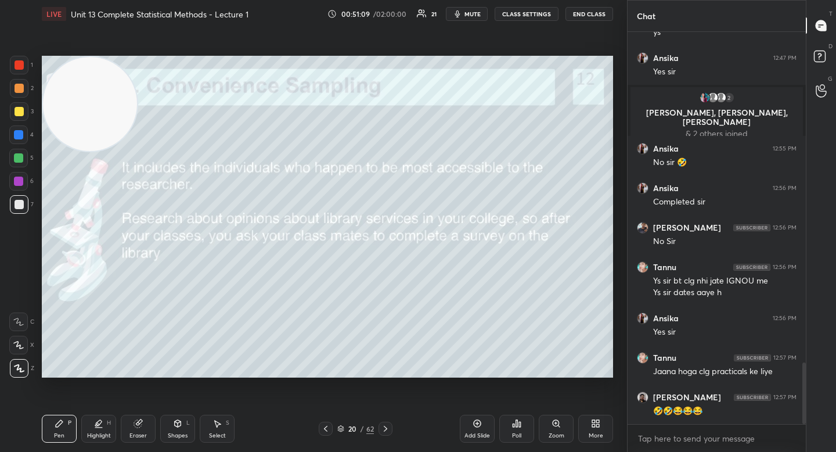
scroll to position [2133, 0]
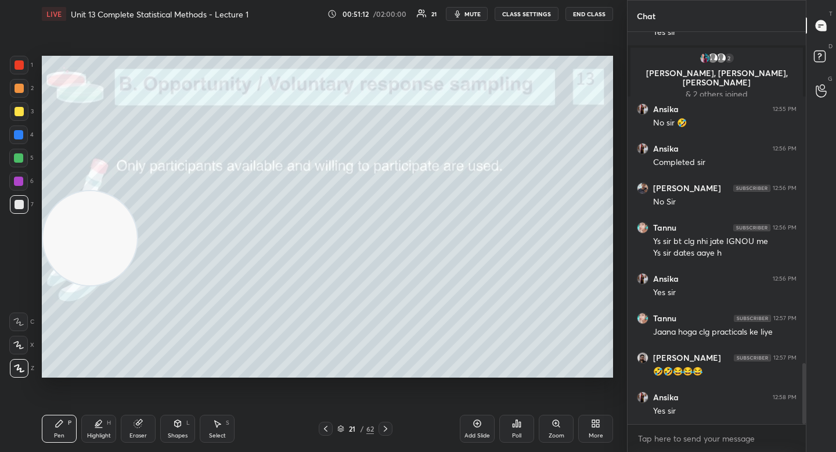
drag, startPoint x: 93, startPoint y: 179, endPoint x: 96, endPoint y: 323, distance: 144.0
click at [96, 285] on video at bounding box center [90, 238] width 94 height 94
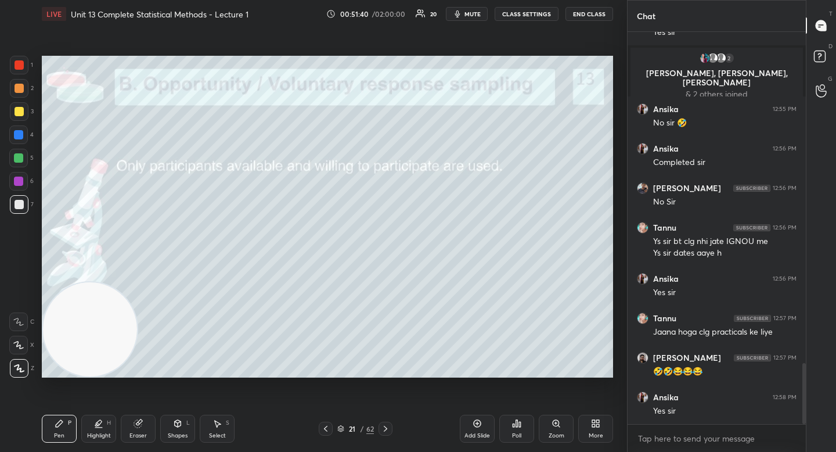
scroll to position [2145, 0]
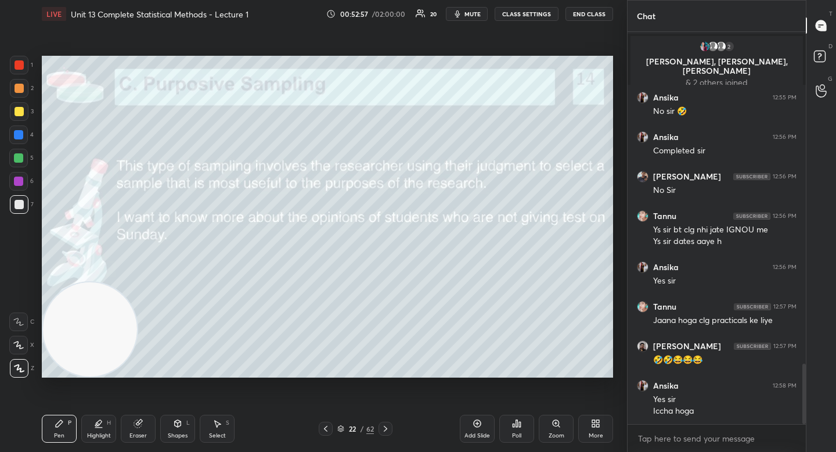
click at [16, 166] on div at bounding box center [18, 158] width 19 height 19
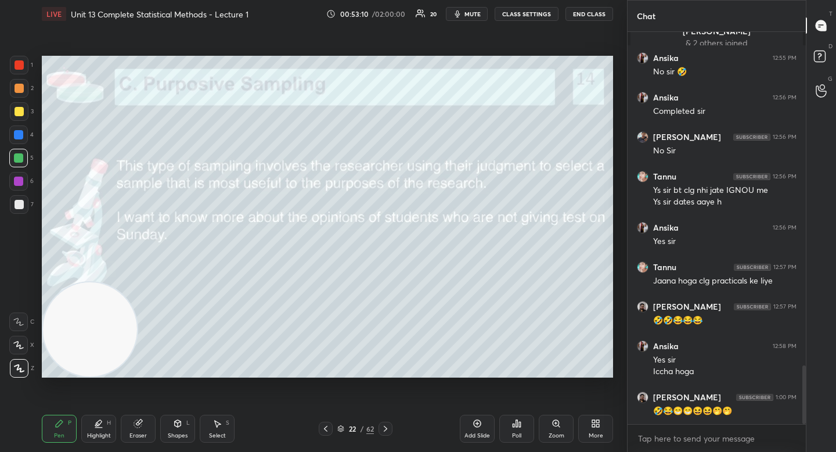
scroll to position [2224, 0]
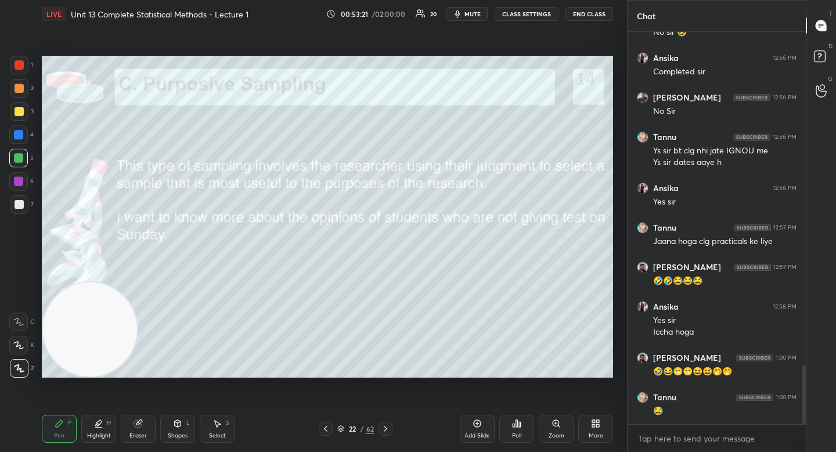
click at [19, 215] on div "7" at bounding box center [22, 206] width 24 height 23
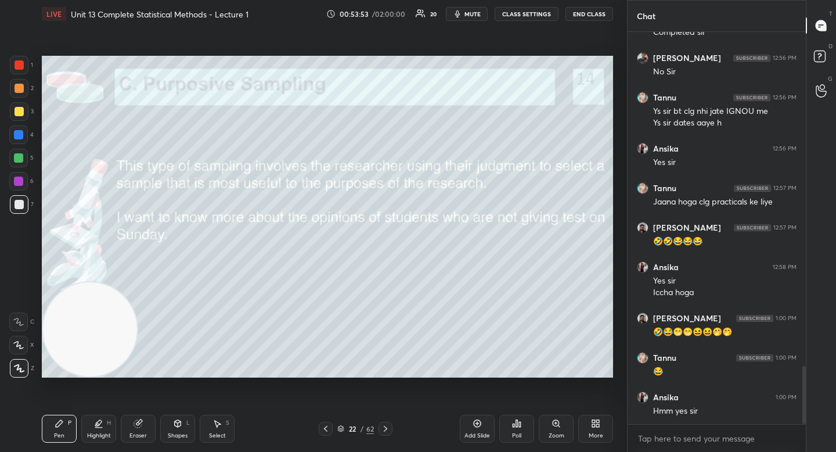
click at [134, 427] on icon at bounding box center [138, 423] width 9 height 9
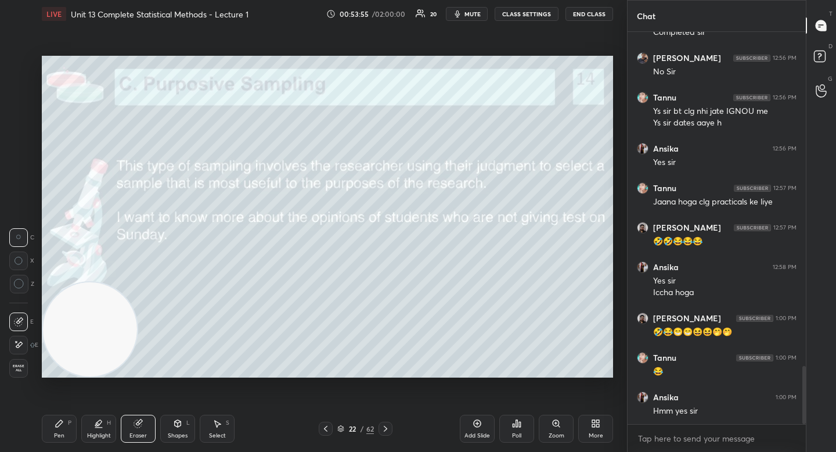
click at [34, 430] on div "1 2 3 4 5 6 7 C X Z C X Z E E Erase all H H LIVE Unit 13 Complete Statistical M…" at bounding box center [309, 226] width 618 height 452
click at [52, 425] on div "Pen P" at bounding box center [59, 428] width 35 height 28
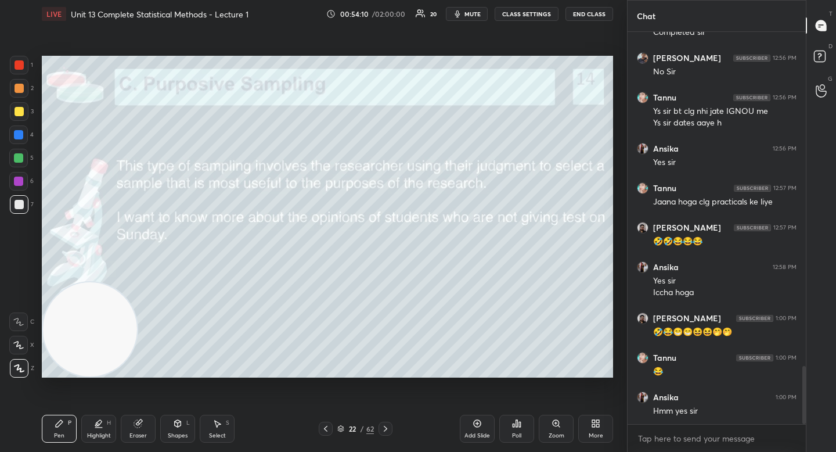
scroll to position [2303, 0]
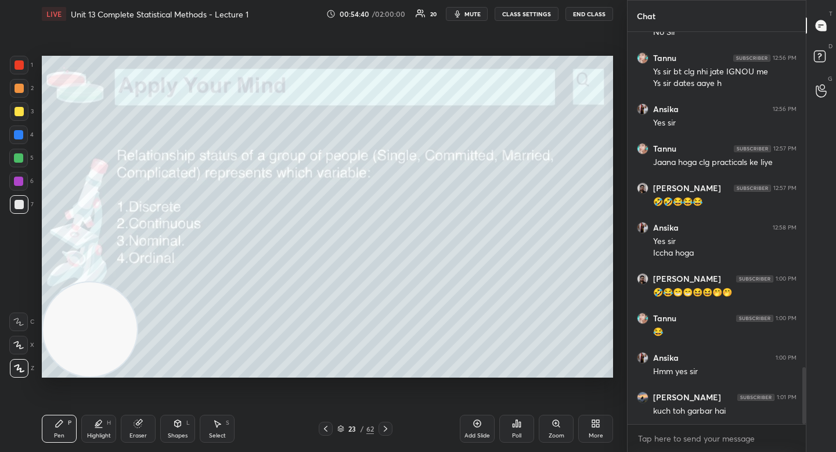
drag, startPoint x: 84, startPoint y: 338, endPoint x: 604, endPoint y: 312, distance: 520.8
click at [137, 313] on video at bounding box center [90, 329] width 94 height 94
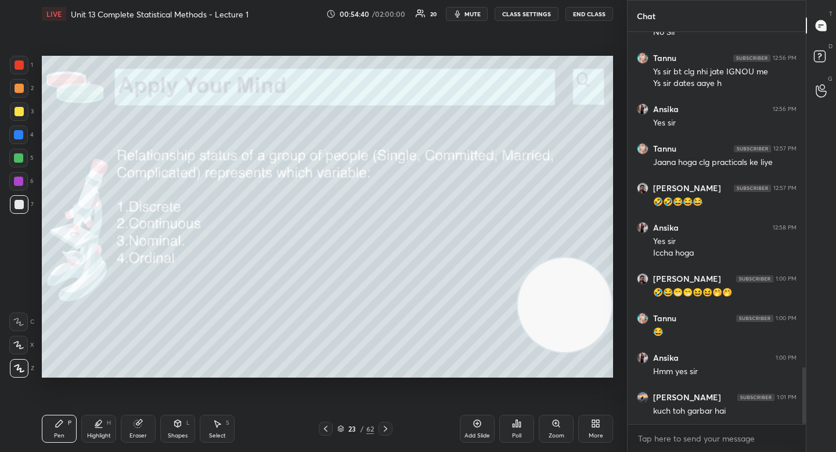
drag, startPoint x: 583, startPoint y: 365, endPoint x: 578, endPoint y: 360, distance: 6.6
click at [583, 352] on video at bounding box center [565, 305] width 94 height 94
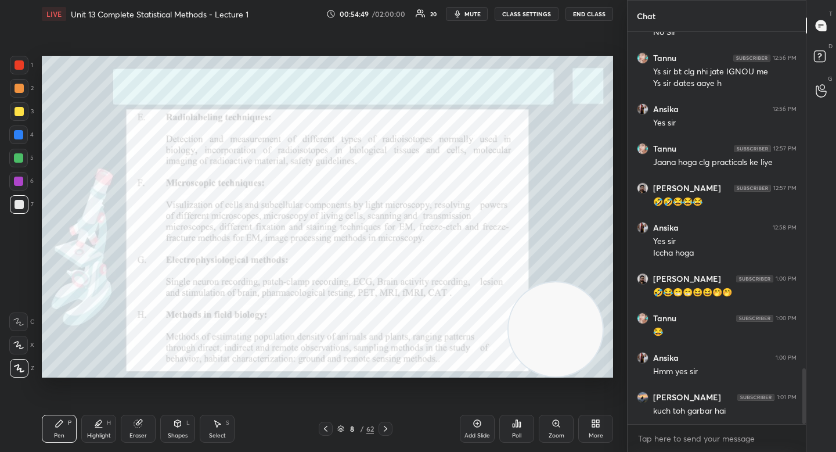
scroll to position [2353, 0]
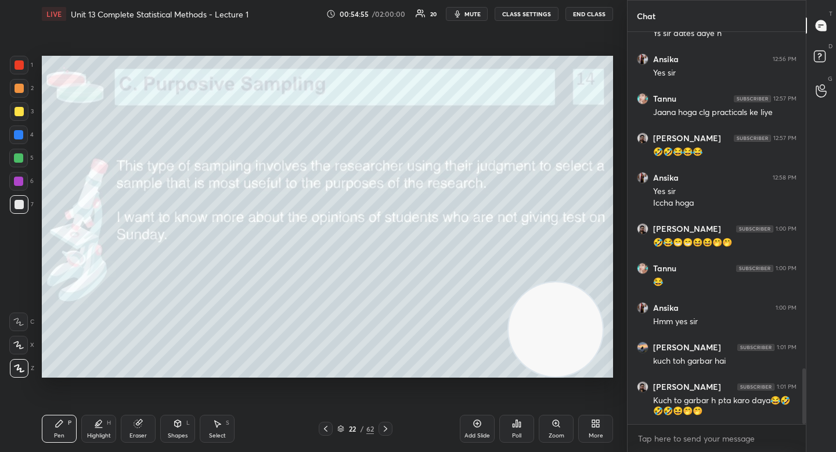
click at [486, 426] on div "Add Slide" at bounding box center [477, 428] width 35 height 28
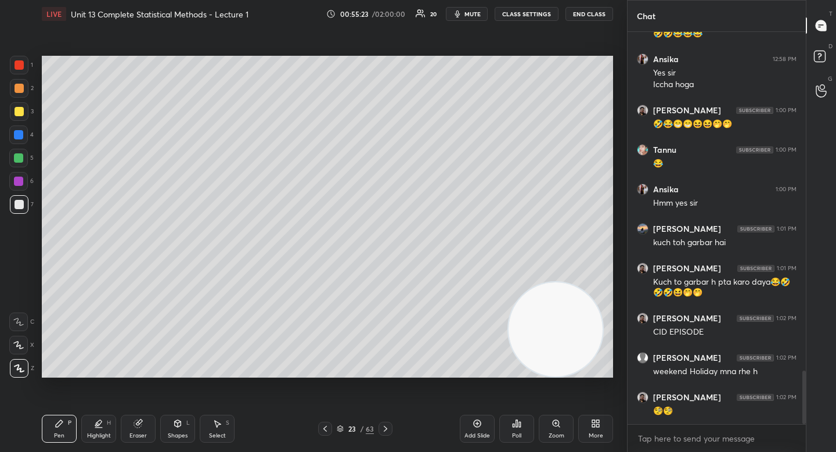
scroll to position [2511, 0]
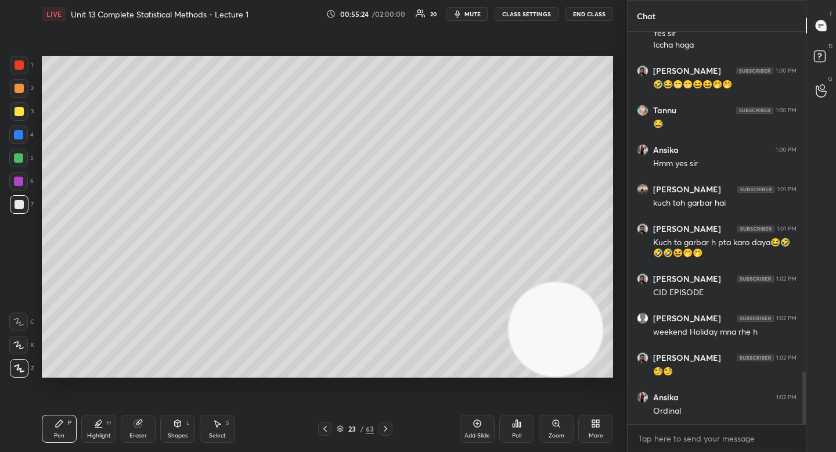
drag, startPoint x: 20, startPoint y: 157, endPoint x: 31, endPoint y: 167, distance: 15.2
click at [18, 158] on div at bounding box center [18, 157] width 9 height 9
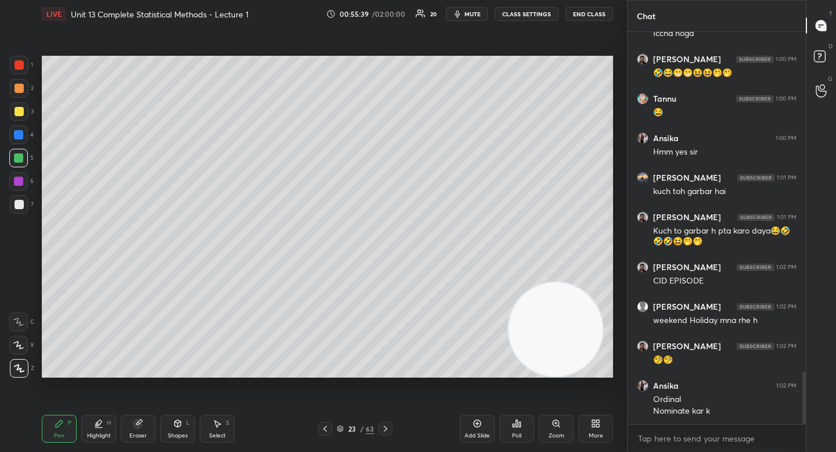
click at [139, 434] on div "Eraser" at bounding box center [137, 435] width 17 height 6
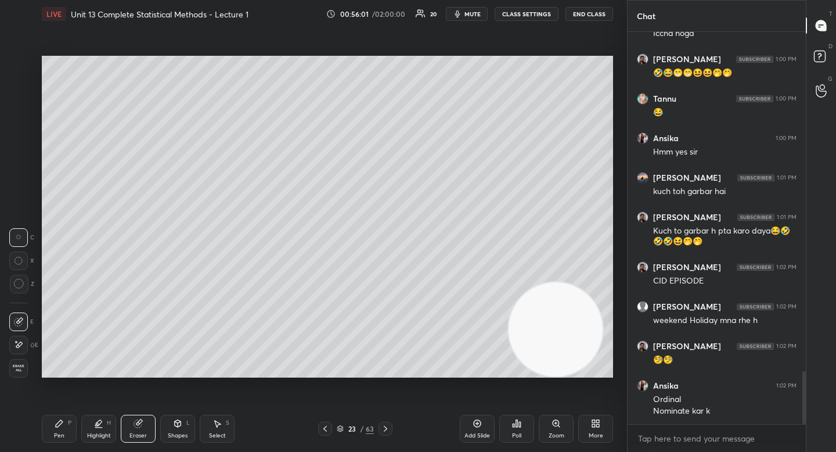
drag, startPoint x: 56, startPoint y: 427, endPoint x: 59, endPoint y: 416, distance: 12.0
click at [56, 428] on div "Pen P" at bounding box center [59, 428] width 35 height 28
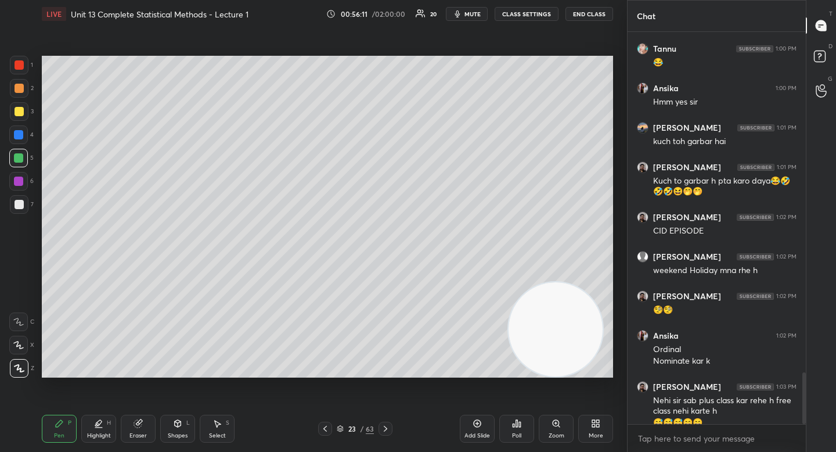
scroll to position [2584, 0]
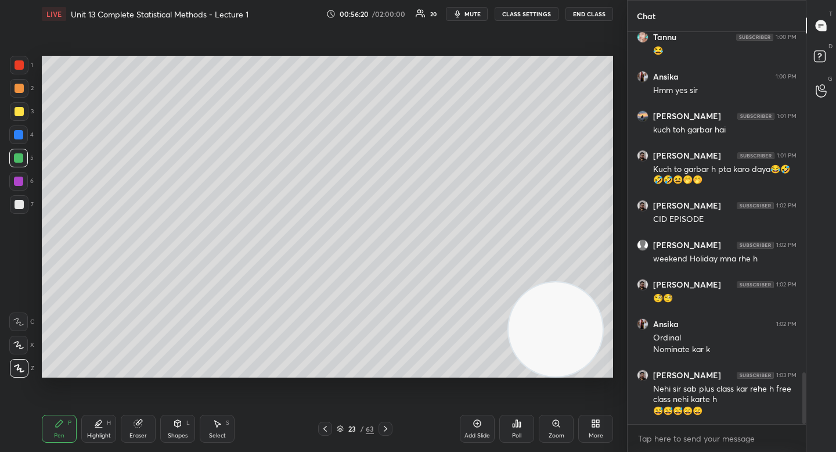
click at [134, 425] on icon at bounding box center [138, 423] width 9 height 9
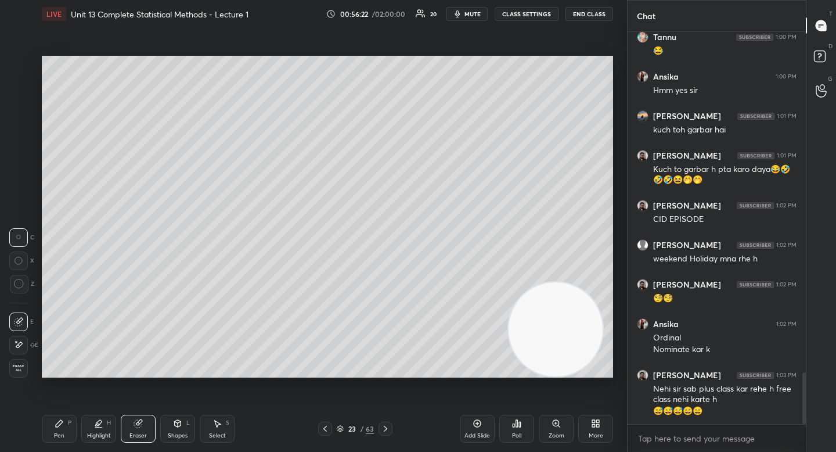
scroll to position [2626, 0]
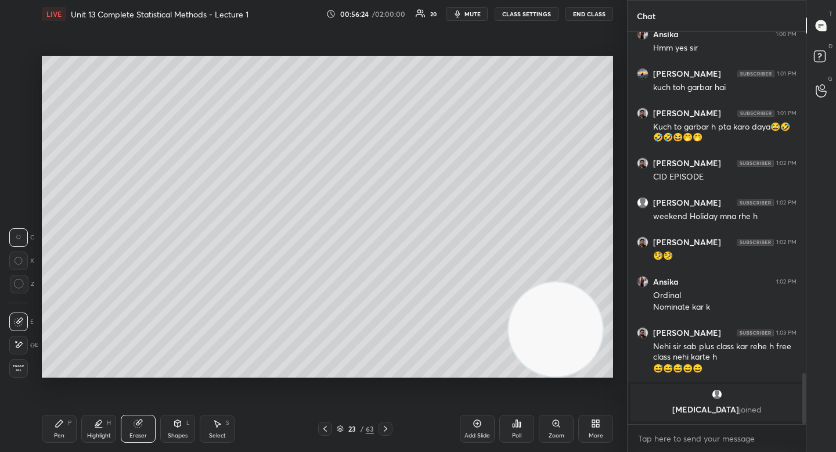
click at [62, 430] on div "Pen P" at bounding box center [59, 428] width 35 height 28
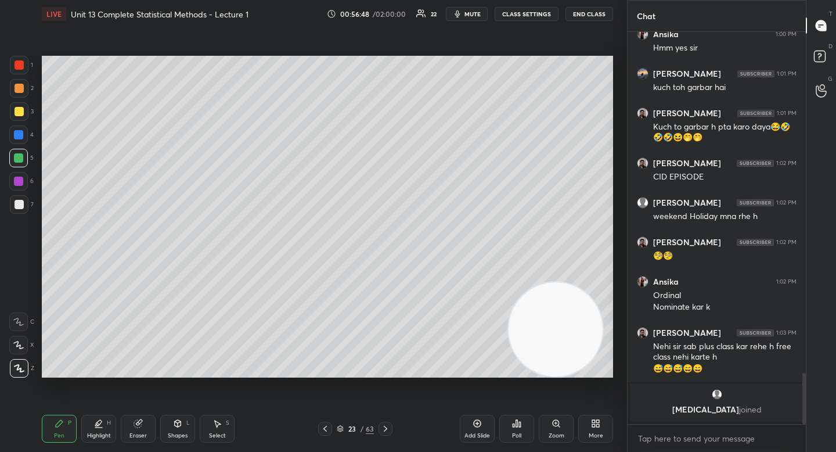
drag, startPoint x: 21, startPoint y: 103, endPoint x: 33, endPoint y: 95, distance: 14.2
click at [21, 103] on div at bounding box center [19, 111] width 19 height 19
click at [31, 90] on div "2" at bounding box center [22, 88] width 24 height 19
drag, startPoint x: 22, startPoint y: 201, endPoint x: 39, endPoint y: 212, distance: 20.1
click at [22, 202] on div at bounding box center [19, 204] width 9 height 9
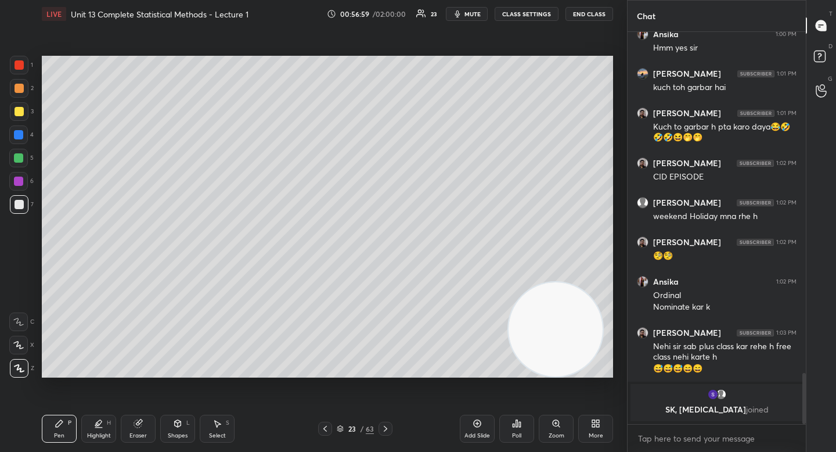
scroll to position [2455, 0]
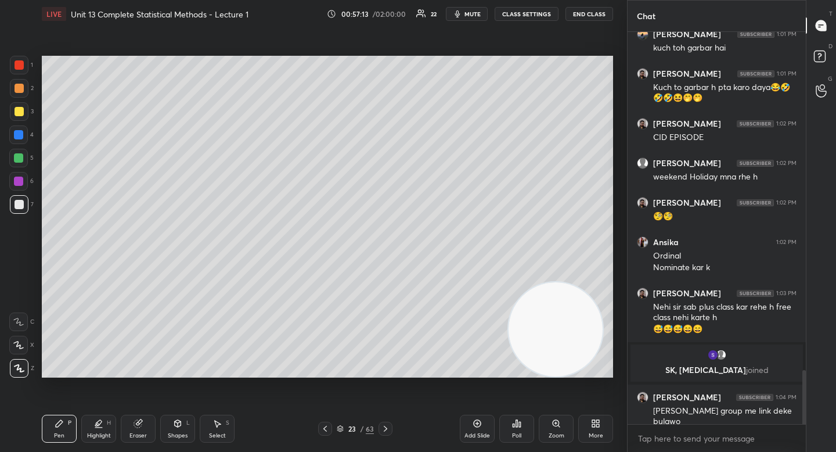
click at [22, 86] on div at bounding box center [19, 88] width 9 height 9
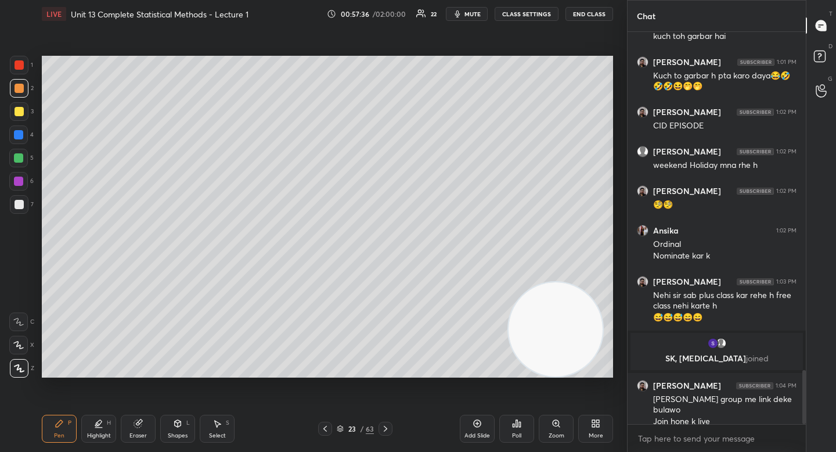
drag, startPoint x: 503, startPoint y: 301, endPoint x: 202, endPoint y: 205, distance: 316.1
click at [509, 282] on video at bounding box center [556, 329] width 94 height 94
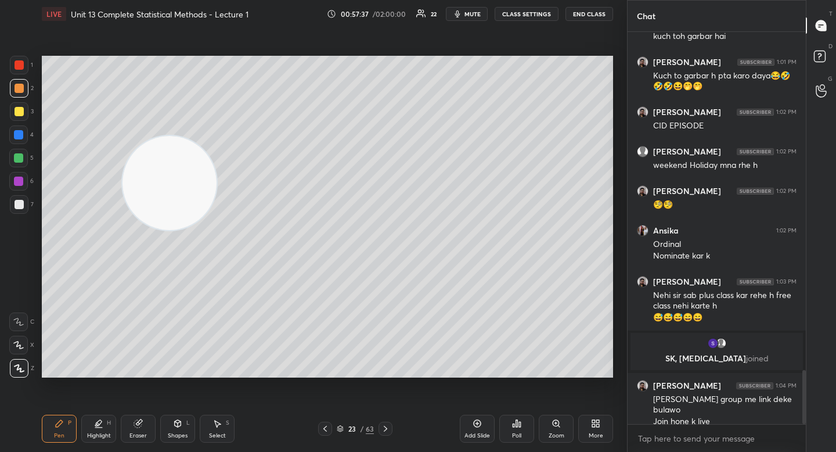
drag, startPoint x: 170, startPoint y: 183, endPoint x: 106, endPoint y: 120, distance: 90.3
click at [122, 136] on video at bounding box center [169, 183] width 94 height 94
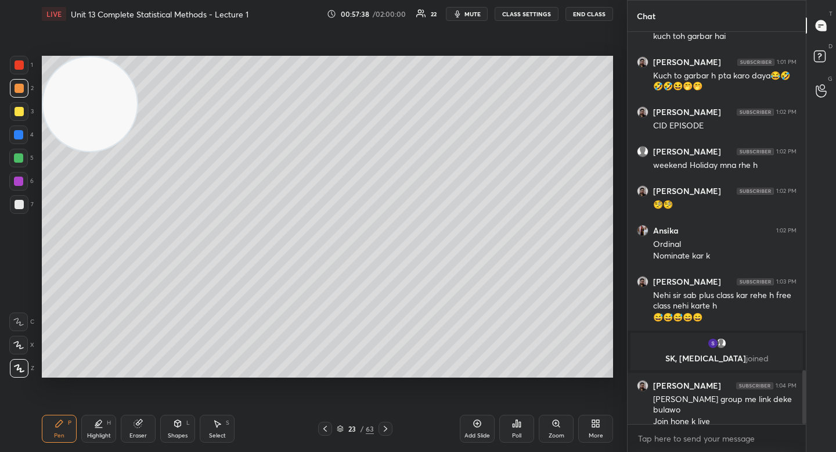
drag, startPoint x: 106, startPoint y: 128, endPoint x: 80, endPoint y: 84, distance: 51.3
click at [81, 85] on video at bounding box center [90, 104] width 94 height 94
click at [23, 106] on div at bounding box center [19, 111] width 19 height 19
click at [22, 126] on div "1 2 3 4 5 6 7" at bounding box center [21, 137] width 24 height 163
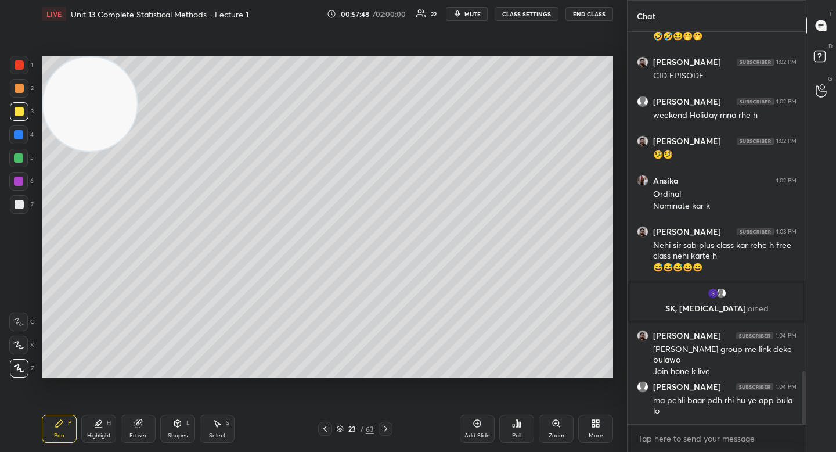
drag, startPoint x: 103, startPoint y: 121, endPoint x: 63, endPoint y: 323, distance: 206.4
click at [64, 151] on video at bounding box center [90, 104] width 94 height 94
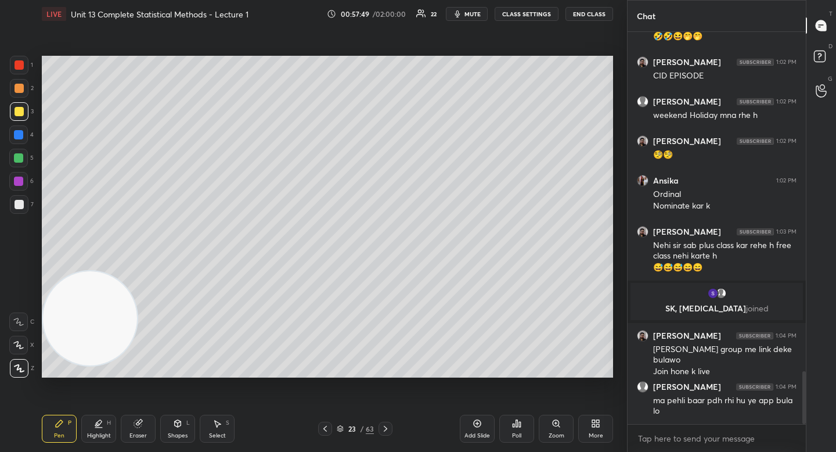
click at [20, 201] on div at bounding box center [19, 204] width 9 height 9
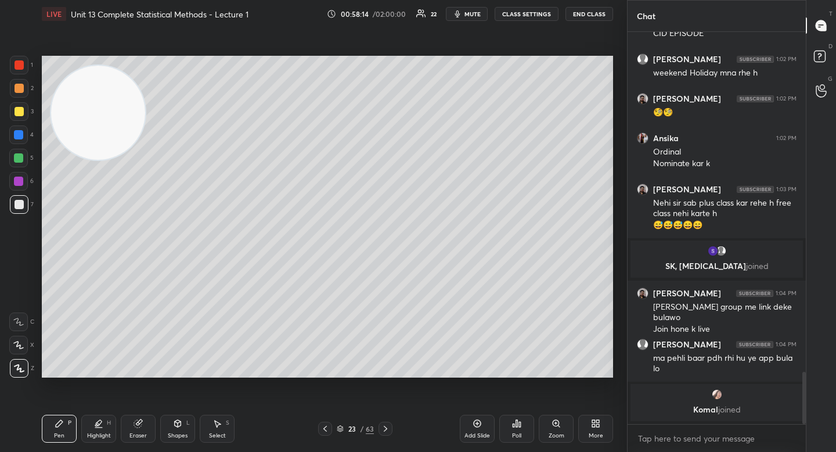
drag, startPoint x: 84, startPoint y: 250, endPoint x: 95, endPoint y: 111, distance: 139.2
click at [96, 111] on video at bounding box center [98, 113] width 94 height 94
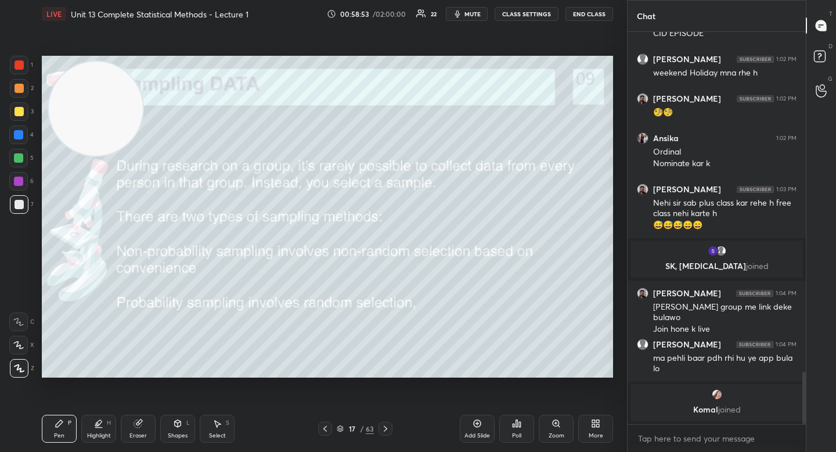
scroll to position [2545, 0]
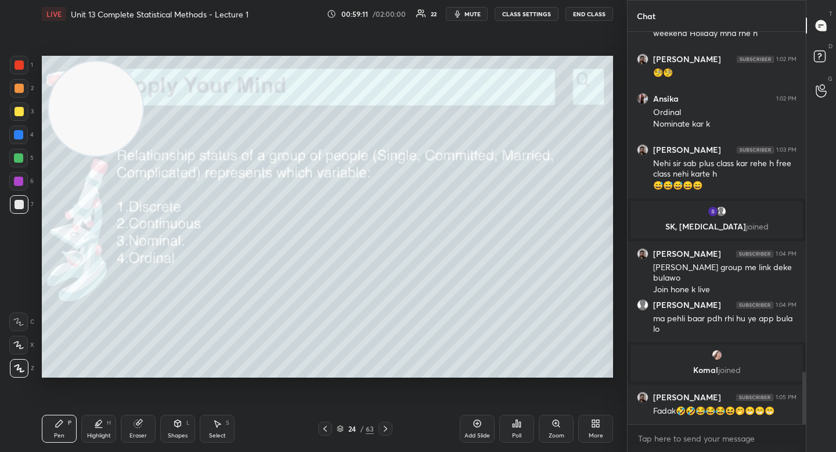
click at [523, 450] on div "Poll" at bounding box center [516, 428] width 35 height 65
click at [519, 435] on div "Poll" at bounding box center [516, 435] width 9 height 6
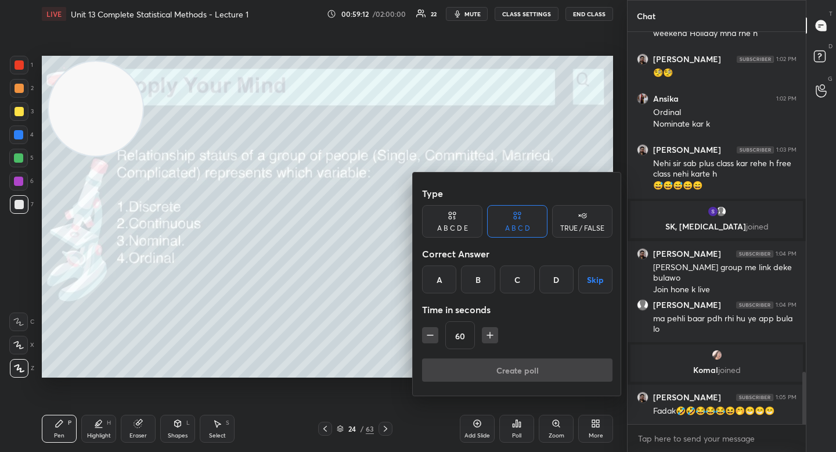
click at [518, 288] on div "C" at bounding box center [517, 279] width 34 height 28
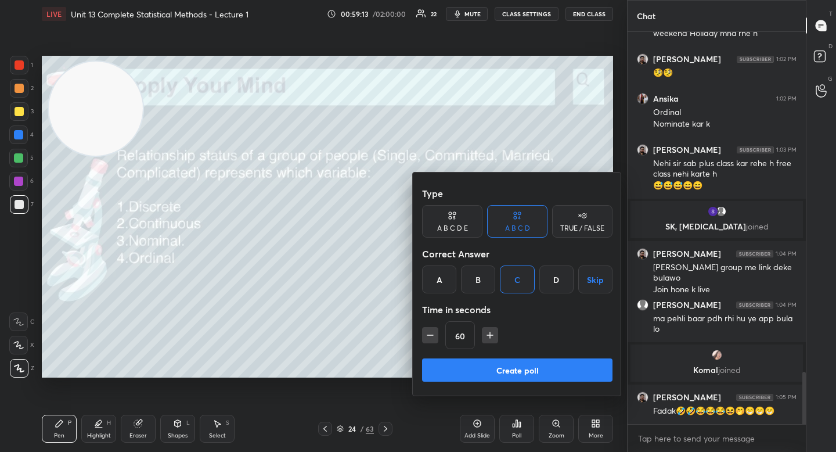
click at [491, 367] on button "Create poll" at bounding box center [517, 369] width 190 height 23
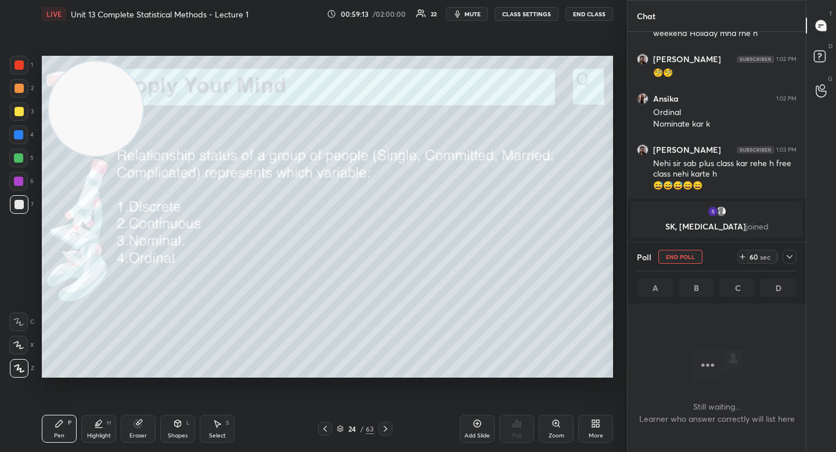
scroll to position [0, 0]
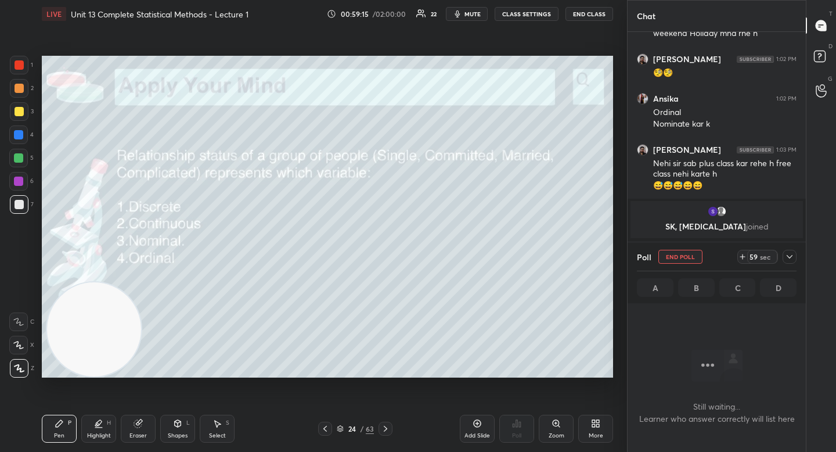
drag, startPoint x: 107, startPoint y: 116, endPoint x: 105, endPoint y: 361, distance: 245.0
click at [105, 361] on video at bounding box center [94, 329] width 94 height 94
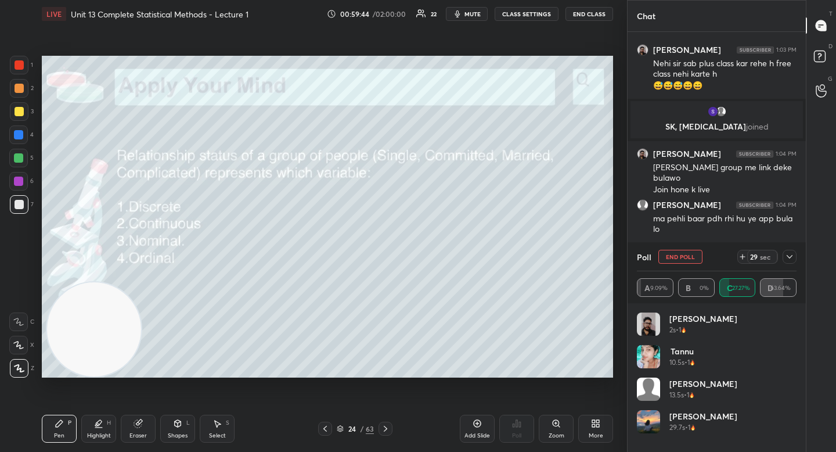
scroll to position [2696, 0]
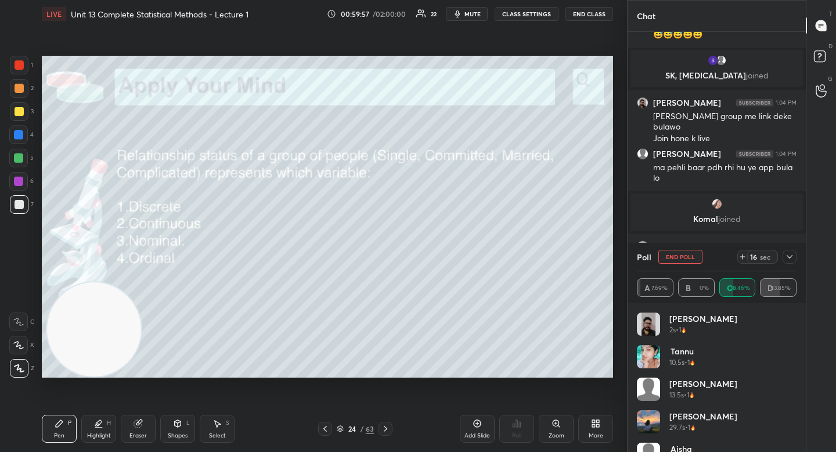
click at [131, 429] on div "Eraser" at bounding box center [138, 428] width 35 height 28
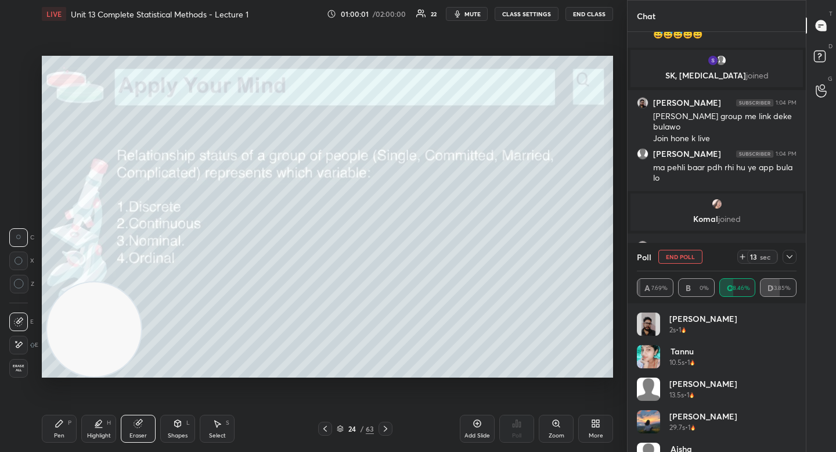
click at [65, 423] on div "Pen P" at bounding box center [59, 428] width 35 height 28
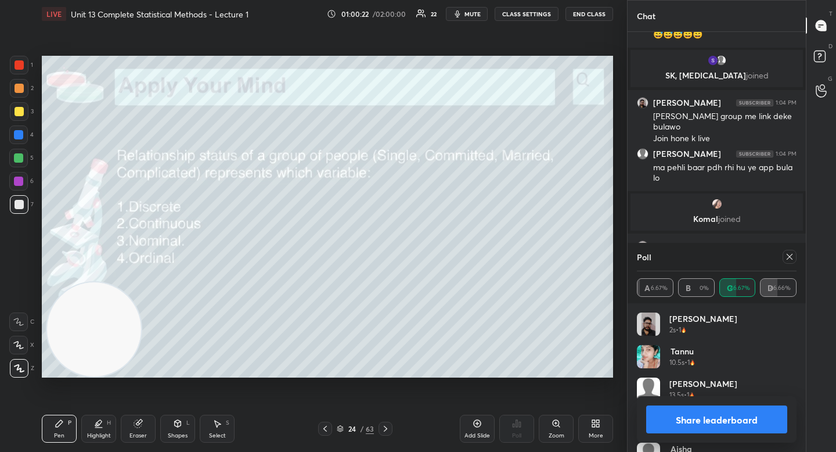
click at [672, 420] on button "Share leaderboard" at bounding box center [716, 419] width 141 height 28
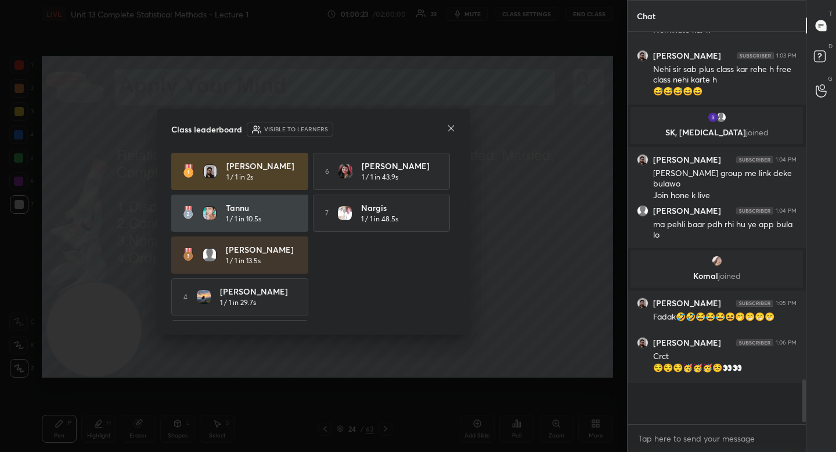
scroll to position [388, 175]
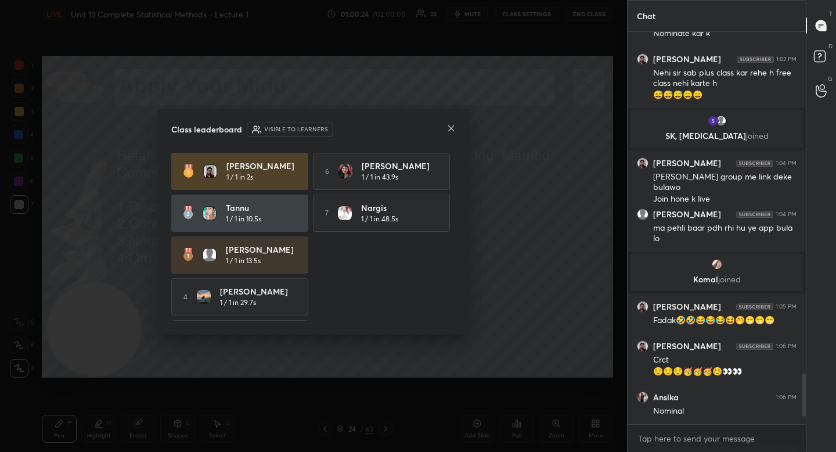
click at [451, 127] on icon at bounding box center [450, 128] width 9 height 9
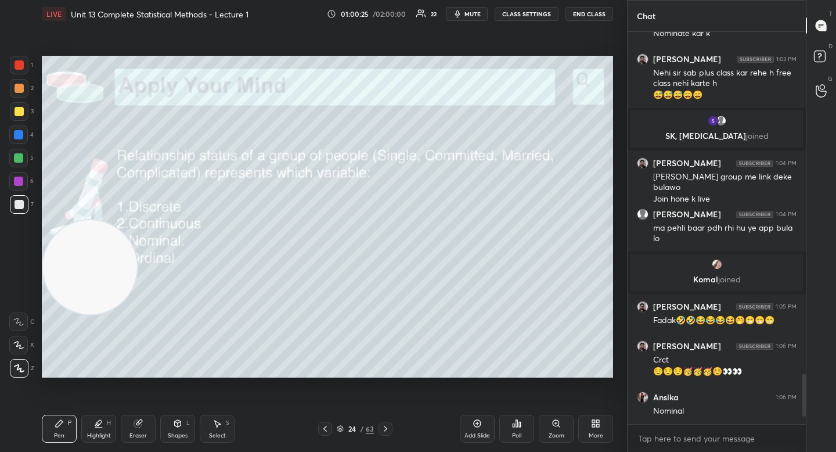
drag, startPoint x: 94, startPoint y: 288, endPoint x: 88, endPoint y: 222, distance: 65.9
click at [89, 222] on video at bounding box center [90, 267] width 94 height 94
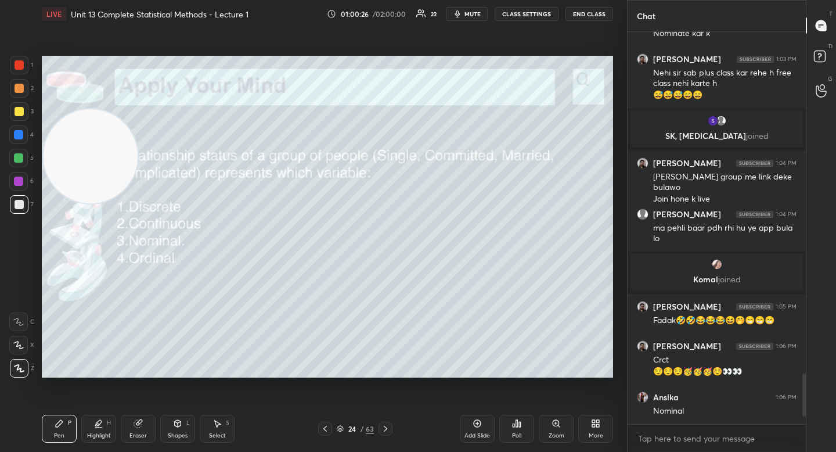
drag, startPoint x: 86, startPoint y: 191, endPoint x: 88, endPoint y: 164, distance: 26.8
click at [94, 164] on video at bounding box center [91, 156] width 94 height 94
click at [89, 122] on video at bounding box center [91, 155] width 94 height 94
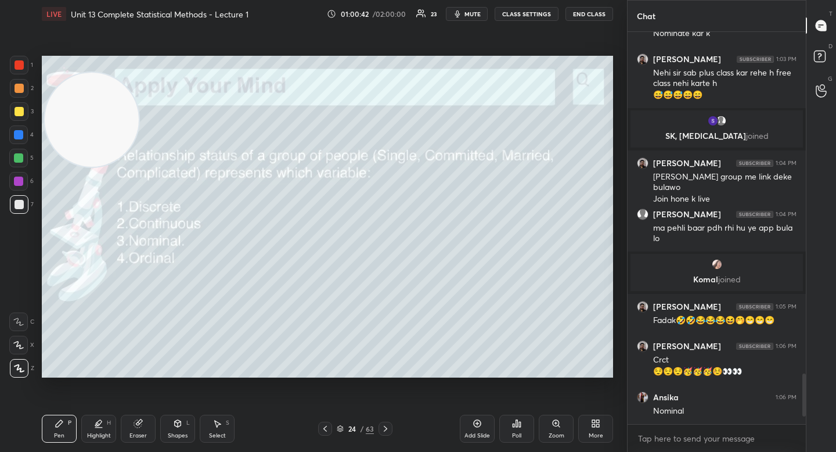
drag, startPoint x: 478, startPoint y: 424, endPoint x: 470, endPoint y: 419, distance: 9.5
click at [477, 424] on icon at bounding box center [477, 423] width 9 height 9
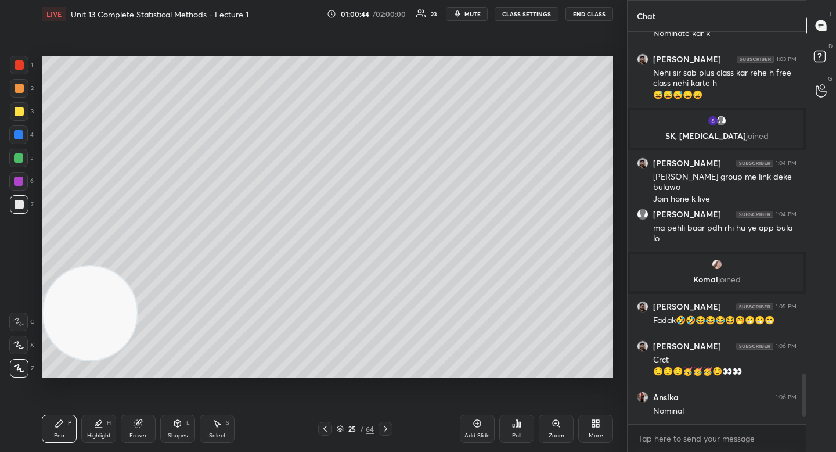
drag, startPoint x: 95, startPoint y: 176, endPoint x: 84, endPoint y: 318, distance: 141.4
click at [85, 321] on video at bounding box center [90, 313] width 94 height 94
click at [25, 158] on div at bounding box center [18, 158] width 19 height 19
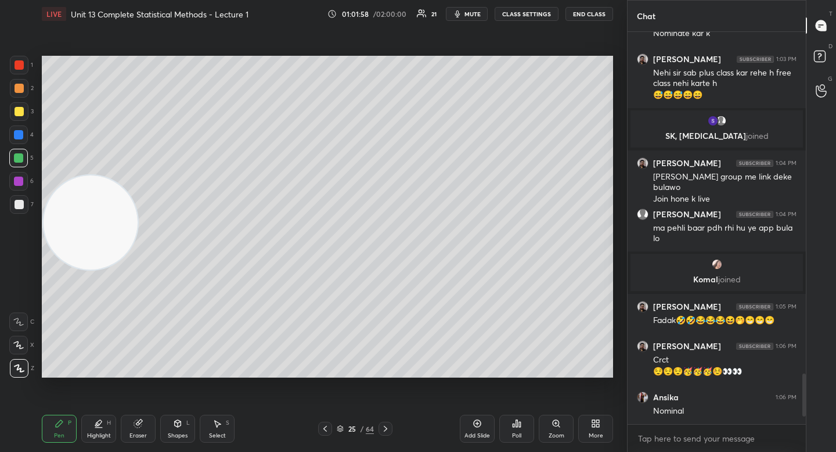
drag, startPoint x: 95, startPoint y: 255, endPoint x: 102, endPoint y: 242, distance: 15.1
click at [92, 211] on video at bounding box center [91, 222] width 94 height 94
click at [178, 429] on div "Shapes L" at bounding box center [177, 428] width 35 height 28
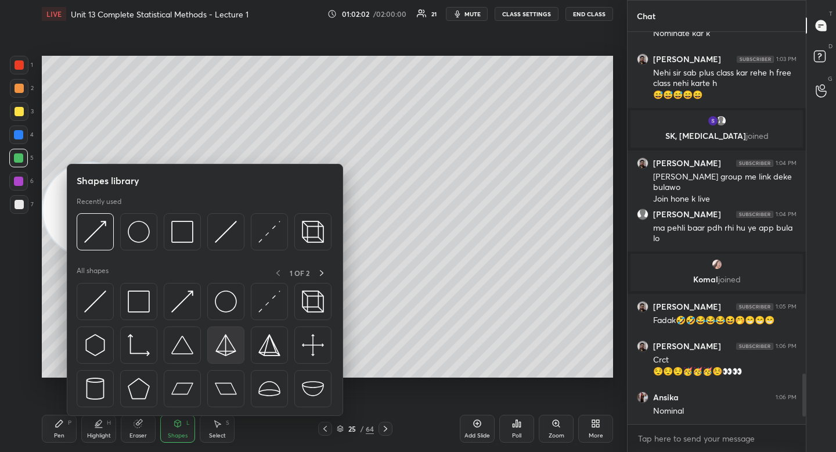
click at [230, 346] on img at bounding box center [226, 345] width 22 height 22
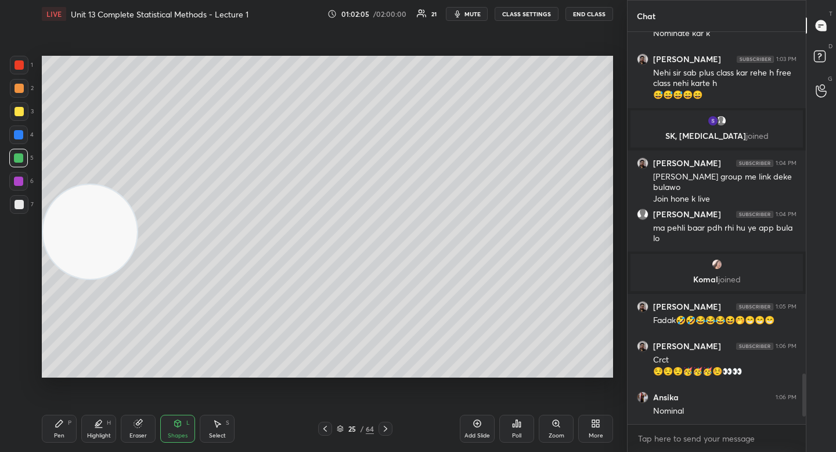
drag, startPoint x: 103, startPoint y: 212, endPoint x: 98, endPoint y: 253, distance: 40.5
click at [100, 251] on video at bounding box center [90, 232] width 94 height 94
click at [62, 424] on icon at bounding box center [59, 423] width 9 height 9
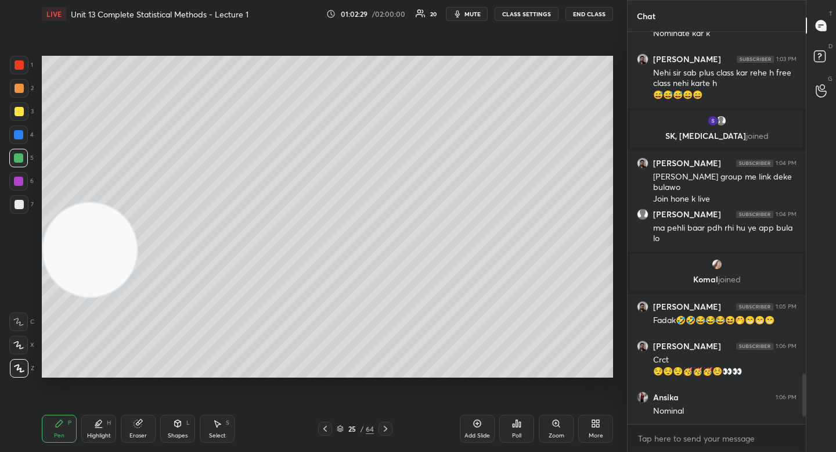
drag, startPoint x: 89, startPoint y: 305, endPoint x: 92, endPoint y: 357, distance: 51.7
click at [93, 297] on video at bounding box center [90, 250] width 94 height 94
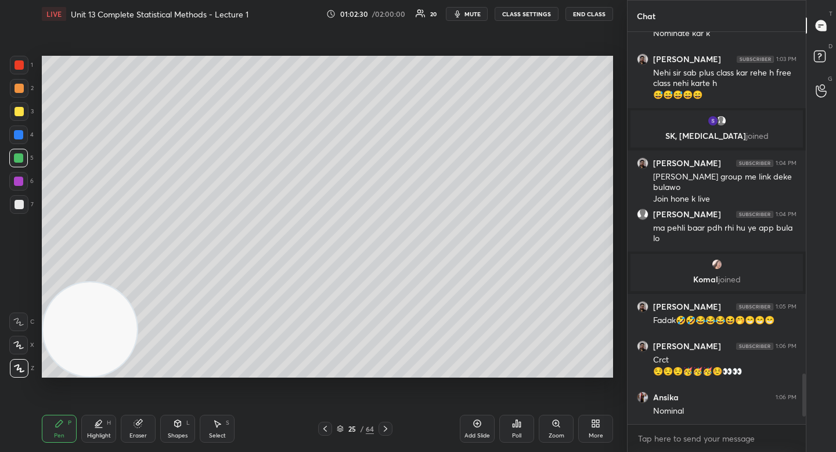
click at [16, 206] on div at bounding box center [19, 204] width 9 height 9
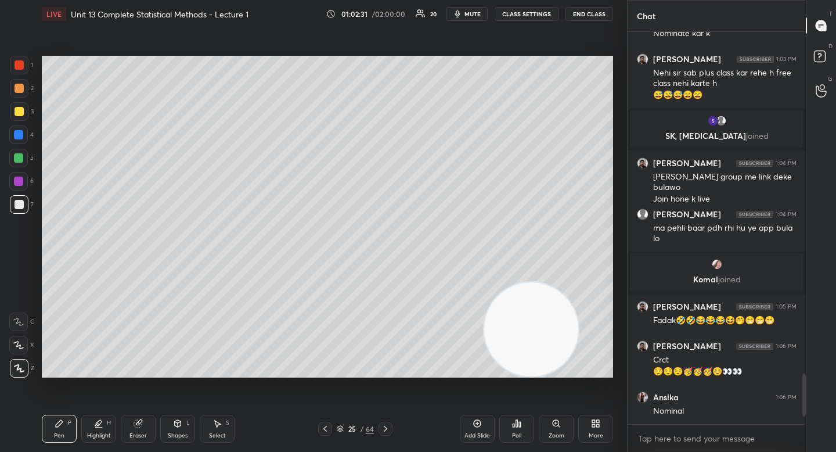
drag, startPoint x: 186, startPoint y: 318, endPoint x: 526, endPoint y: 326, distance: 340.3
click at [526, 328] on video at bounding box center [531, 329] width 94 height 94
click at [548, 329] on video at bounding box center [540, 329] width 94 height 94
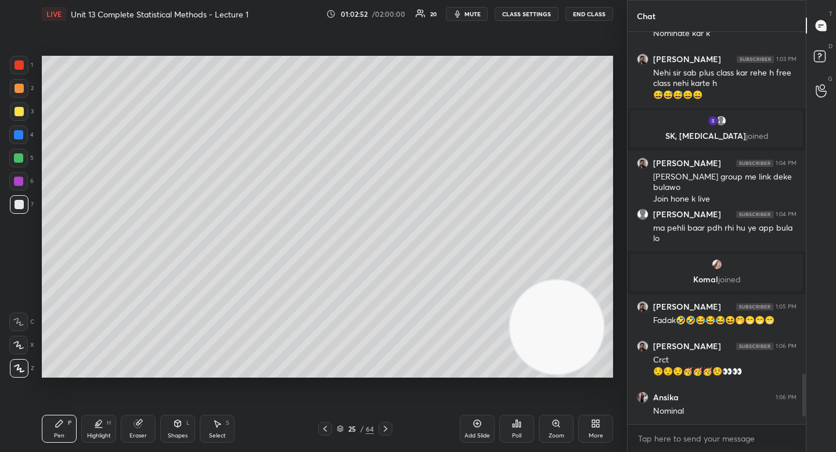
click at [542, 317] on video at bounding box center [557, 327] width 94 height 94
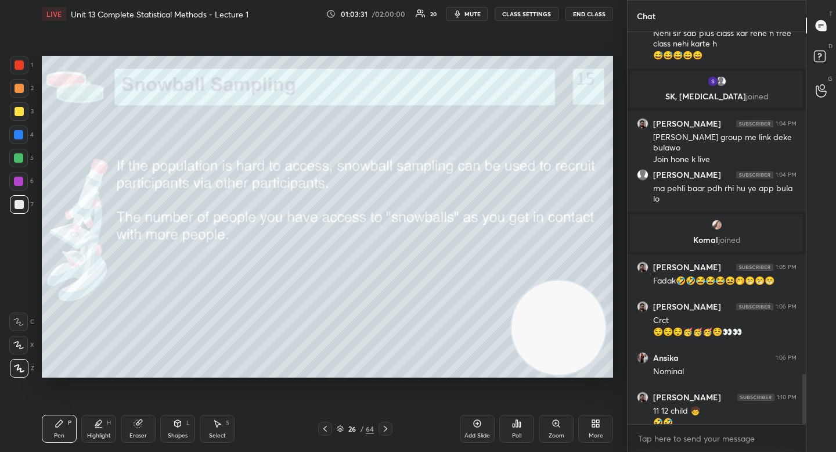
scroll to position [2687, 0]
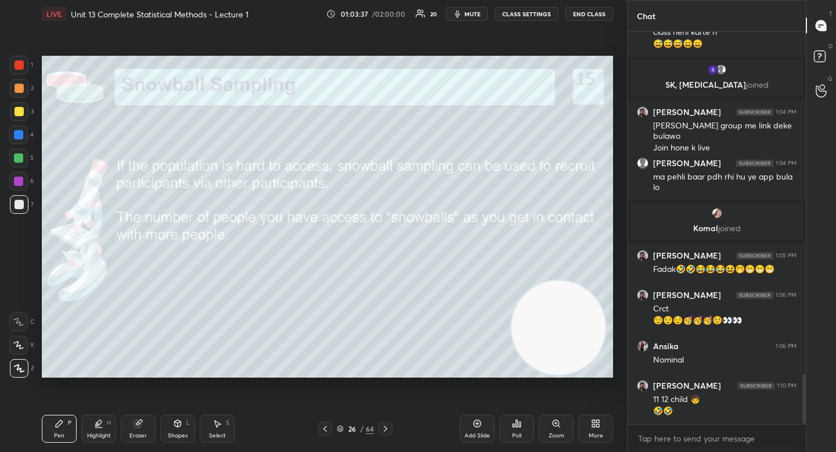
click at [103, 432] on div "Highlight H" at bounding box center [98, 428] width 35 height 28
drag, startPoint x: 59, startPoint y: 423, endPoint x: 67, endPoint y: 417, distance: 10.5
click at [59, 423] on icon at bounding box center [59, 423] width 7 height 7
drag, startPoint x: 99, startPoint y: 421, endPoint x: 109, endPoint y: 407, distance: 17.1
click at [99, 421] on icon at bounding box center [99, 423] width 6 height 6
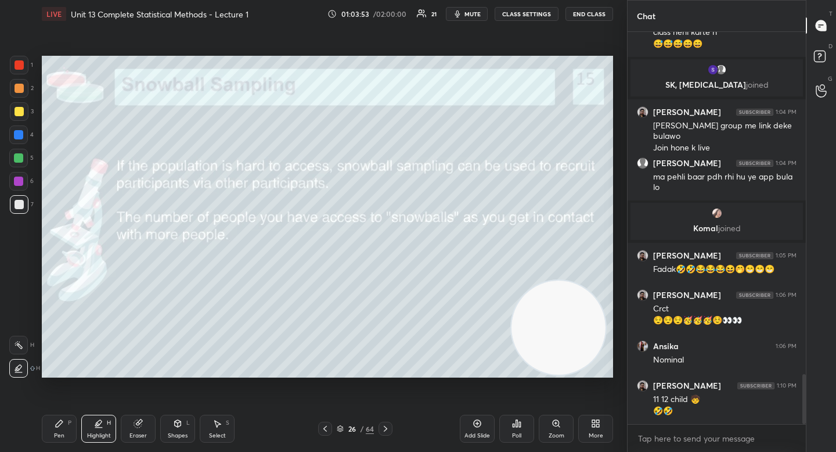
click at [53, 433] on div "Pen P" at bounding box center [59, 428] width 35 height 28
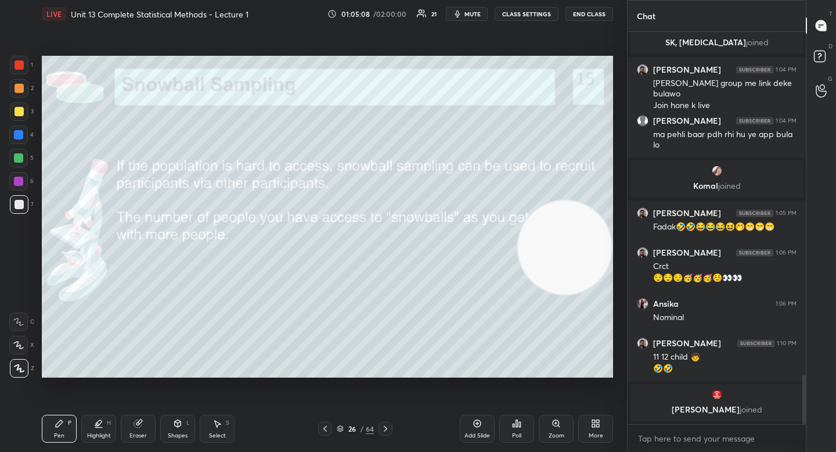
drag, startPoint x: 556, startPoint y: 320, endPoint x: 572, endPoint y: 205, distance: 116.1
click at [572, 205] on video at bounding box center [565, 247] width 94 height 94
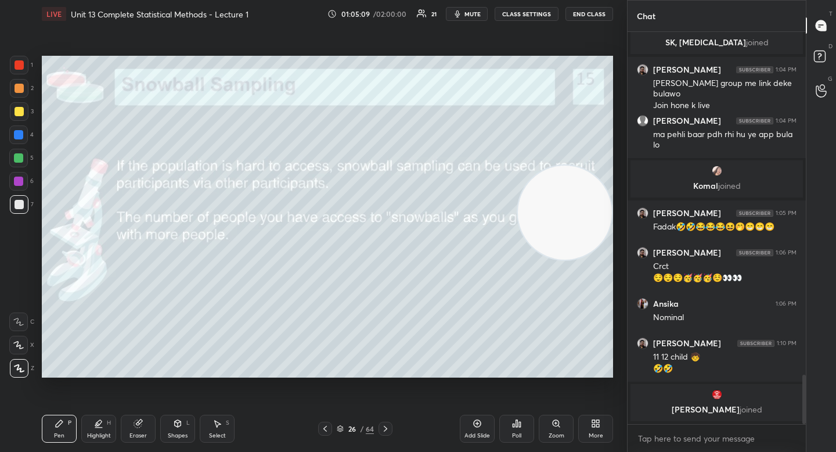
drag, startPoint x: 560, startPoint y: 205, endPoint x: 579, endPoint y: 116, distance: 91.4
click at [582, 165] on video at bounding box center [565, 212] width 94 height 94
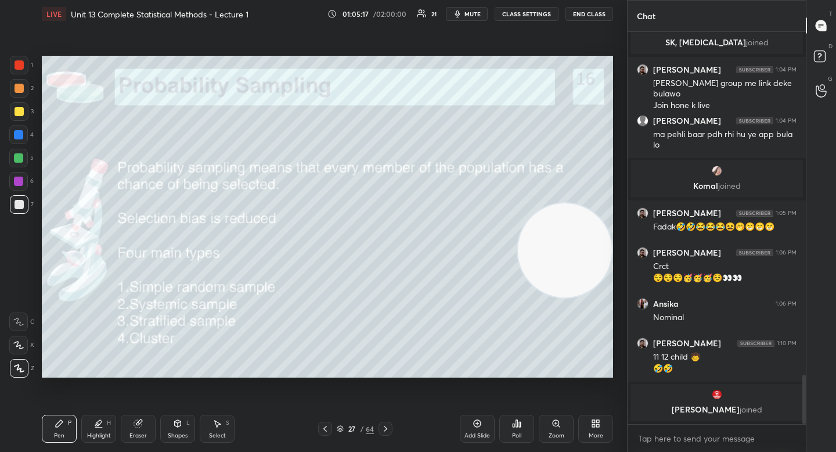
drag, startPoint x: 561, startPoint y: 130, endPoint x: 560, endPoint y: 291, distance: 160.8
click at [561, 297] on video at bounding box center [565, 250] width 94 height 94
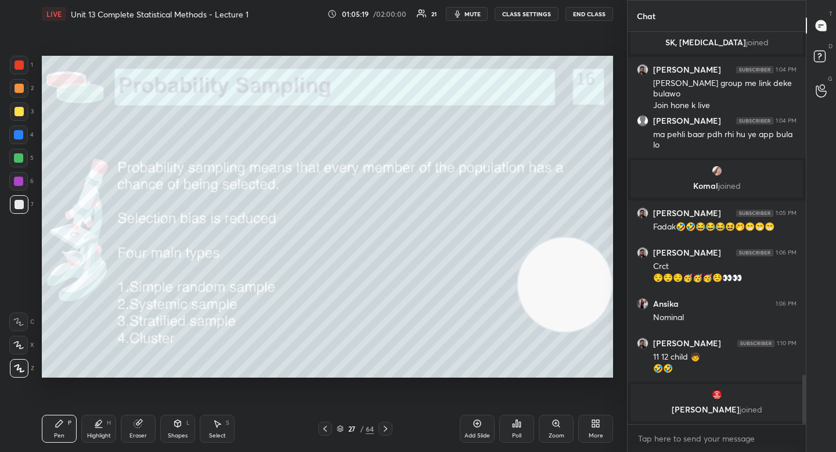
click at [24, 165] on div at bounding box center [18, 158] width 19 height 19
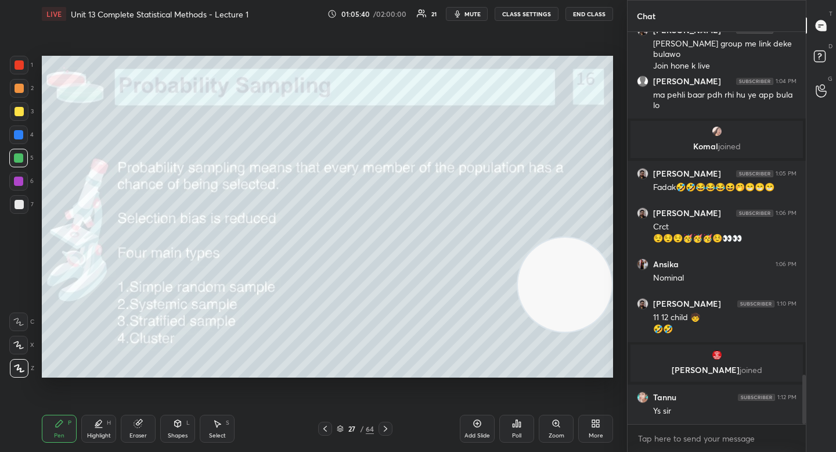
scroll to position [2734, 0]
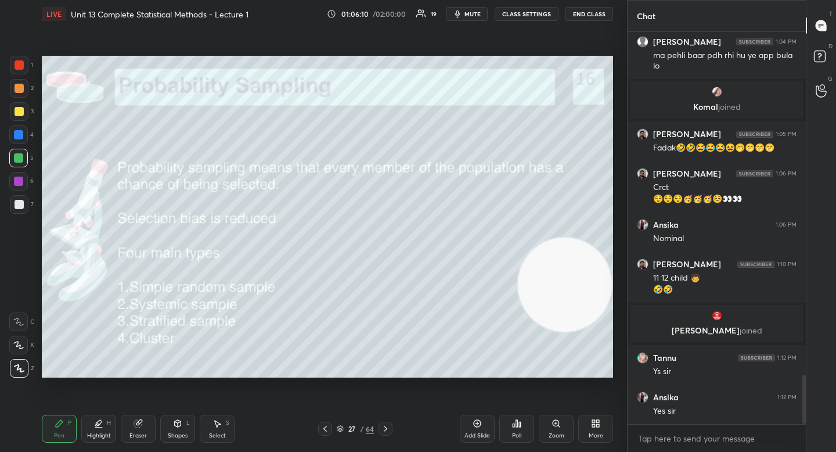
click at [27, 111] on div at bounding box center [19, 111] width 19 height 19
click at [26, 98] on div "2" at bounding box center [22, 90] width 24 height 23
drag, startPoint x: 24, startPoint y: 201, endPoint x: 33, endPoint y: 200, distance: 8.3
click at [22, 202] on div at bounding box center [19, 204] width 19 height 19
drag, startPoint x: 26, startPoint y: 169, endPoint x: 24, endPoint y: 160, distance: 9.4
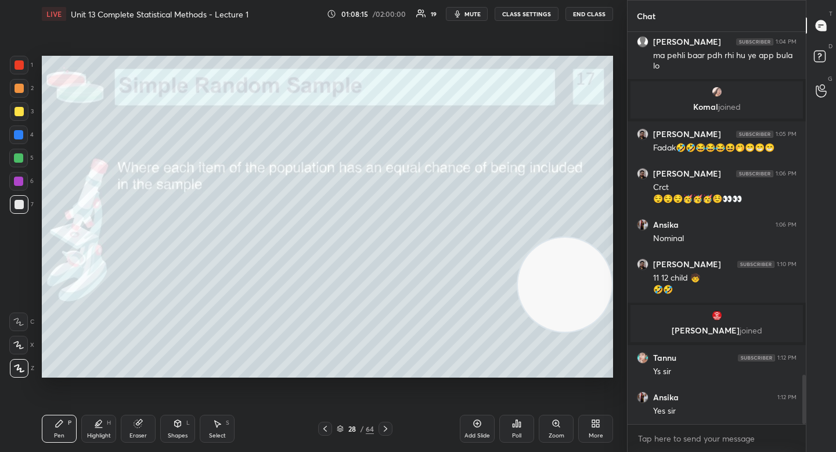
click at [24, 164] on div "5" at bounding box center [21, 160] width 24 height 23
click at [27, 116] on div at bounding box center [19, 111] width 19 height 19
drag, startPoint x: 146, startPoint y: 428, endPoint x: 151, endPoint y: 395, distance: 33.5
click at [146, 428] on div "Eraser" at bounding box center [138, 428] width 35 height 28
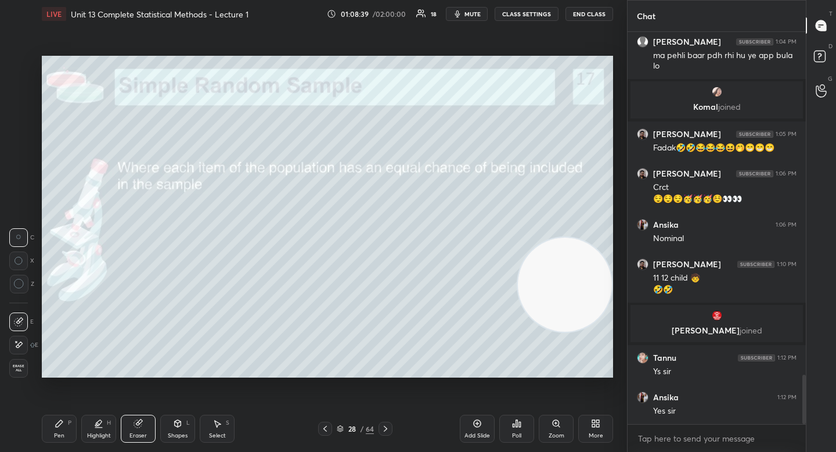
click at [70, 423] on div "P" at bounding box center [69, 423] width 3 height 6
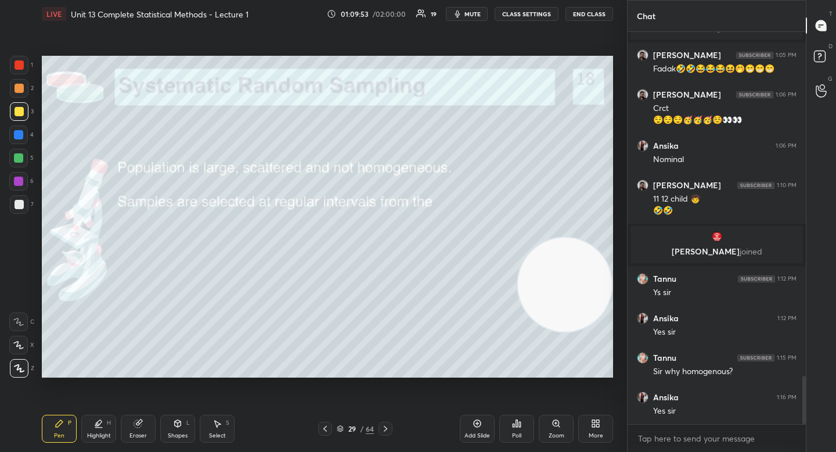
scroll to position [2825, 0]
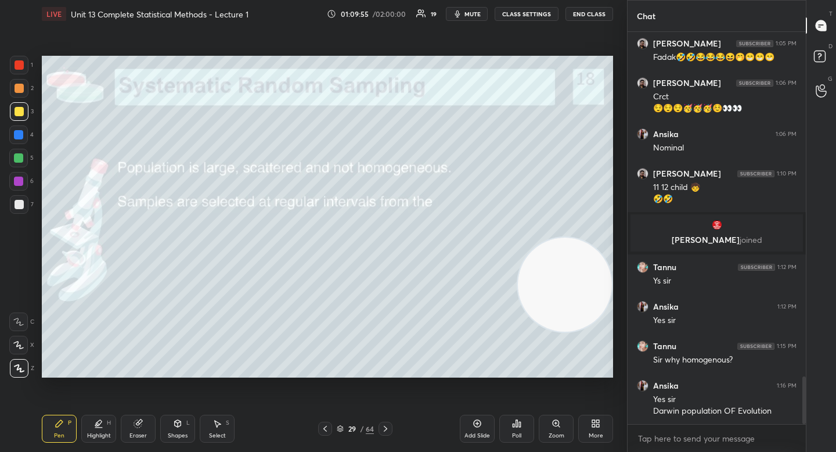
click at [33, 203] on div "1 2 3 4 5 6 7" at bounding box center [21, 137] width 24 height 163
click at [21, 162] on div at bounding box center [18, 157] width 9 height 9
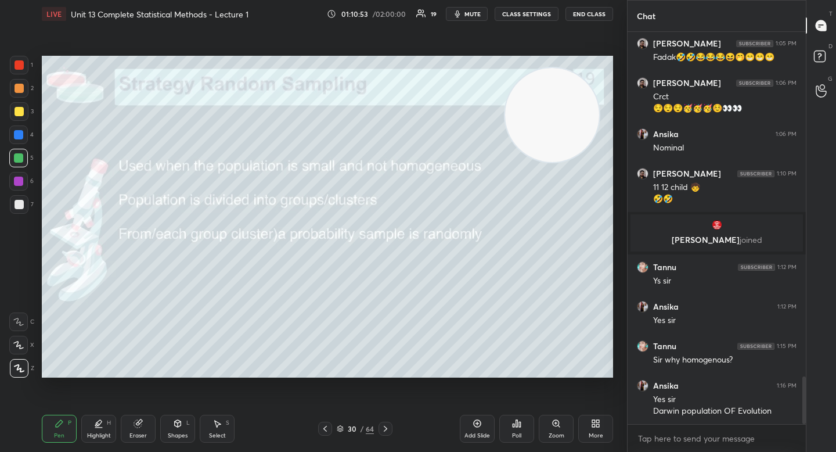
drag, startPoint x: 547, startPoint y: 276, endPoint x: 534, endPoint y: 98, distance: 178.1
click at [533, 99] on video at bounding box center [552, 115] width 94 height 94
drag, startPoint x: 179, startPoint y: 428, endPoint x: 179, endPoint y: 418, distance: 10.5
click at [179, 430] on div "Shapes L" at bounding box center [177, 428] width 35 height 28
click at [97, 432] on div "Highlight" at bounding box center [99, 435] width 24 height 6
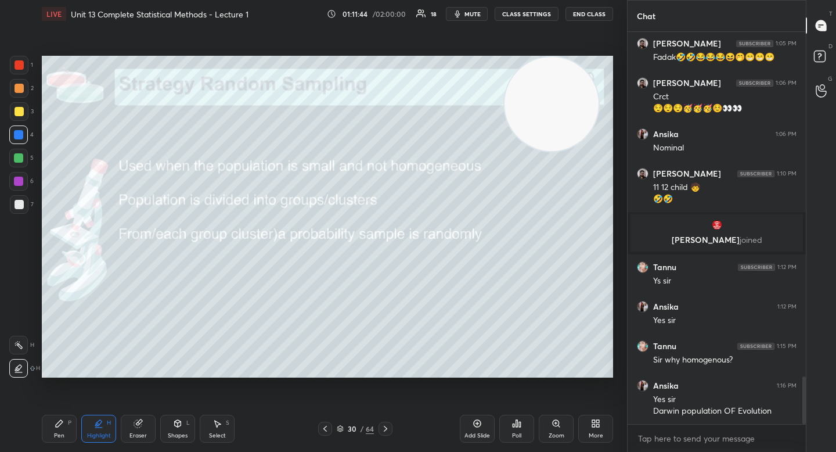
click at [19, 205] on div at bounding box center [19, 204] width 9 height 9
click at [51, 424] on div "Pen P" at bounding box center [59, 428] width 35 height 28
click at [106, 430] on div "Highlight H" at bounding box center [98, 428] width 35 height 28
click at [54, 417] on div "Pen P" at bounding box center [59, 428] width 35 height 28
click at [21, 126] on div at bounding box center [18, 134] width 19 height 19
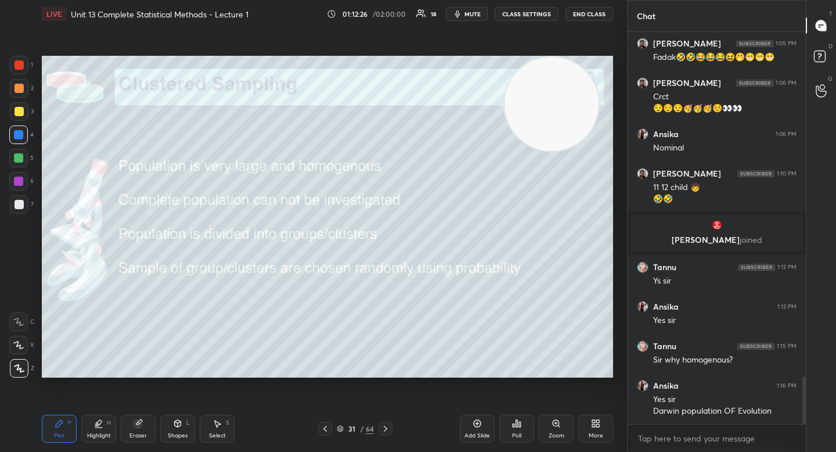
click at [25, 120] on div "3" at bounding box center [22, 111] width 24 height 19
click at [166, 427] on div "Shapes L" at bounding box center [177, 428] width 35 height 28
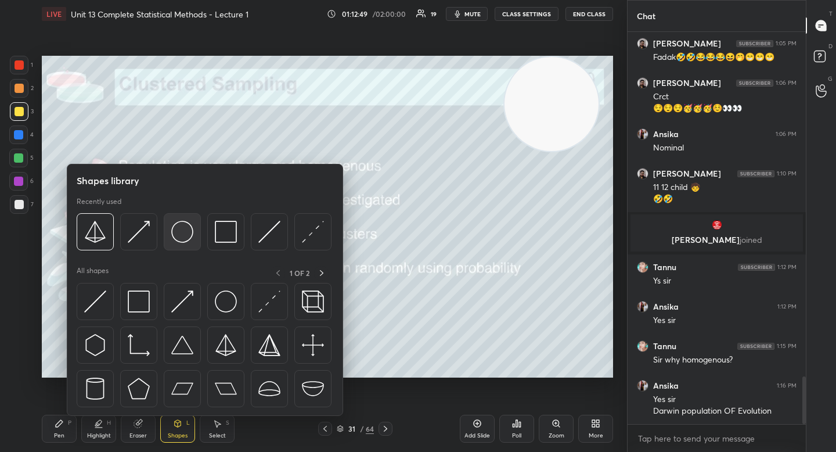
click at [181, 230] on img at bounding box center [182, 232] width 22 height 22
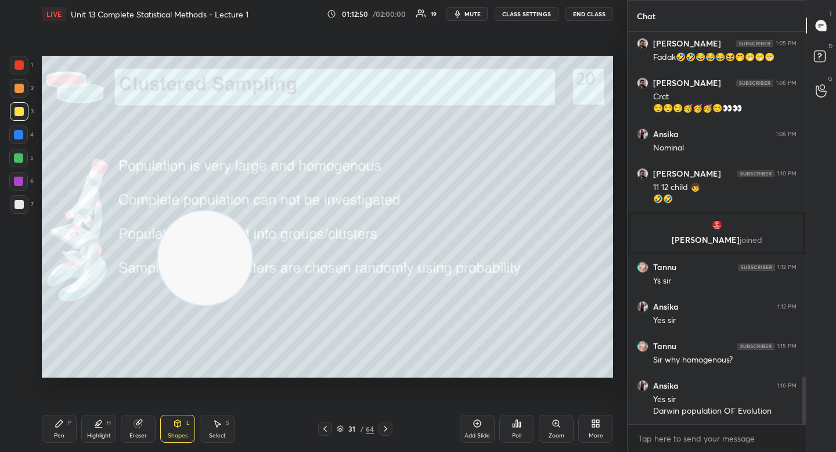
drag, startPoint x: 532, startPoint y: 102, endPoint x: 204, endPoint y: 252, distance: 360.0
click at [175, 277] on video at bounding box center [205, 258] width 94 height 94
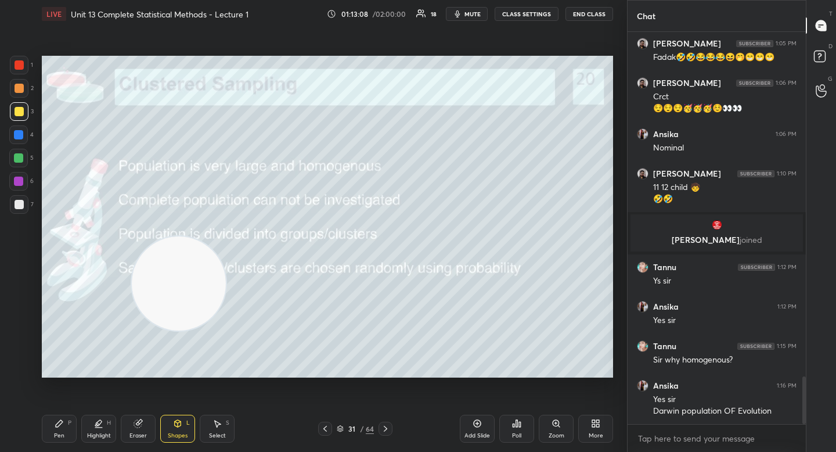
click at [51, 420] on div "Pen P" at bounding box center [59, 428] width 35 height 28
click at [81, 423] on div "Highlight H" at bounding box center [98, 428] width 35 height 28
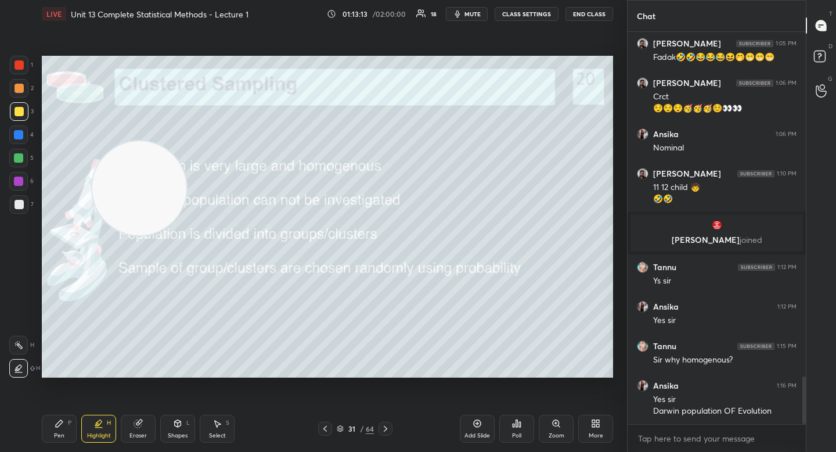
drag, startPoint x: 149, startPoint y: 183, endPoint x: 165, endPoint y: 159, distance: 28.8
click at [150, 158] on video at bounding box center [139, 188] width 94 height 94
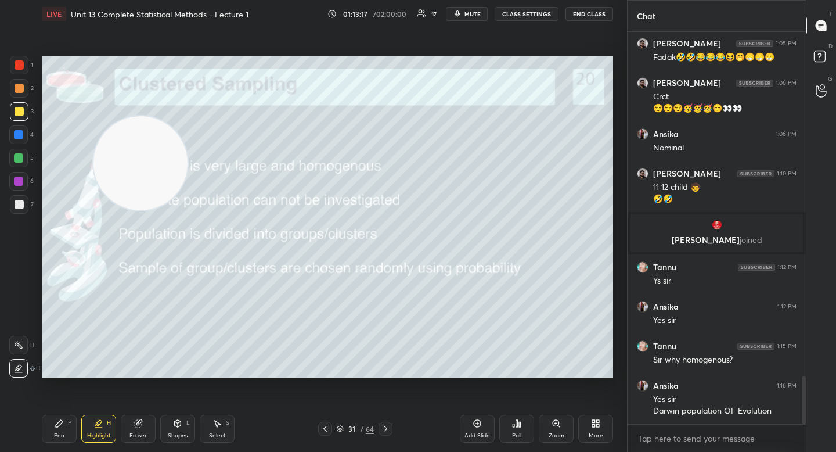
click at [71, 416] on div "Pen P" at bounding box center [59, 428] width 35 height 28
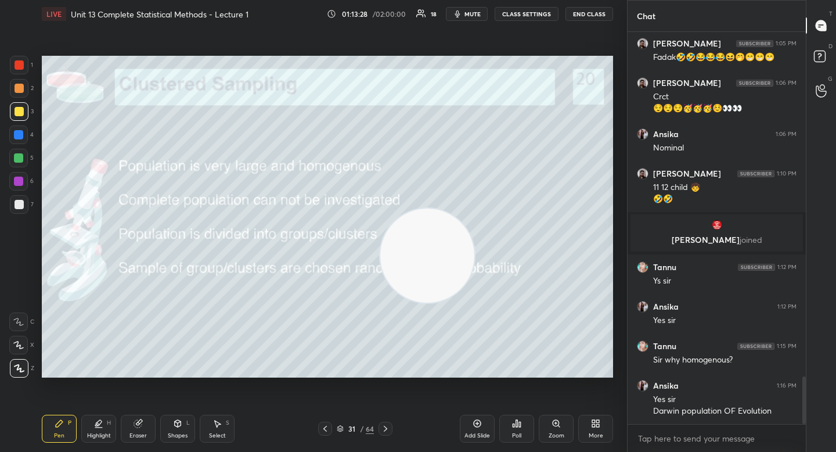
drag, startPoint x: 140, startPoint y: 172, endPoint x: 446, endPoint y: 262, distance: 318.9
click at [446, 265] on video at bounding box center [427, 255] width 94 height 94
click at [493, 303] on video at bounding box center [446, 256] width 94 height 94
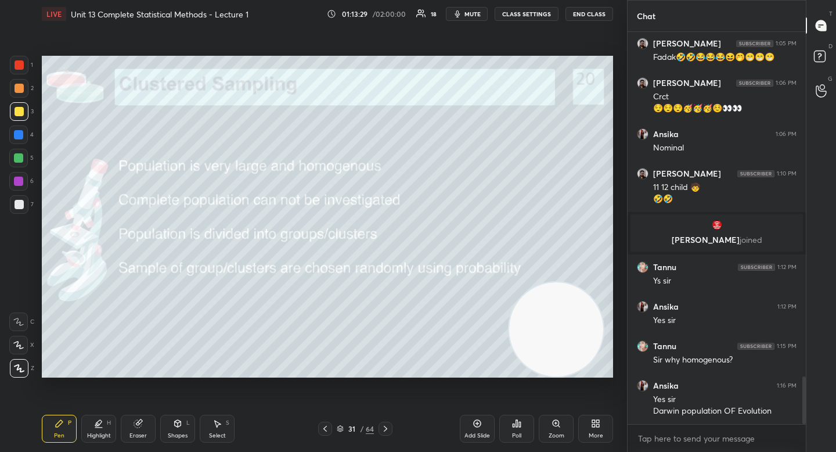
drag, startPoint x: 551, startPoint y: 340, endPoint x: 550, endPoint y: 334, distance: 5.9
click at [551, 339] on video at bounding box center [556, 329] width 94 height 94
click at [187, 421] on div "L" at bounding box center [187, 423] width 3 height 6
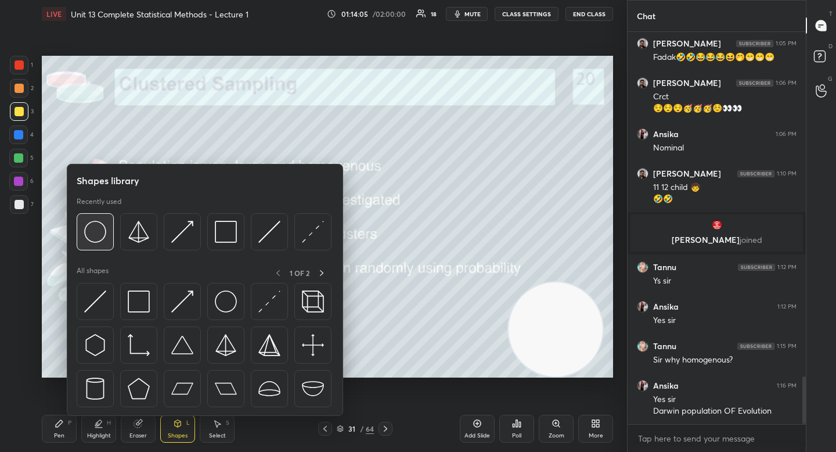
click at [106, 232] on div at bounding box center [95, 231] width 37 height 37
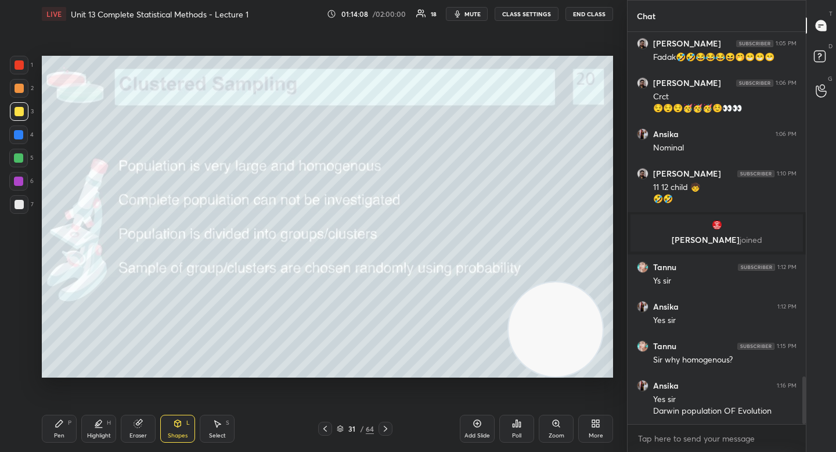
click at [74, 420] on div "Pen P" at bounding box center [59, 428] width 35 height 28
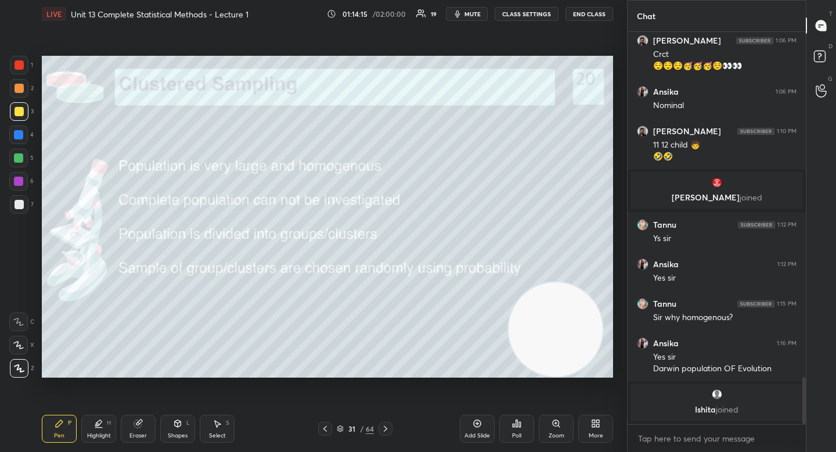
click at [109, 436] on div "Highlight" at bounding box center [99, 435] width 24 height 6
click at [55, 421] on icon at bounding box center [59, 423] width 9 height 9
click at [137, 427] on icon at bounding box center [138, 424] width 8 height 8
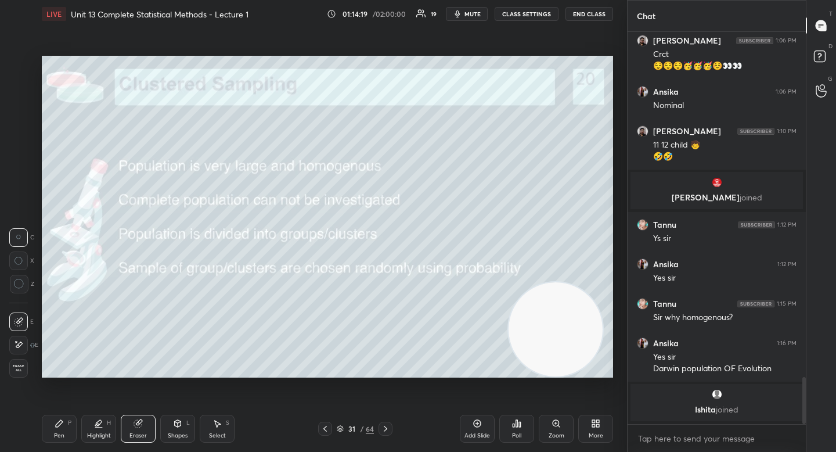
click at [113, 427] on div "Highlight H" at bounding box center [98, 428] width 35 height 28
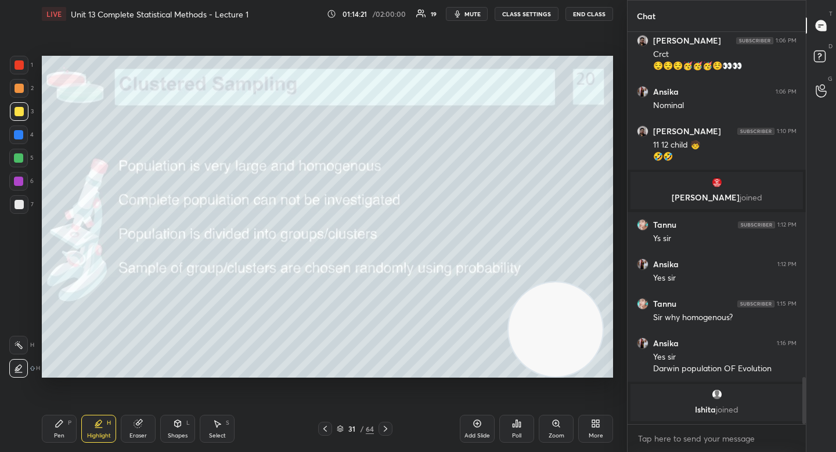
click at [58, 428] on div "Pen P" at bounding box center [59, 428] width 35 height 28
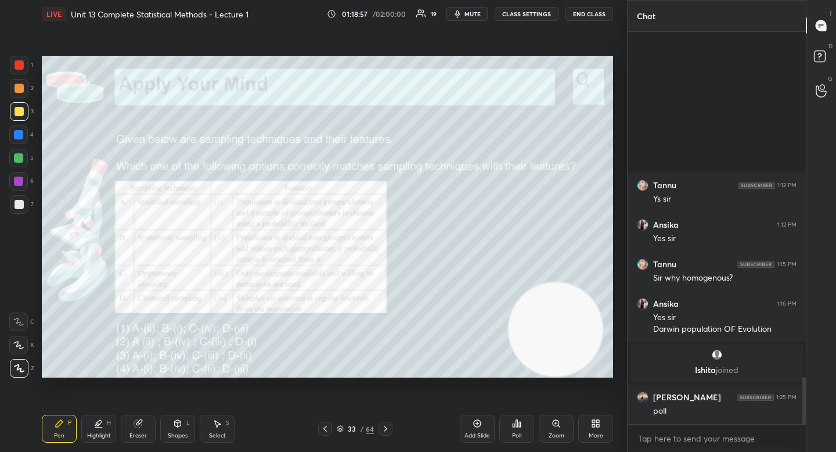
scroll to position [2874, 0]
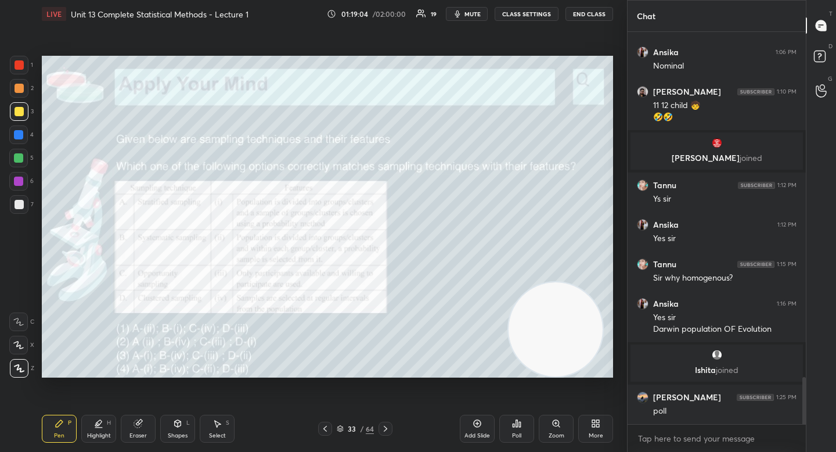
click at [516, 422] on icon at bounding box center [517, 423] width 2 height 7
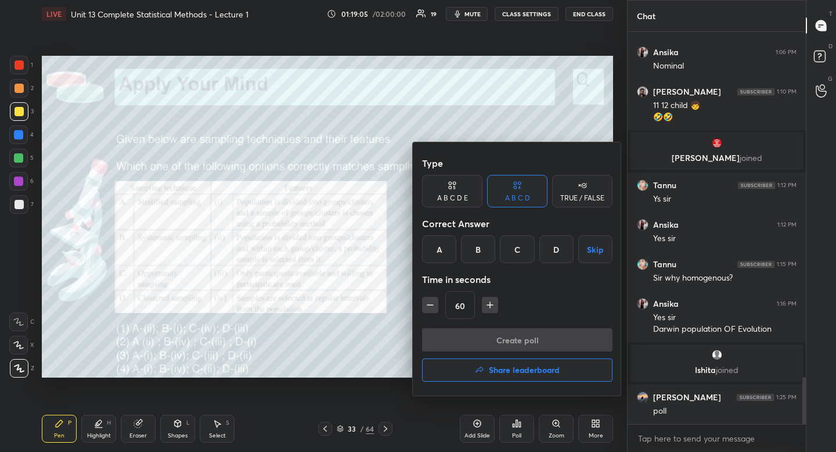
click at [485, 252] on div "B" at bounding box center [478, 249] width 34 height 28
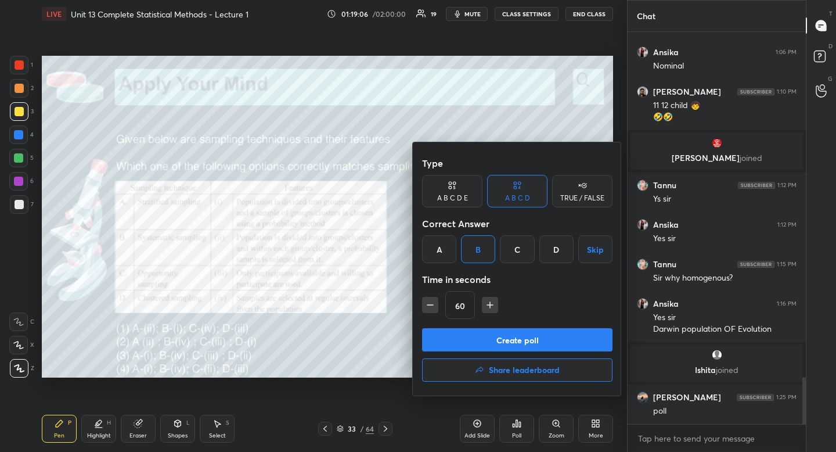
click at [473, 338] on button "Create poll" at bounding box center [517, 339] width 190 height 23
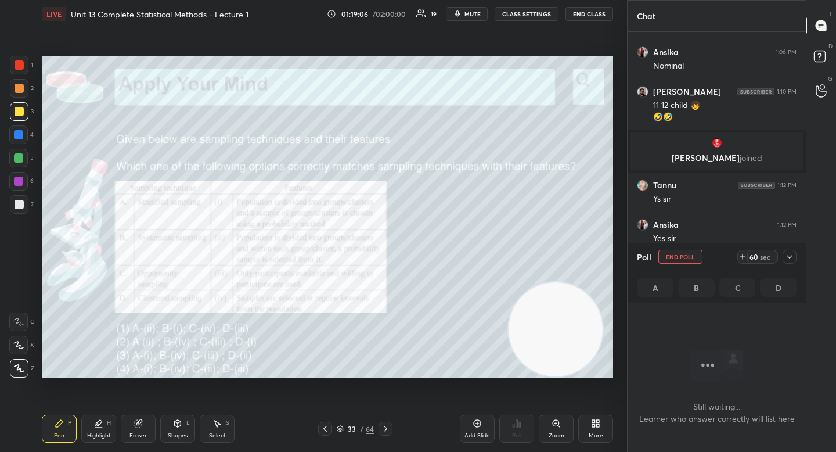
scroll to position [356, 175]
click at [738, 257] on icon at bounding box center [742, 256] width 9 height 9
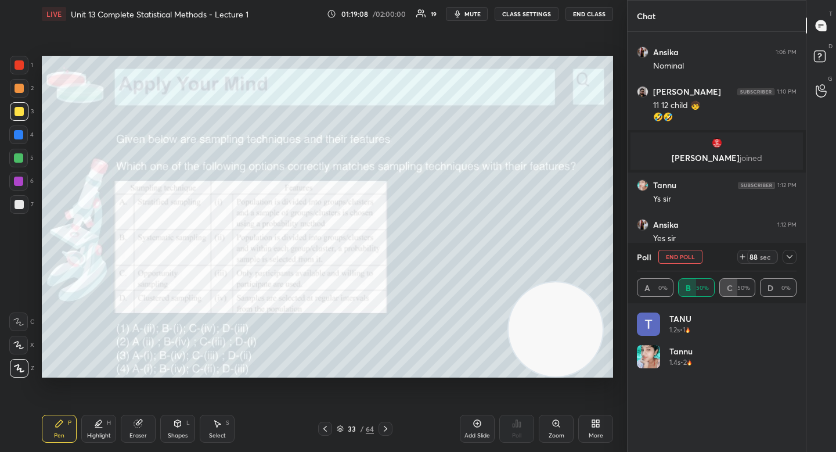
scroll to position [136, 156]
click at [743, 257] on icon at bounding box center [742, 257] width 5 height 0
click at [791, 250] on div at bounding box center [789, 257] width 14 height 14
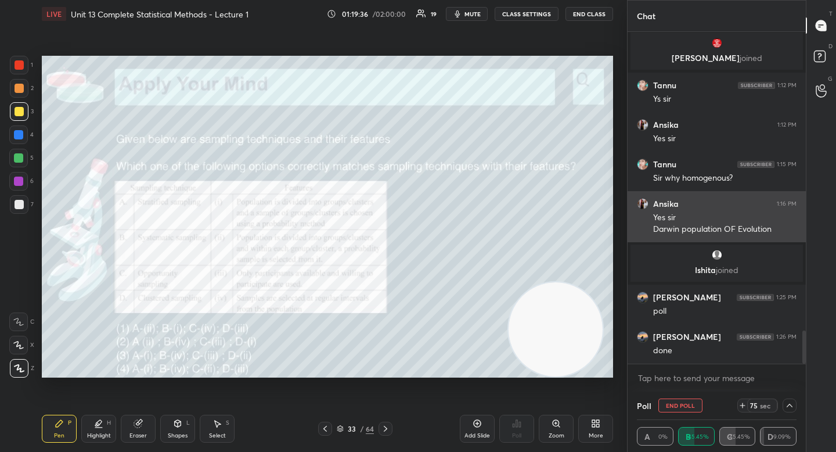
scroll to position [3016, 0]
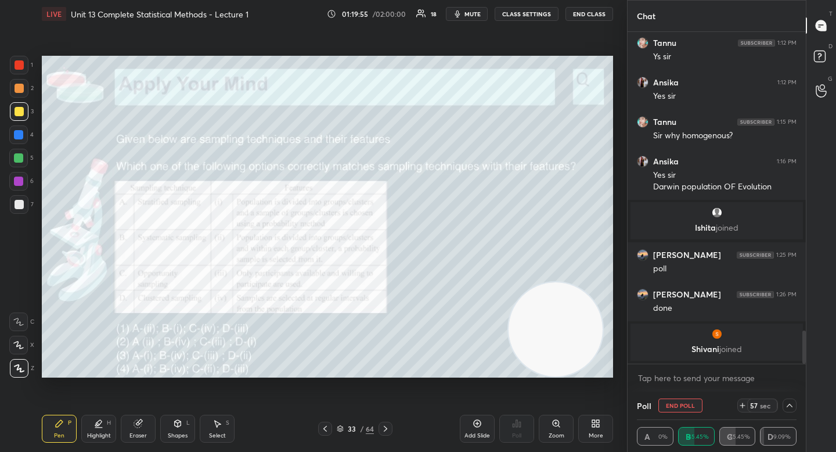
click at [791, 405] on icon at bounding box center [789, 405] width 9 height 9
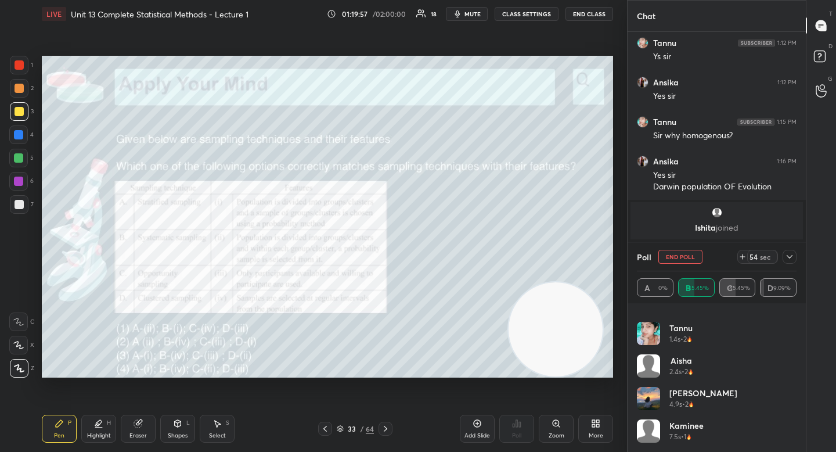
scroll to position [0, 0]
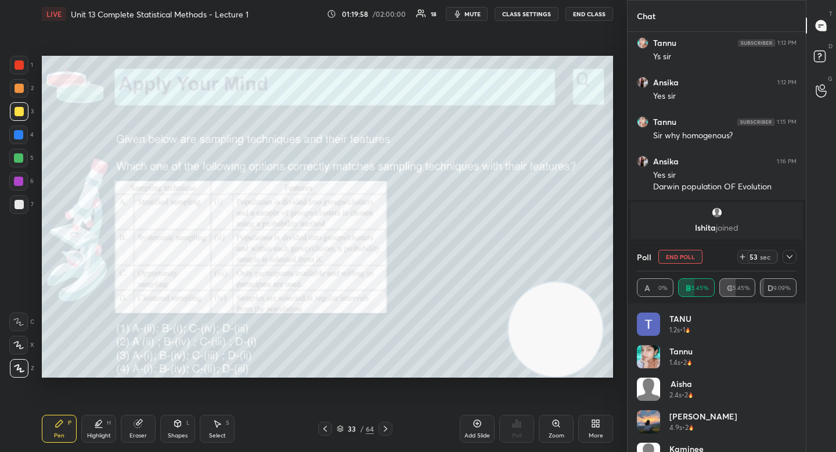
click at [787, 254] on icon at bounding box center [789, 256] width 9 height 9
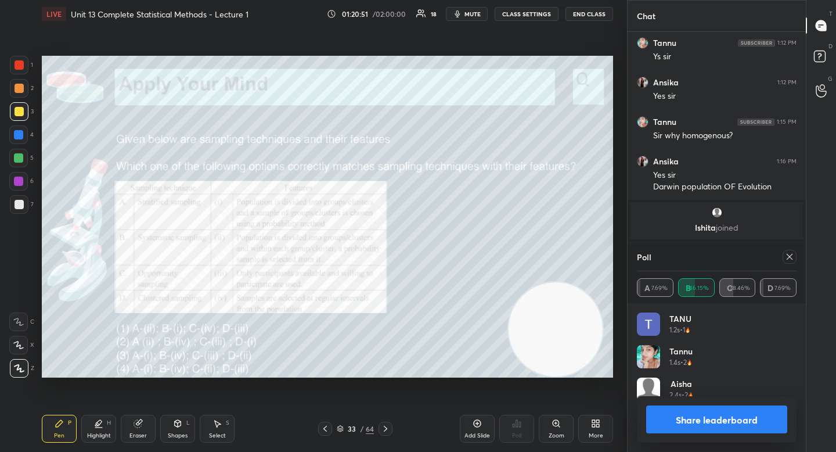
scroll to position [136, 156]
click at [712, 427] on button "Share leaderboard" at bounding box center [716, 419] width 141 height 28
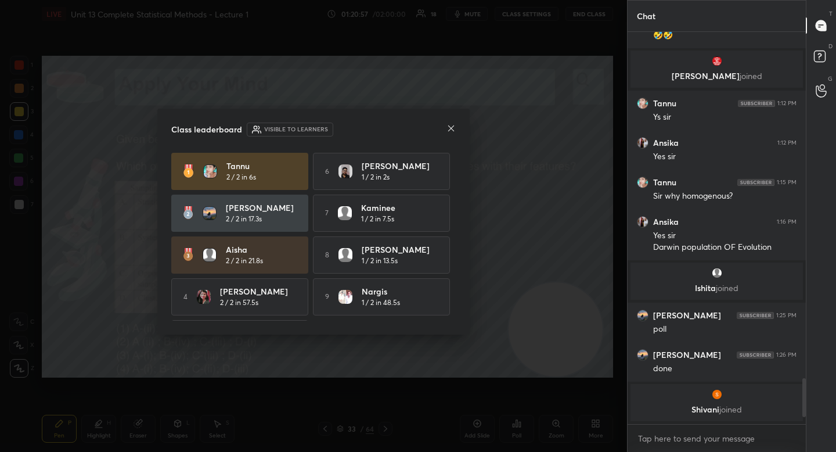
scroll to position [40, 0]
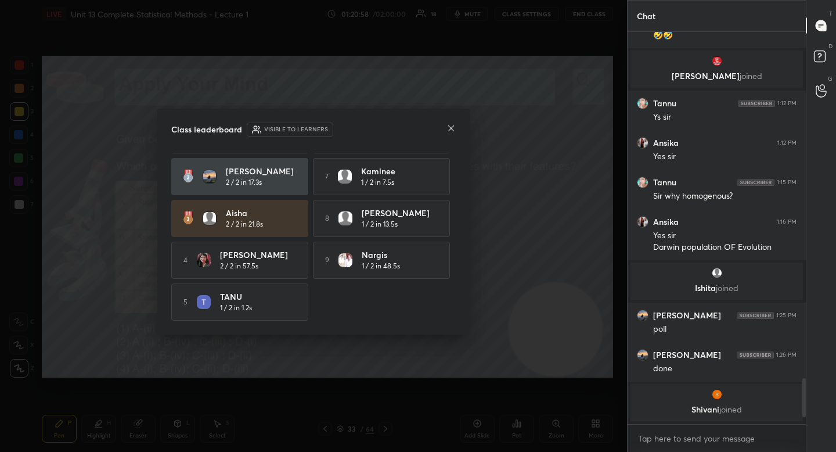
click at [452, 125] on icon at bounding box center [450, 128] width 9 height 9
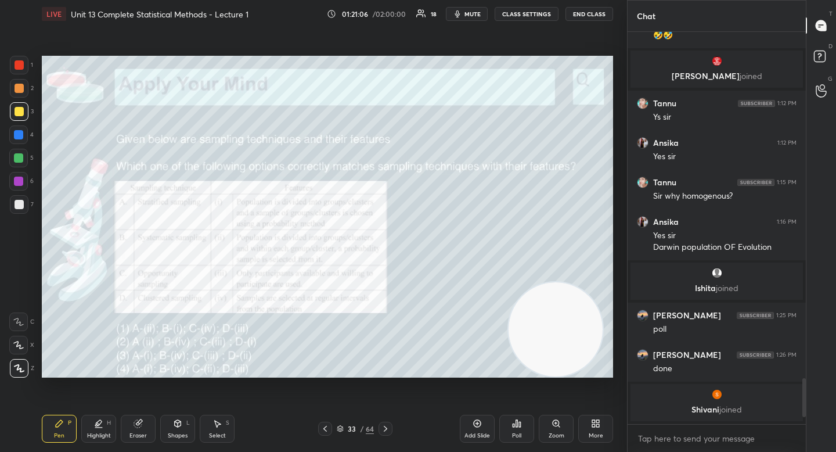
click at [23, 181] on div at bounding box center [18, 181] width 19 height 19
click at [26, 89] on div at bounding box center [19, 88] width 19 height 19
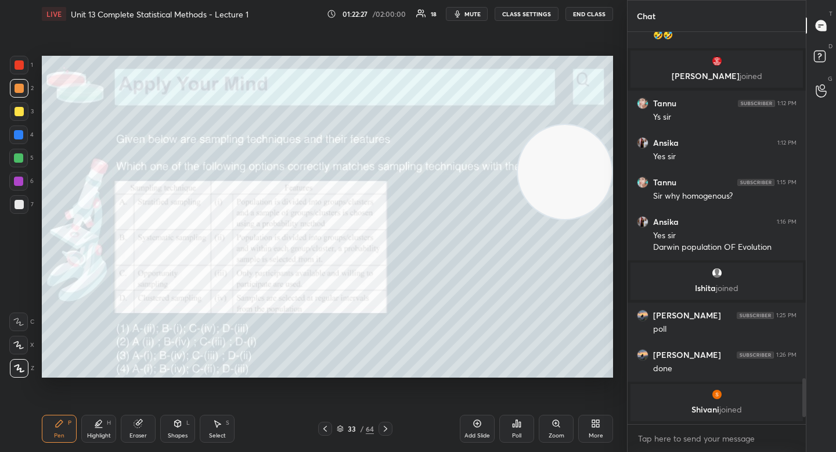
drag, startPoint x: 552, startPoint y: 313, endPoint x: 582, endPoint y: 171, distance: 145.3
click at [582, 172] on video at bounding box center [565, 172] width 94 height 94
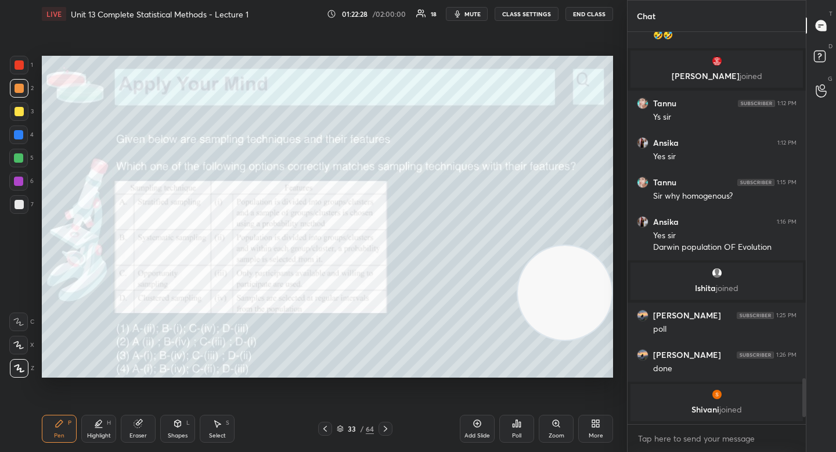
drag, startPoint x: 580, startPoint y: 168, endPoint x: 594, endPoint y: 315, distance: 147.5
click at [593, 320] on video at bounding box center [565, 293] width 94 height 94
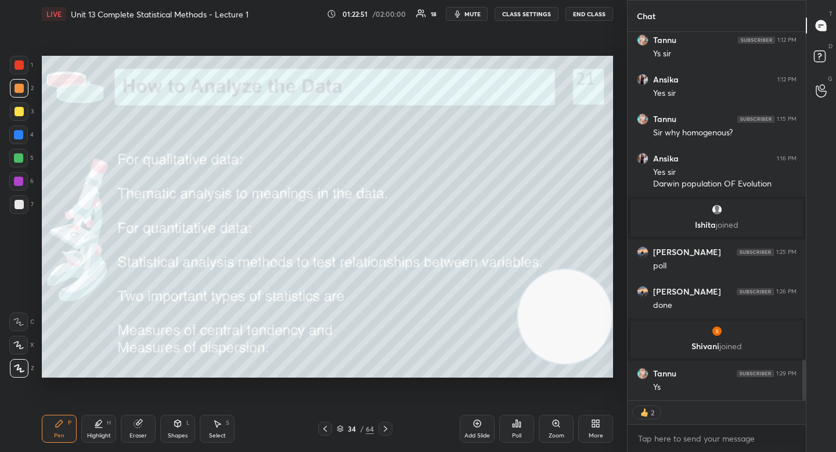
scroll to position [2985, 0]
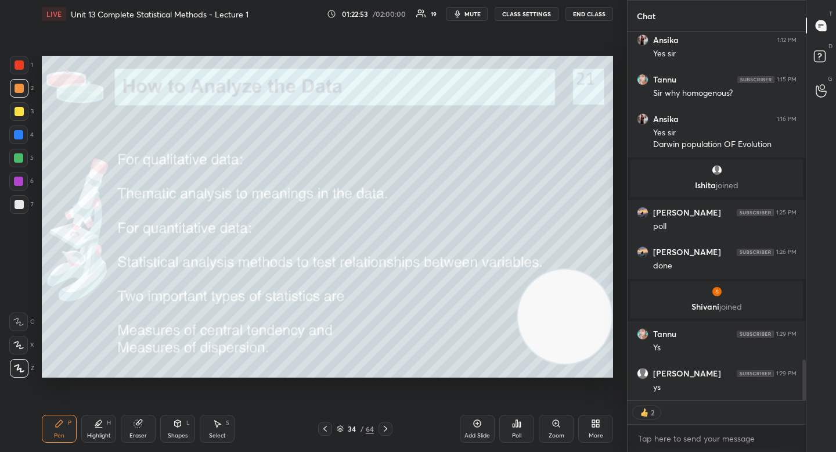
click at [8, 206] on div "1 2 3 4 5 6 7 C X Z C X Z E E Erase all H H" at bounding box center [18, 217] width 37 height 322
click at [24, 201] on div at bounding box center [19, 204] width 19 height 19
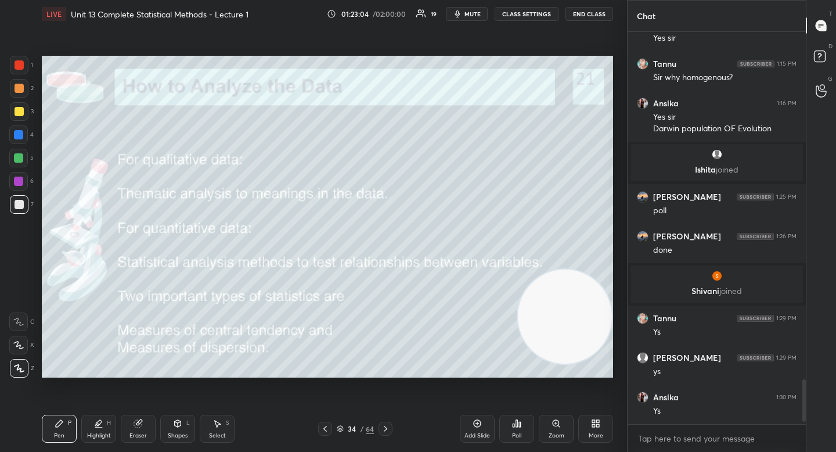
scroll to position [3001, 0]
click at [17, 157] on div at bounding box center [18, 157] width 9 height 9
click at [341, 431] on icon at bounding box center [340, 428] width 7 height 7
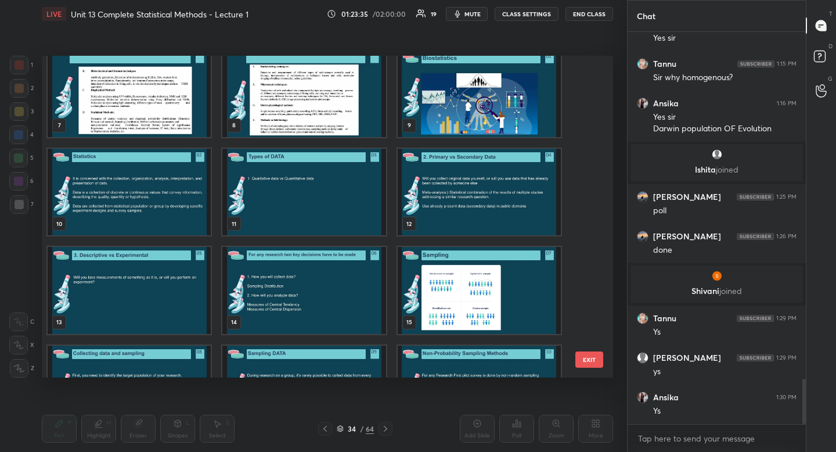
scroll to position [208, 0]
click at [340, 284] on img "grid" at bounding box center [303, 290] width 163 height 87
click at [341, 283] on img "grid" at bounding box center [303, 290] width 163 height 87
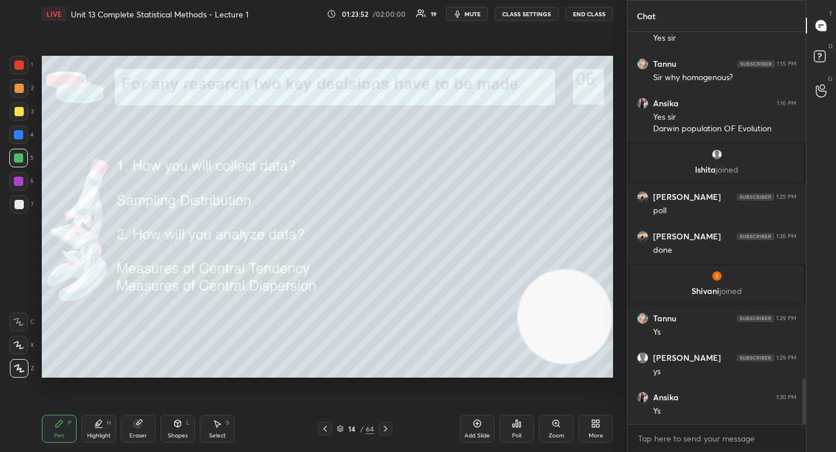
click at [343, 427] on div "14 / 64" at bounding box center [355, 428] width 37 height 10
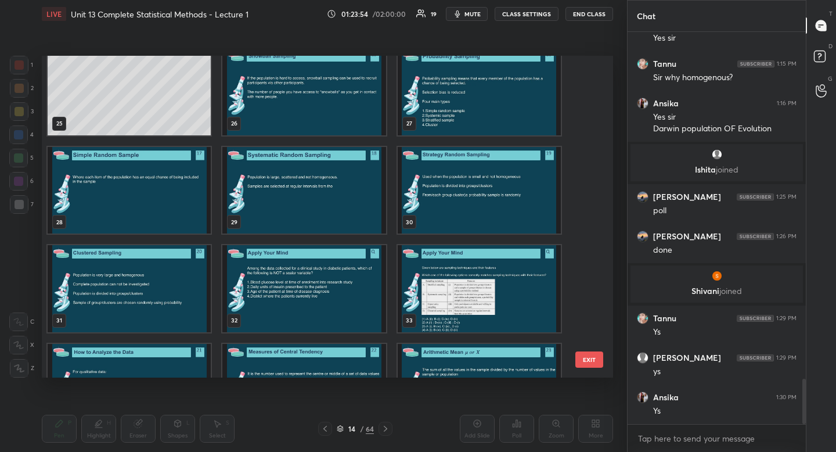
scroll to position [897, 0]
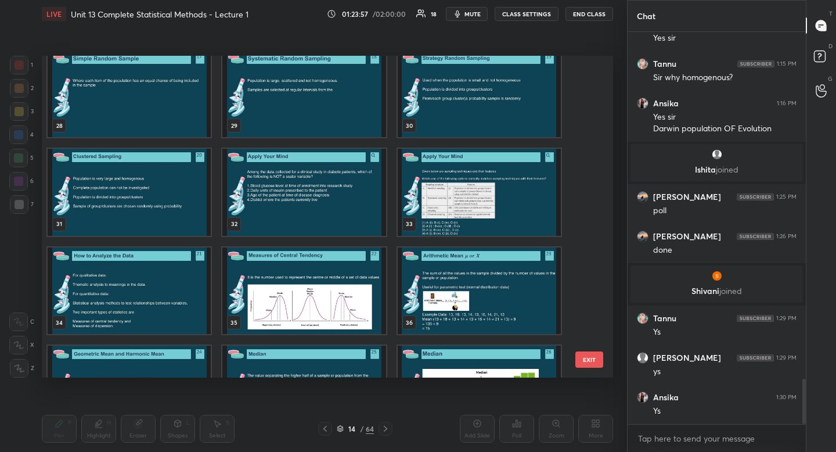
click at [189, 279] on img "grid" at bounding box center [129, 290] width 163 height 87
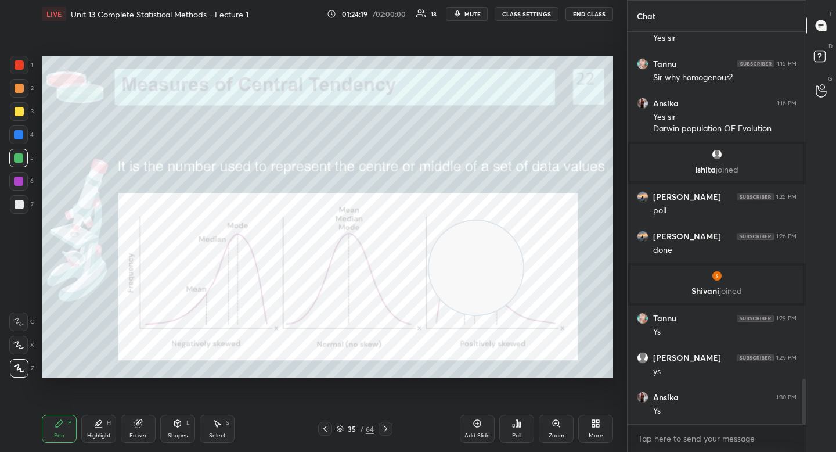
drag, startPoint x: 495, startPoint y: 257, endPoint x: 96, endPoint y: 139, distance: 415.1
click at [429, 221] on video at bounding box center [476, 268] width 94 height 94
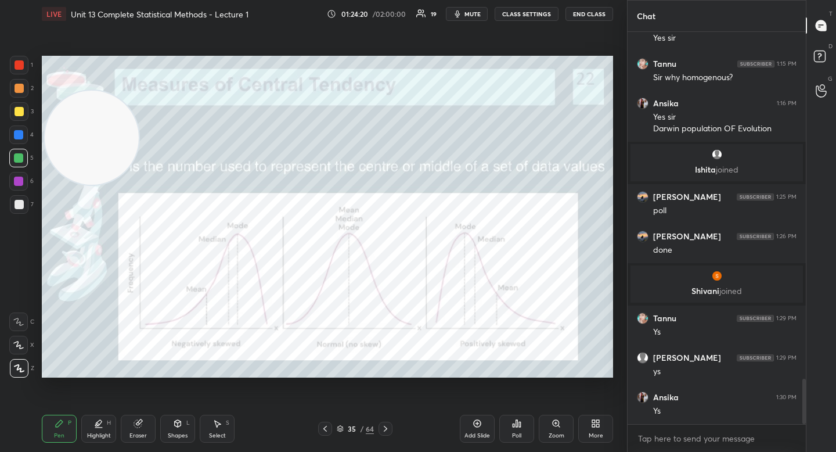
drag, startPoint x: 82, startPoint y: 129, endPoint x: 72, endPoint y: 98, distance: 32.5
click at [65, 91] on video at bounding box center [92, 138] width 94 height 94
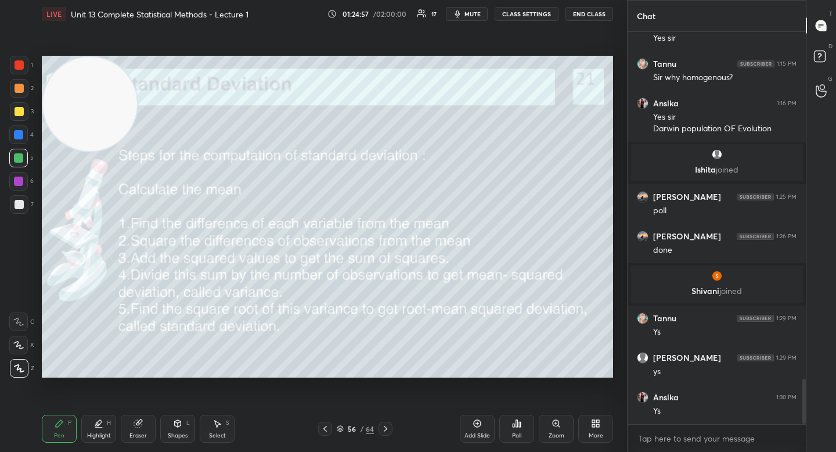
click at [338, 428] on icon at bounding box center [340, 428] width 7 height 7
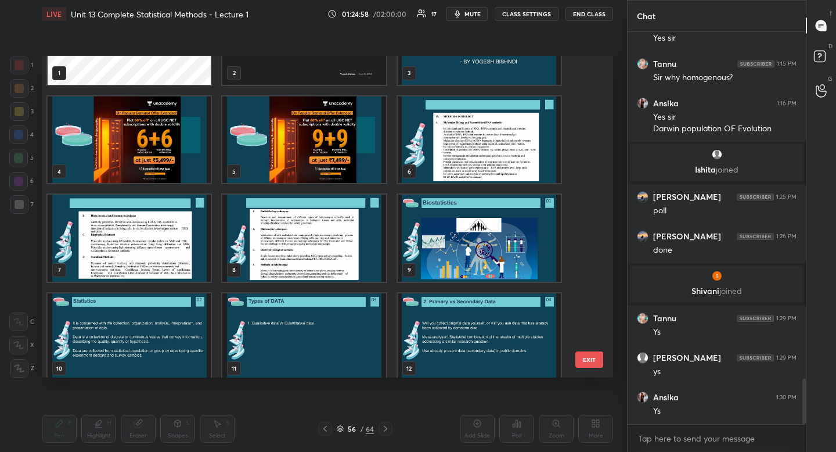
scroll to position [0, 0]
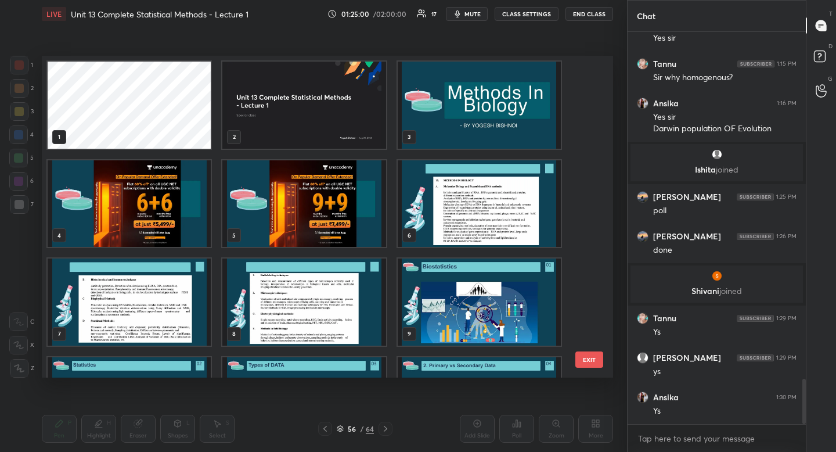
click at [348, 203] on img "grid" at bounding box center [303, 203] width 163 height 87
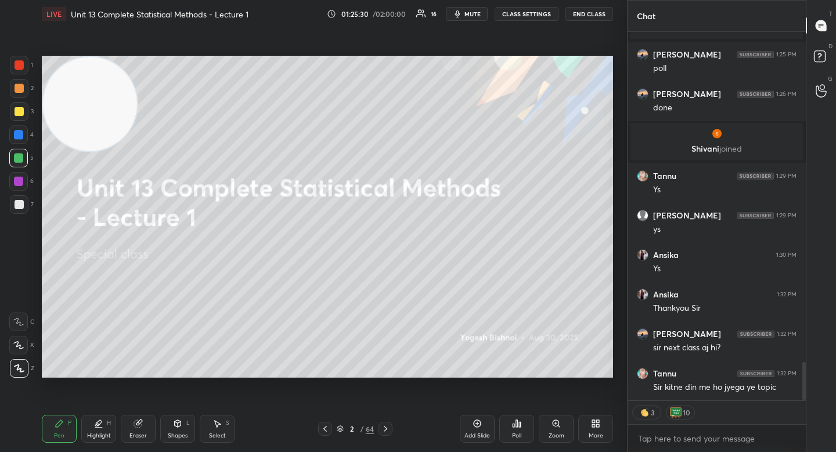
scroll to position [3183, 0]
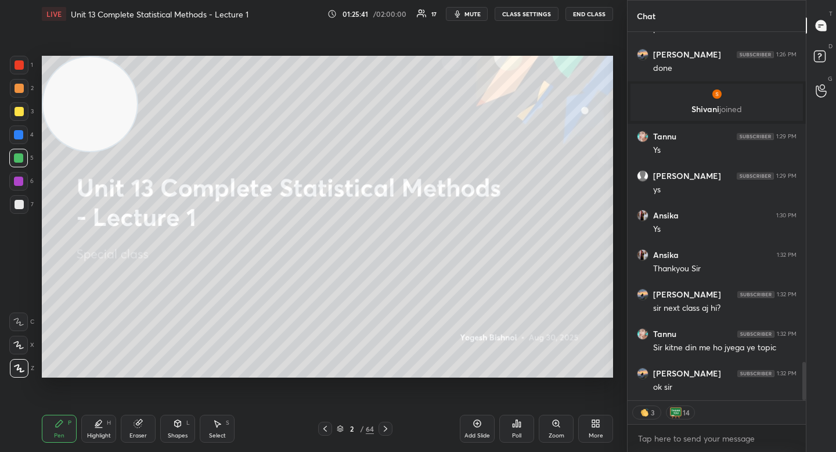
click at [595, 15] on button "End Class" at bounding box center [589, 14] width 48 height 14
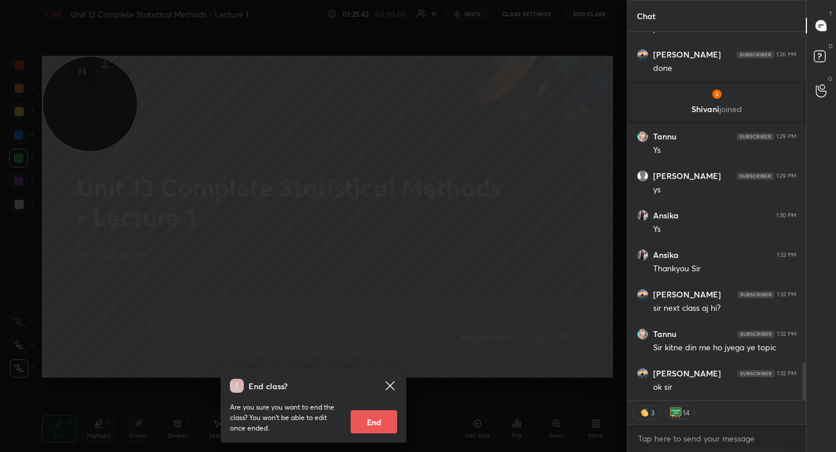
click at [375, 423] on button "End" at bounding box center [374, 421] width 46 height 23
type textarea "x"
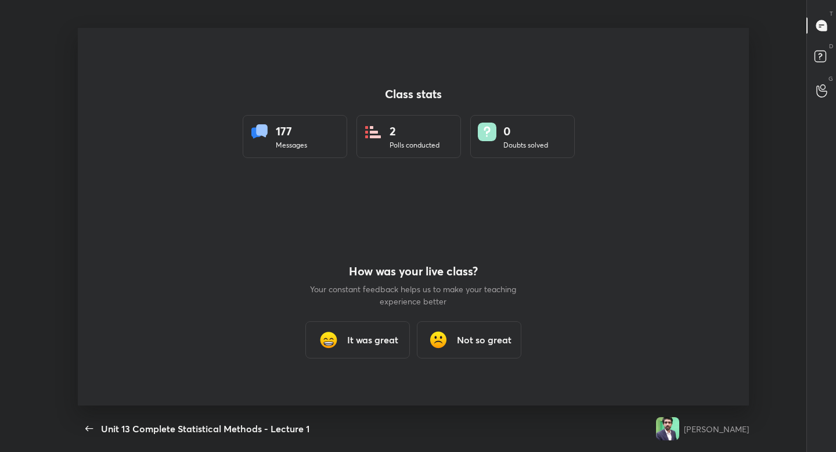
scroll to position [57671, 57222]
click at [88, 427] on icon "button" at bounding box center [89, 428] width 14 height 14
